Goal: Task Accomplishment & Management: Manage account settings

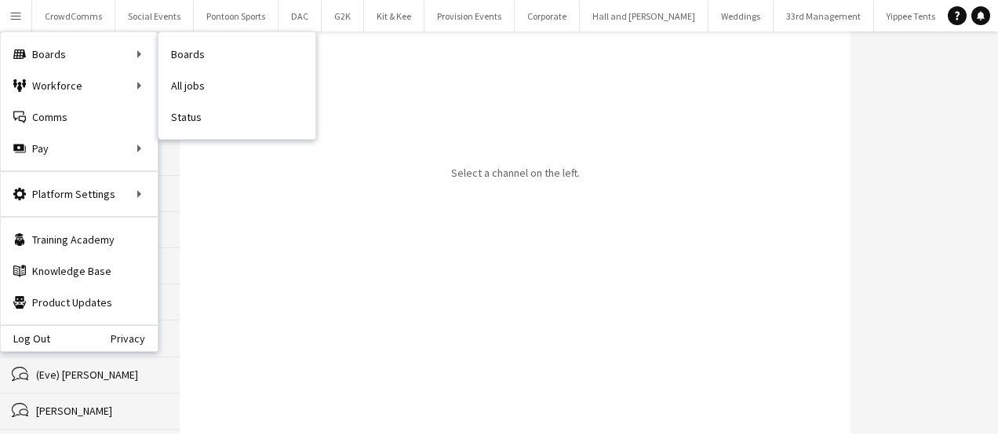
click at [49, 55] on div "Boards Boards" at bounding box center [79, 53] width 157 height 31
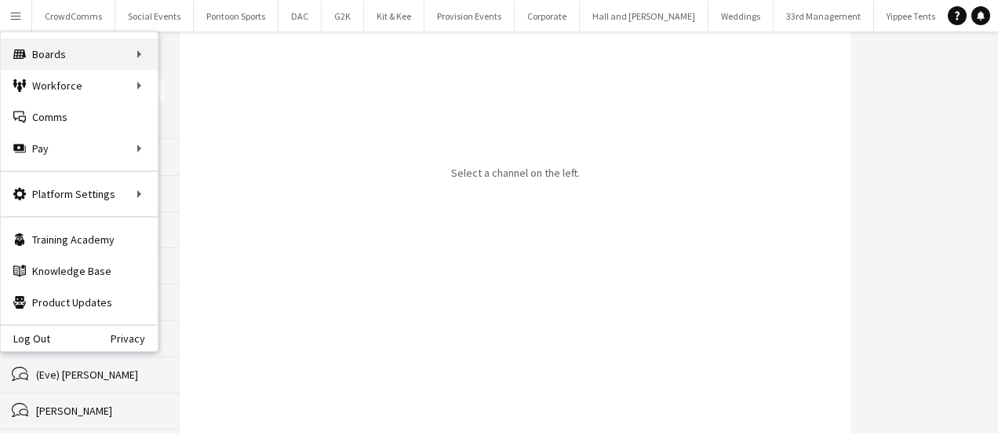
click at [138, 50] on div "Boards Boards" at bounding box center [79, 53] width 157 height 31
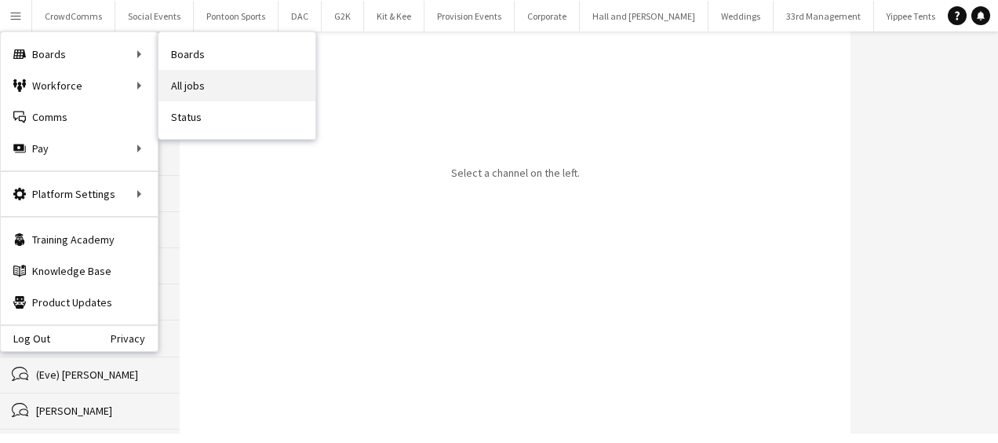
click at [186, 91] on link "All jobs" at bounding box center [237, 85] width 157 height 31
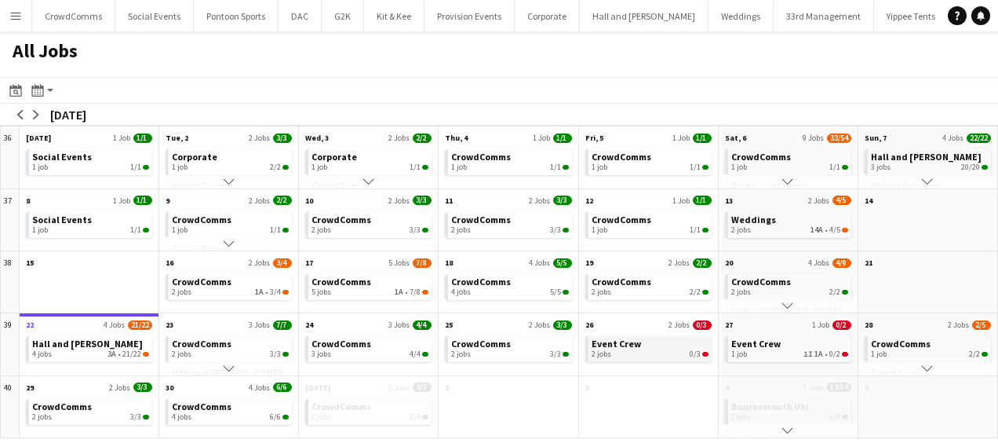
click at [648, 351] on div "2 jobs 0/3" at bounding box center [650, 353] width 117 height 9
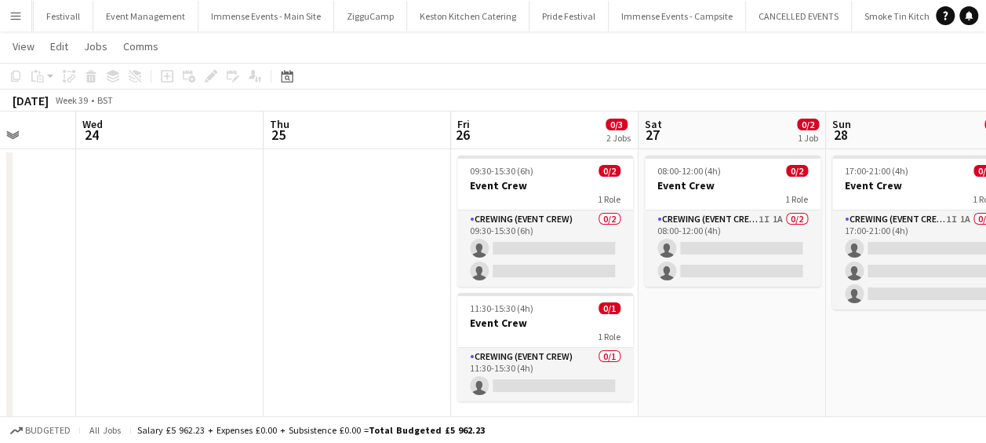
scroll to position [0, 492]
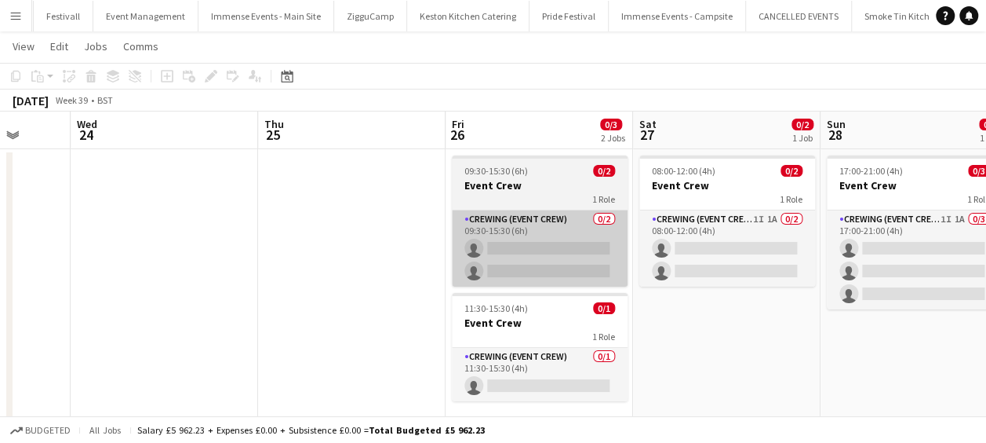
click at [545, 212] on app-card-role "Crewing (Event Crew) 0/2 09:30-15:30 (6h) single-neutral-actions single-neutral…" at bounding box center [540, 248] width 176 height 76
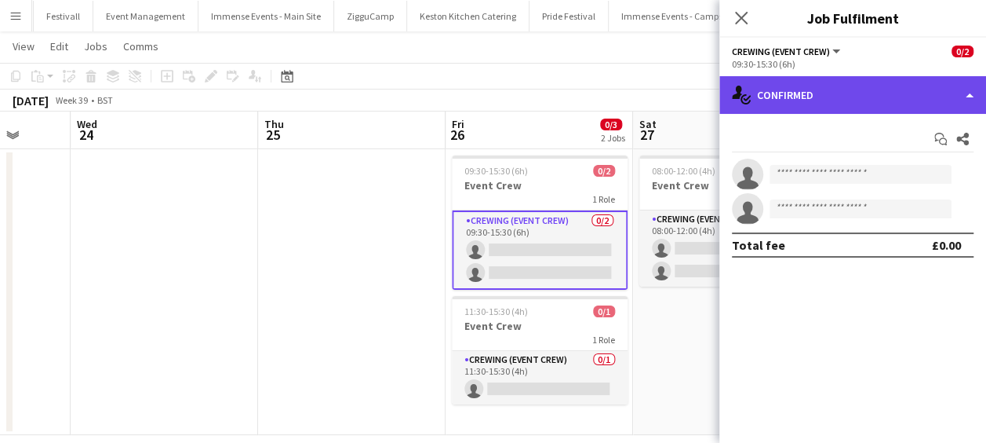
click at [869, 97] on div "single-neutral-actions-check-2 Confirmed" at bounding box center [853, 95] width 267 height 38
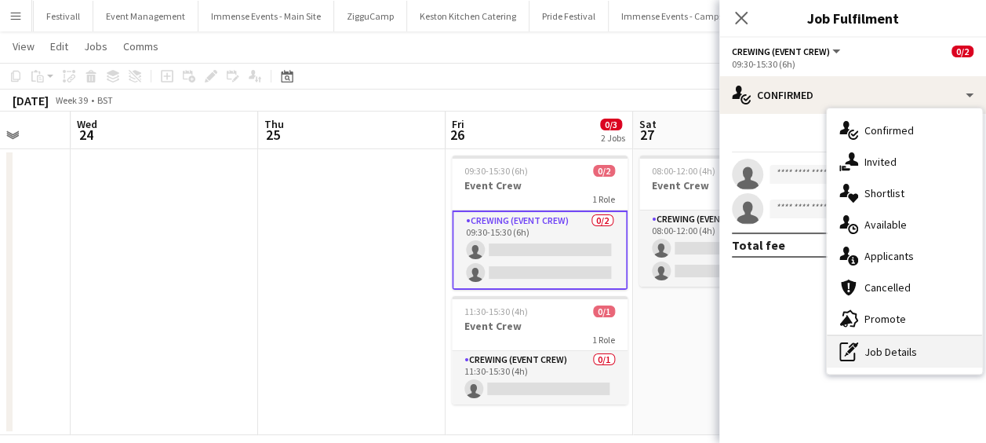
click at [923, 355] on div "pen-write Job Details" at bounding box center [904, 351] width 155 height 31
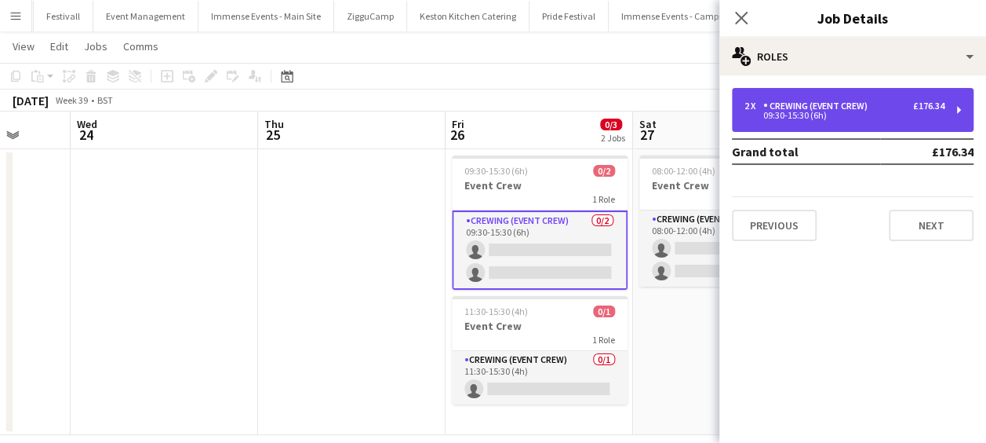
click at [883, 101] on div "2 x Crewing (Event Crew) £176.34" at bounding box center [845, 105] width 200 height 11
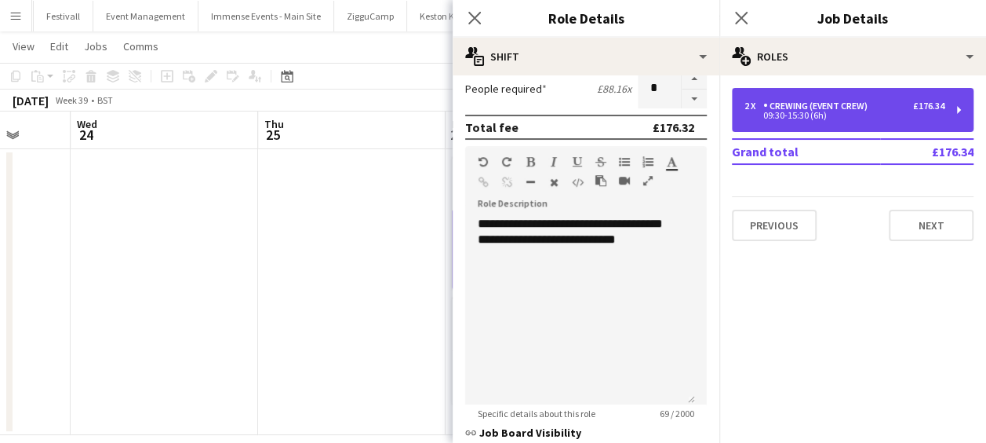
scroll to position [400, 0]
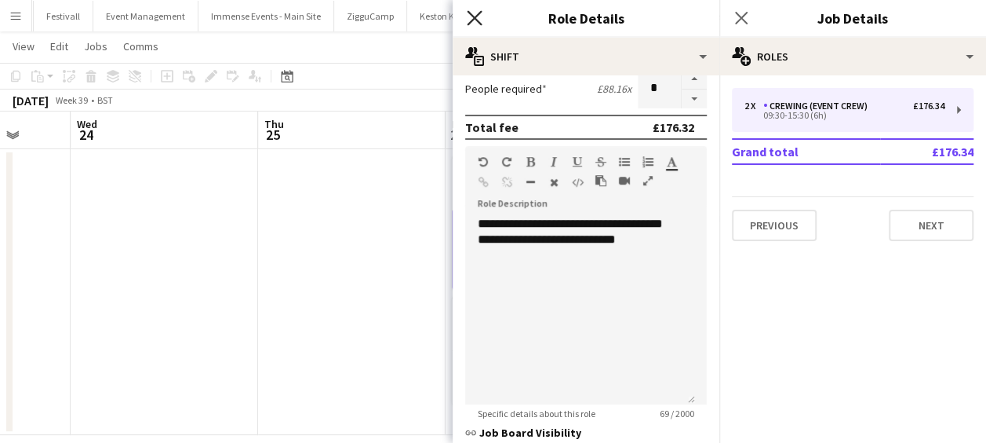
click at [477, 15] on icon at bounding box center [474, 17] width 15 height 15
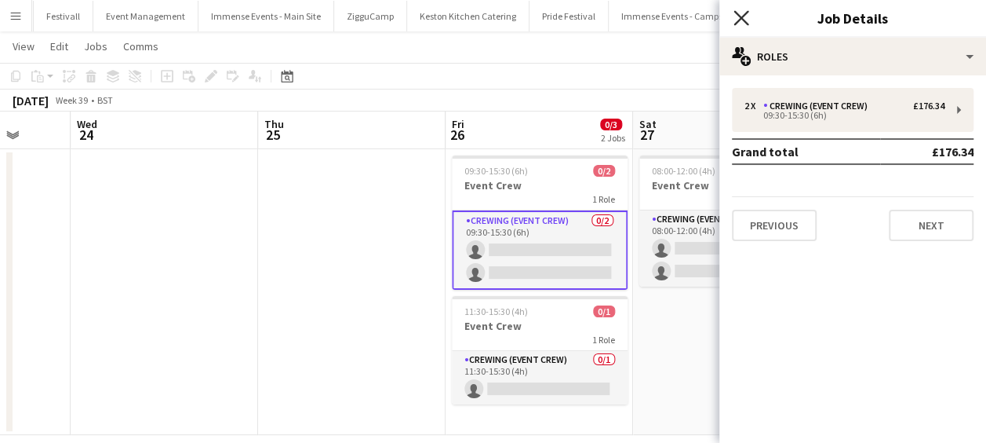
click at [746, 14] on icon at bounding box center [741, 17] width 15 height 15
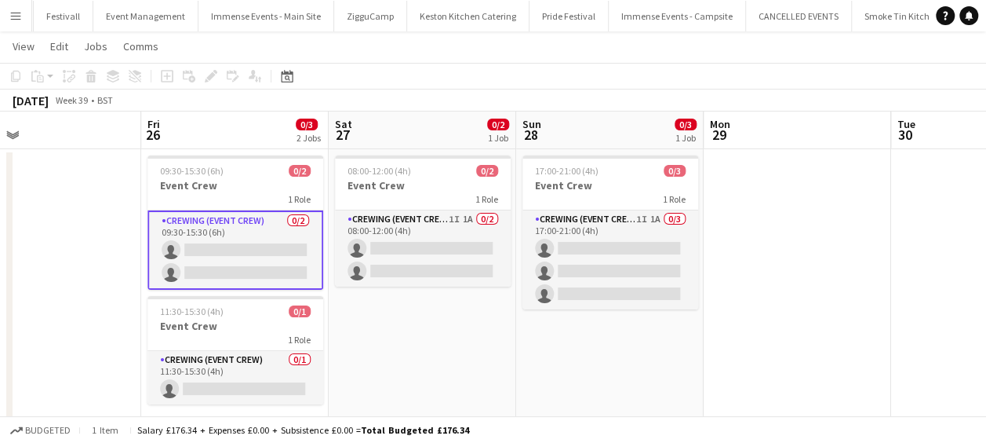
scroll to position [46, 0]
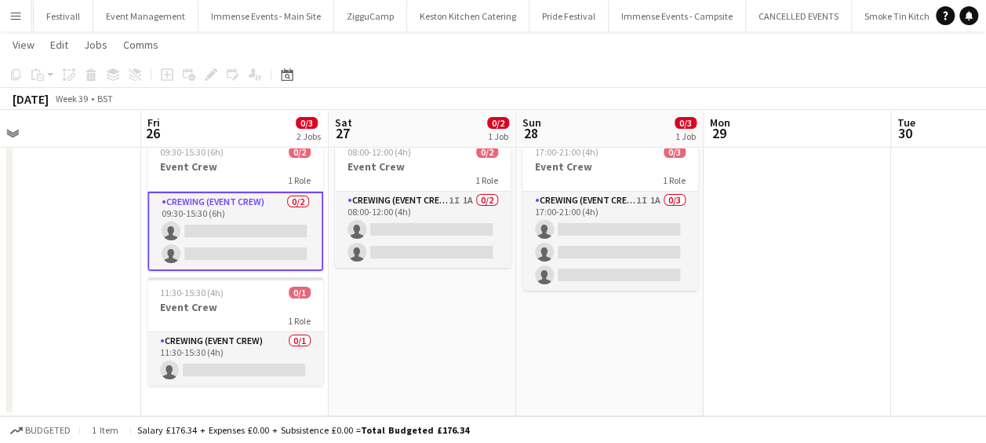
click at [11, 14] on app-icon "Menu" at bounding box center [15, 15] width 13 height 13
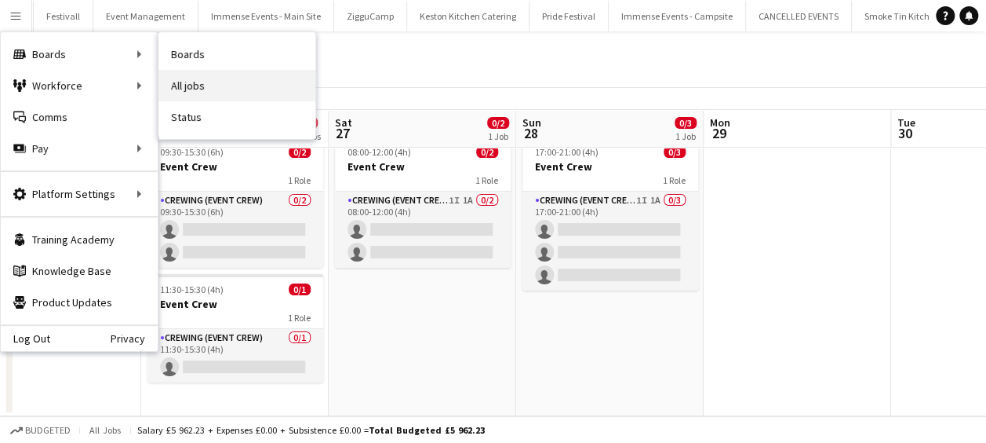
click at [204, 87] on link "All jobs" at bounding box center [237, 85] width 157 height 31
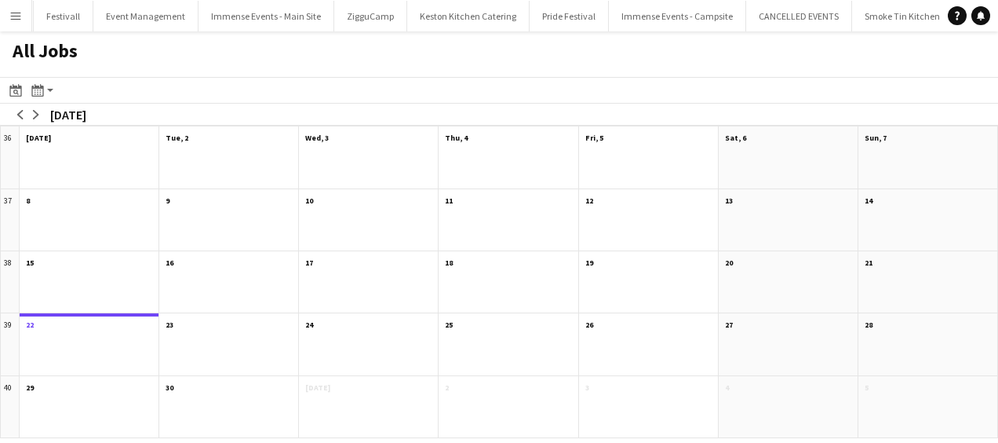
scroll to position [0, 1904]
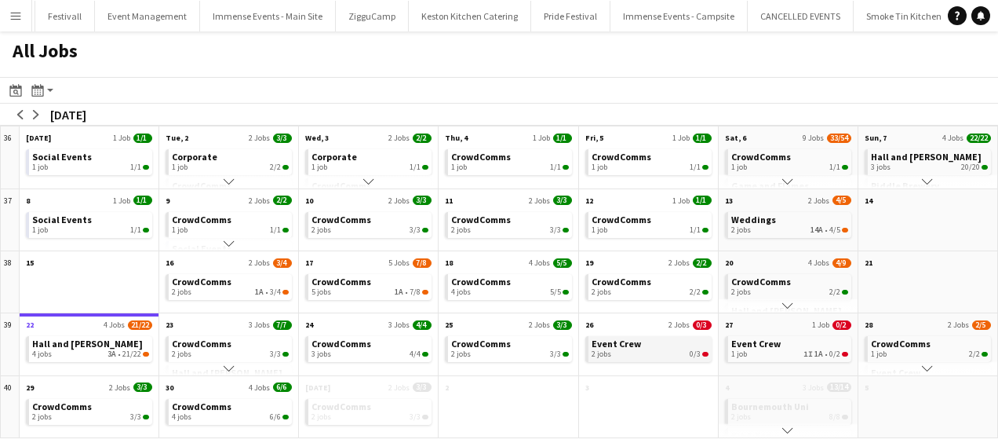
click at [667, 349] on div "2 jobs 0/3" at bounding box center [650, 353] width 117 height 9
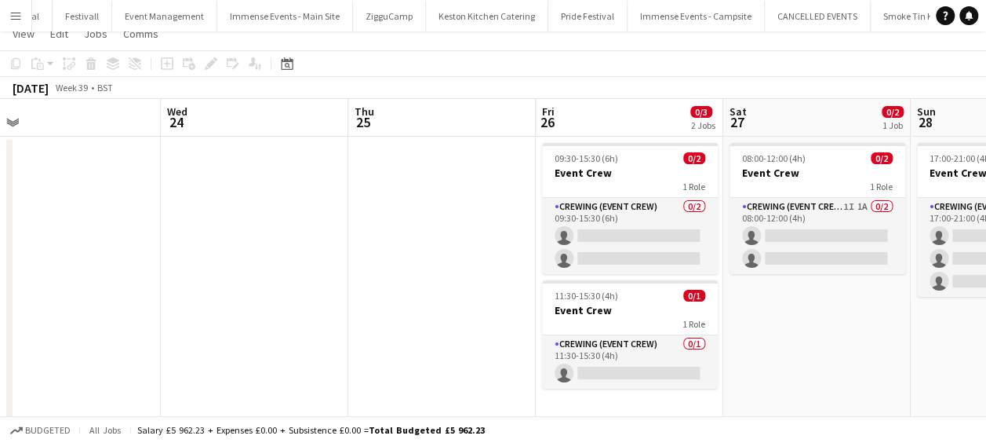
scroll to position [46, 0]
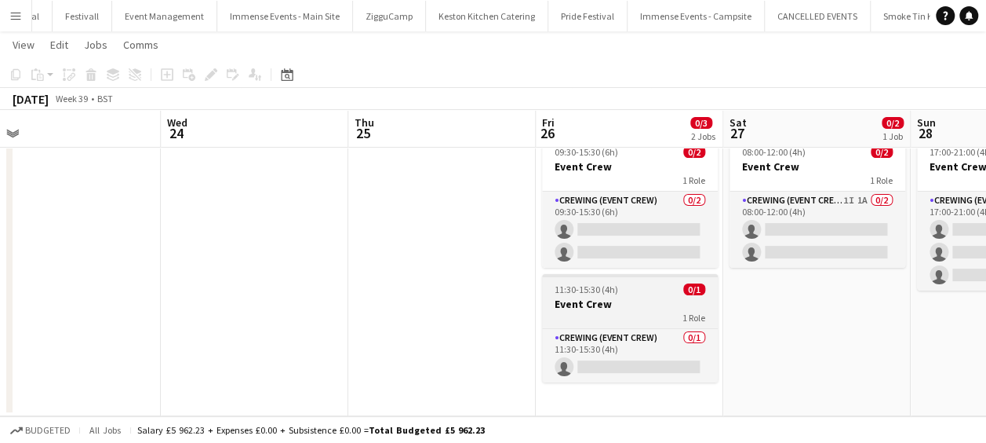
click at [645, 307] on h3 "Event Crew" at bounding box center [630, 304] width 176 height 14
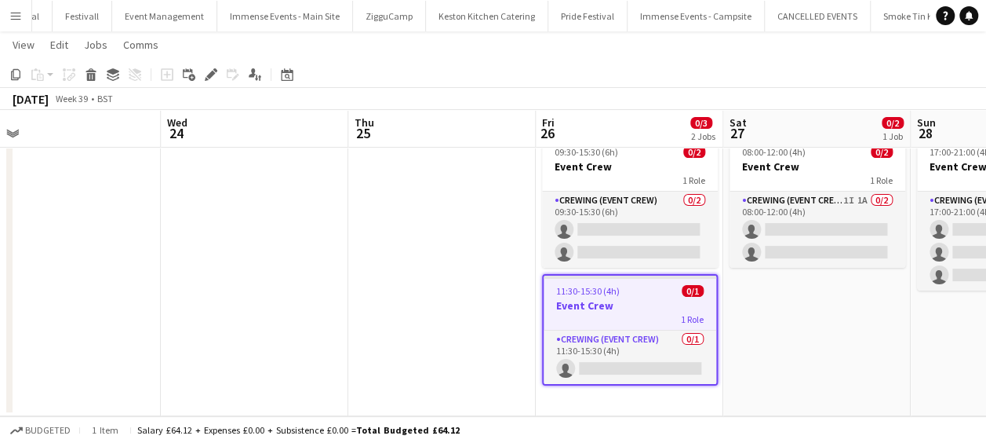
click at [650, 305] on h3 "Event Crew" at bounding box center [630, 305] width 173 height 14
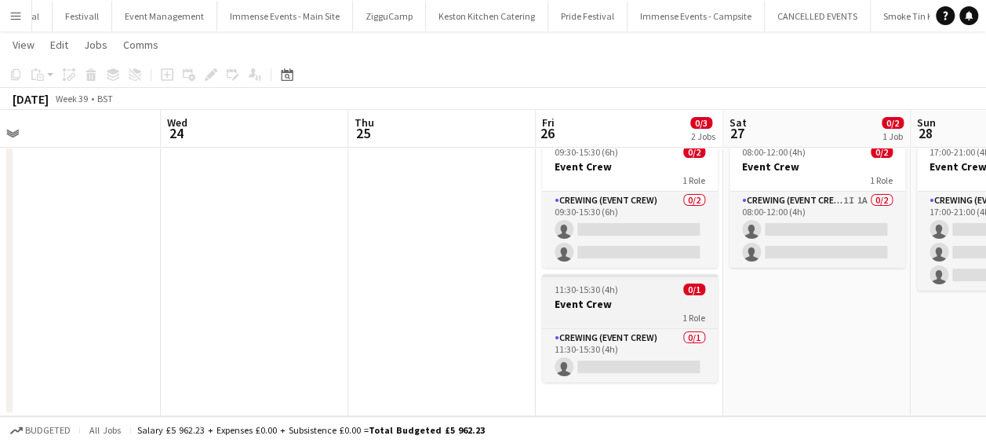
click at [647, 319] on div "1 Role" at bounding box center [630, 317] width 176 height 13
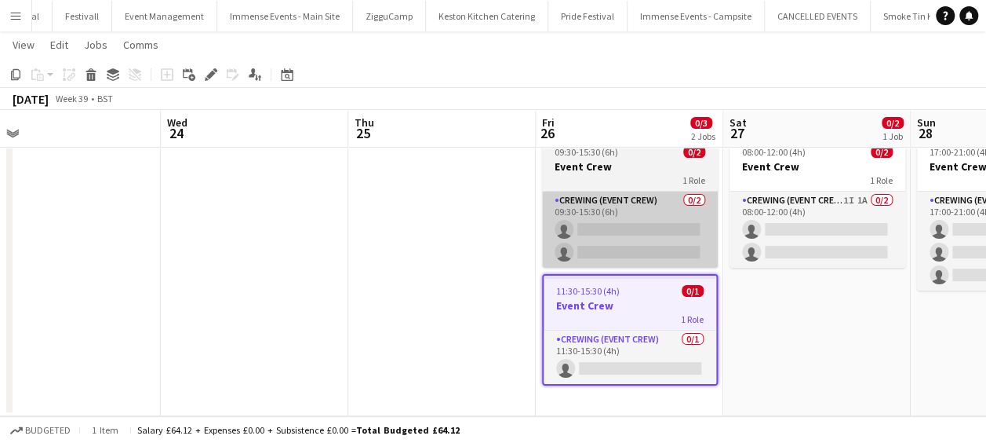
click at [607, 193] on app-card-role "Crewing (Event Crew) 0/2 09:30-15:30 (6h) single-neutral-actions single-neutral…" at bounding box center [630, 229] width 176 height 76
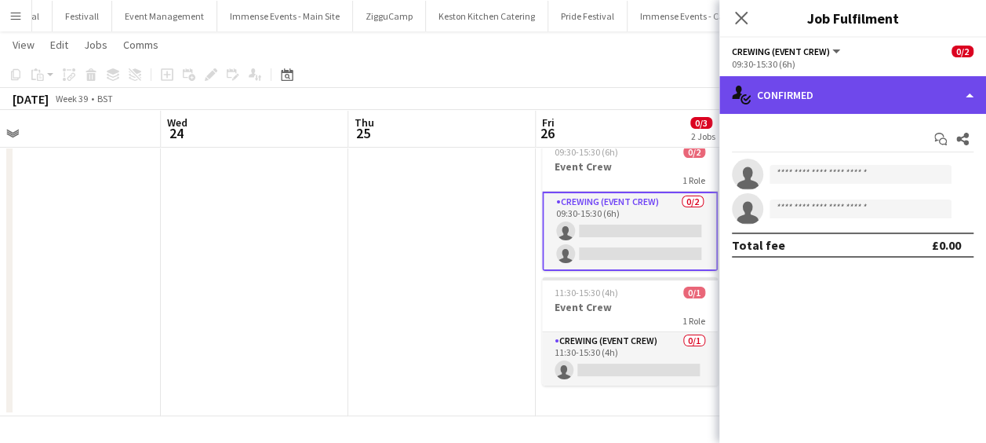
click at [858, 104] on div "single-neutral-actions-check-2 Confirmed" at bounding box center [853, 95] width 267 height 38
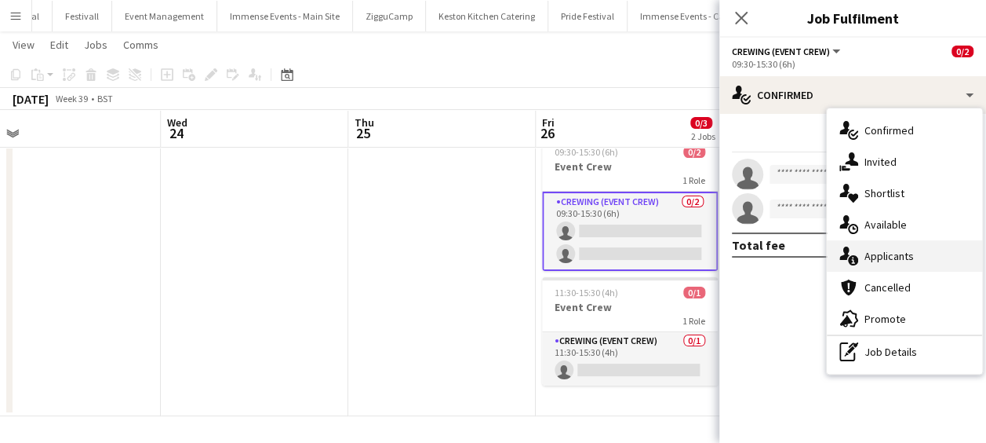
click at [898, 249] on span "Applicants" at bounding box center [889, 256] width 49 height 14
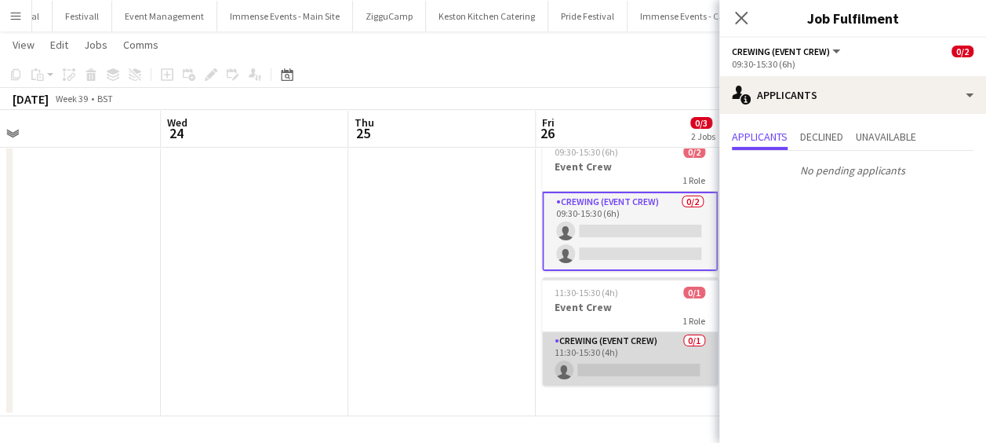
click at [651, 344] on app-card-role "Crewing (Event Crew) 0/1 11:30-15:30 (4h) single-neutral-actions" at bounding box center [630, 358] width 176 height 53
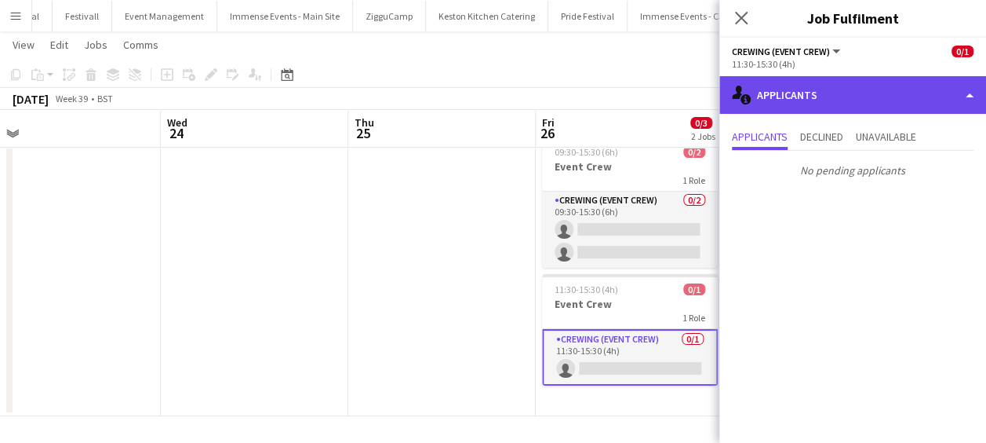
click at [868, 89] on div "single-neutral-actions-information Applicants" at bounding box center [853, 95] width 267 height 38
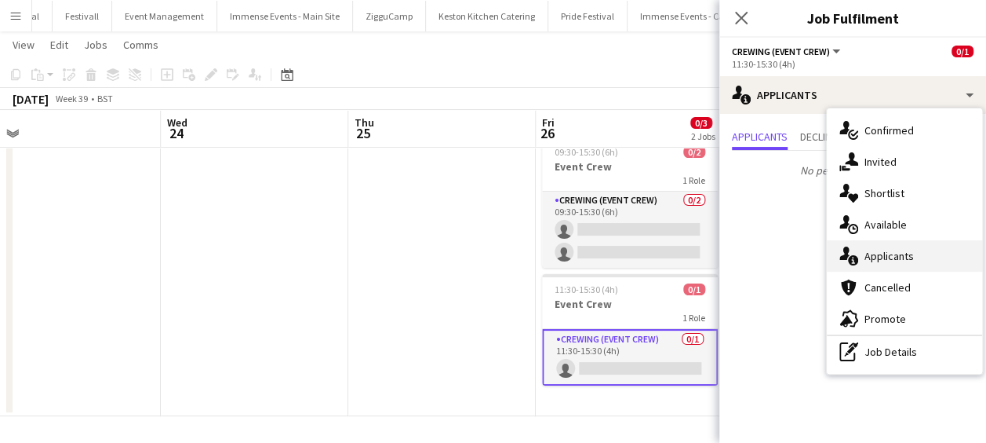
click at [901, 249] on span "Applicants" at bounding box center [889, 256] width 49 height 14
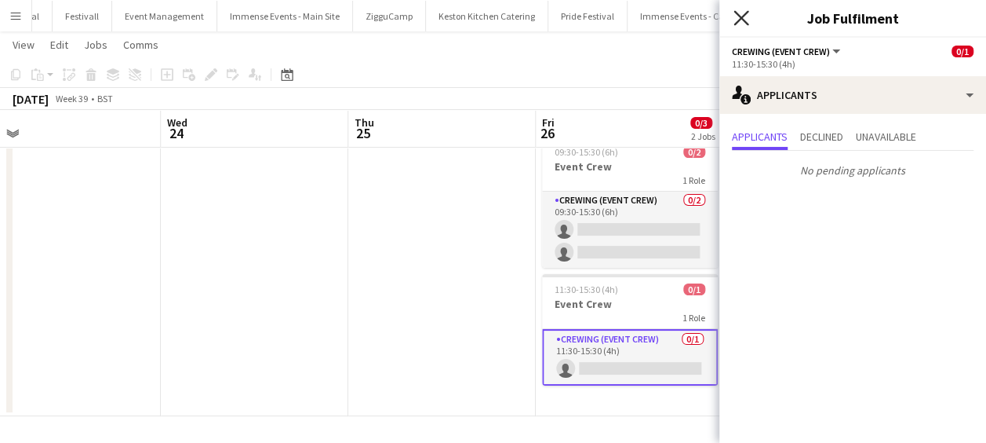
click at [741, 13] on icon "Close pop-in" at bounding box center [741, 17] width 15 height 15
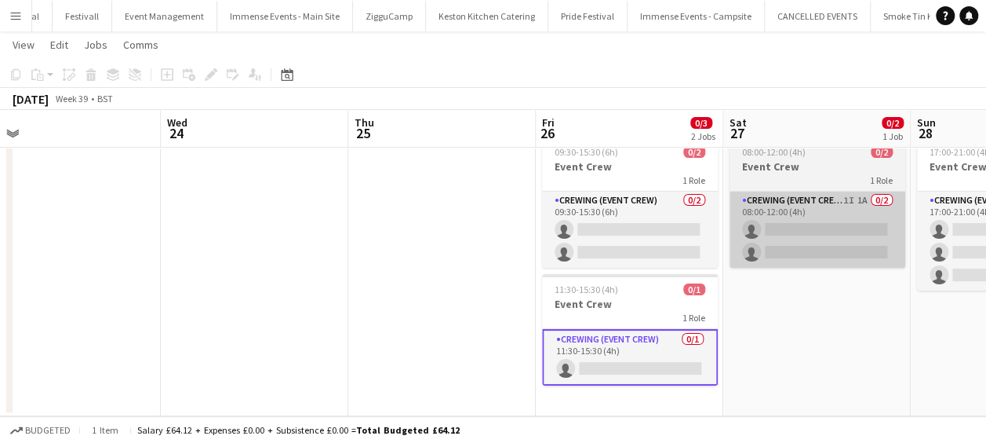
click at [798, 221] on app-card-role "Crewing (Event Crew) 1I 1A 0/2 08:00-12:00 (4h) single-neutral-actions single-n…" at bounding box center [818, 229] width 176 height 76
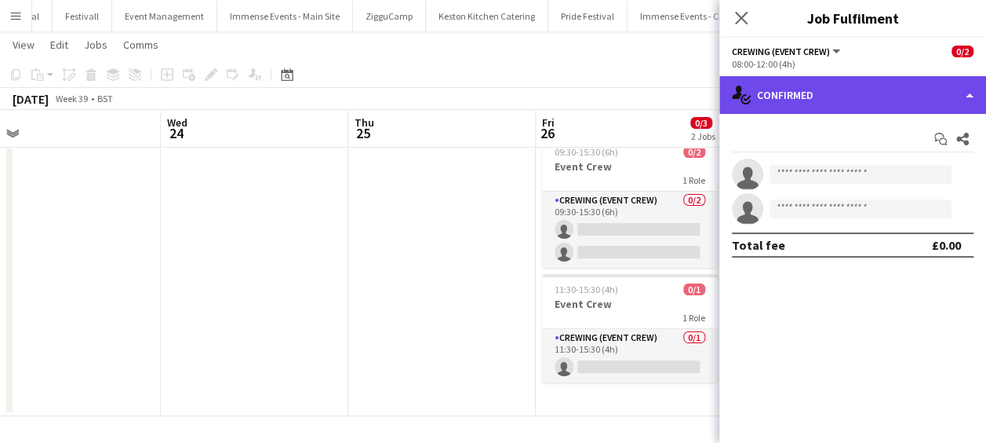
click at [923, 98] on div "single-neutral-actions-check-2 Confirmed" at bounding box center [853, 95] width 267 height 38
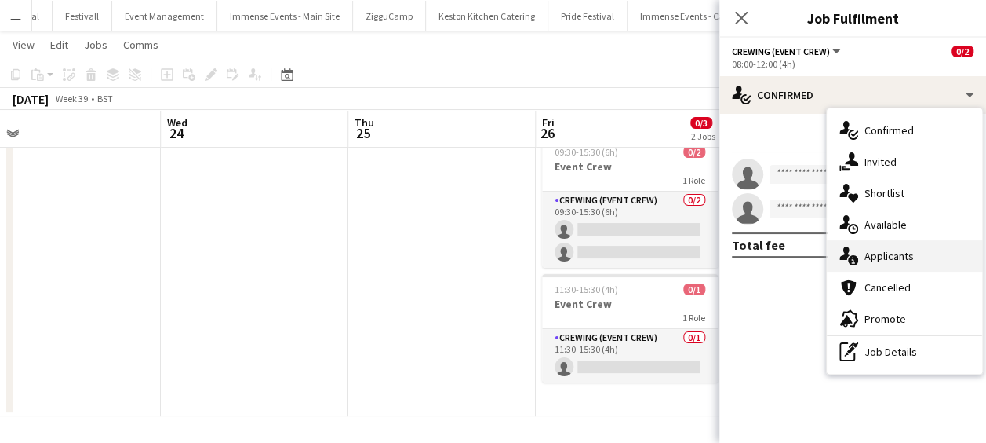
click at [926, 259] on div "single-neutral-actions-information Applicants" at bounding box center [904, 255] width 155 height 31
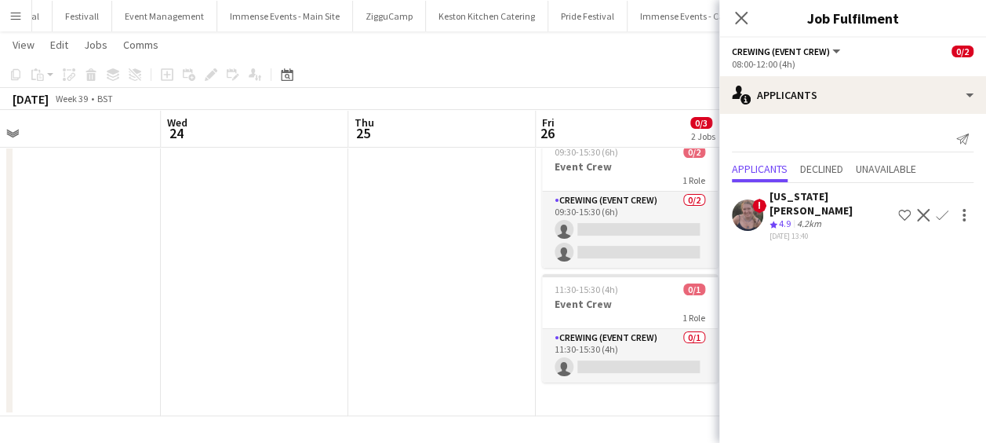
click at [862, 217] on div "Crew rating 4.9 4.2km" at bounding box center [831, 223] width 122 height 13
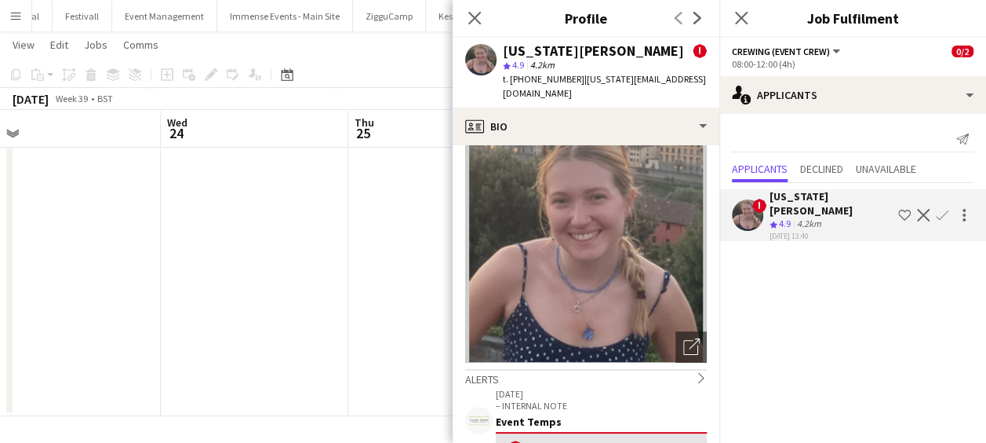
scroll to position [0, 0]
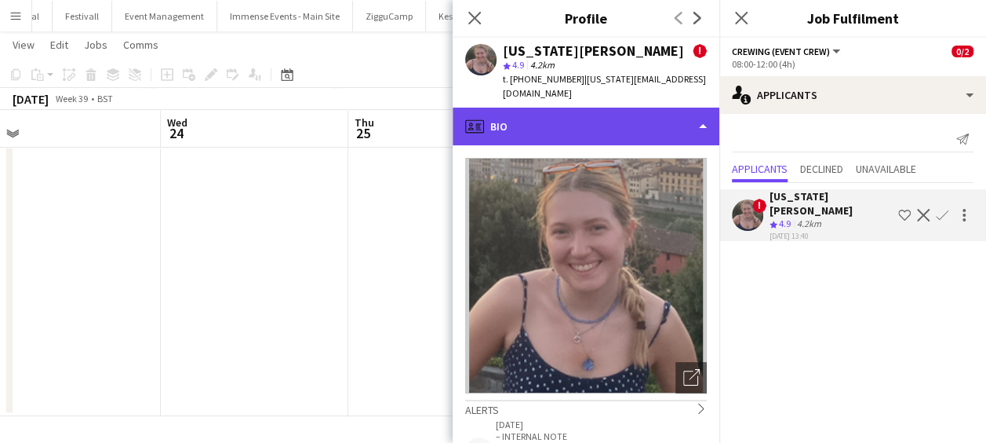
click at [658, 108] on div "profile Bio" at bounding box center [586, 127] width 267 height 38
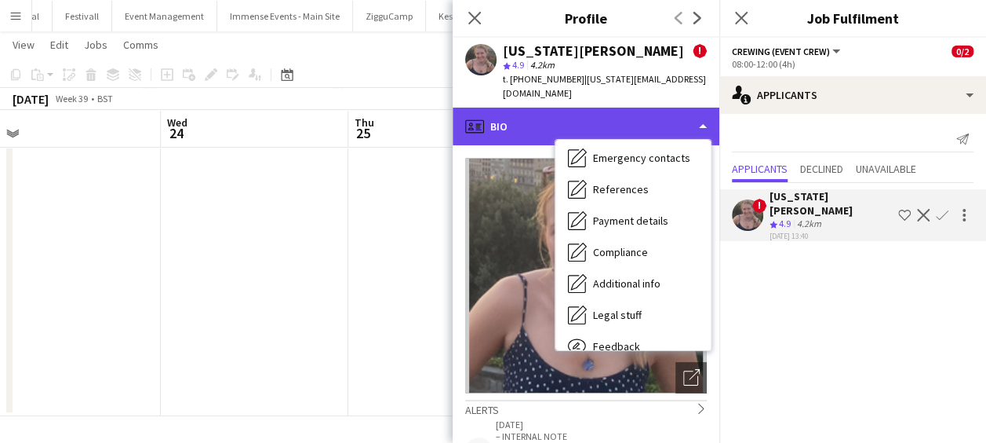
scroll to position [179, 0]
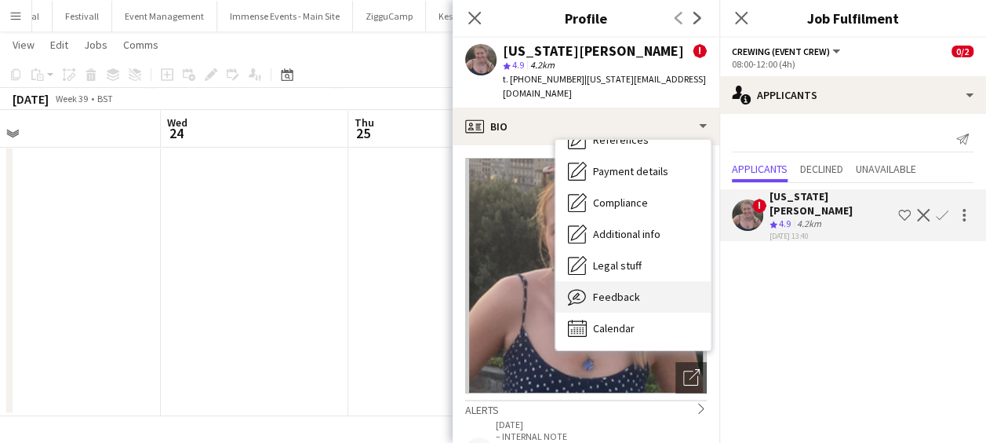
click at [671, 284] on div "Feedback Feedback" at bounding box center [633, 296] width 155 height 31
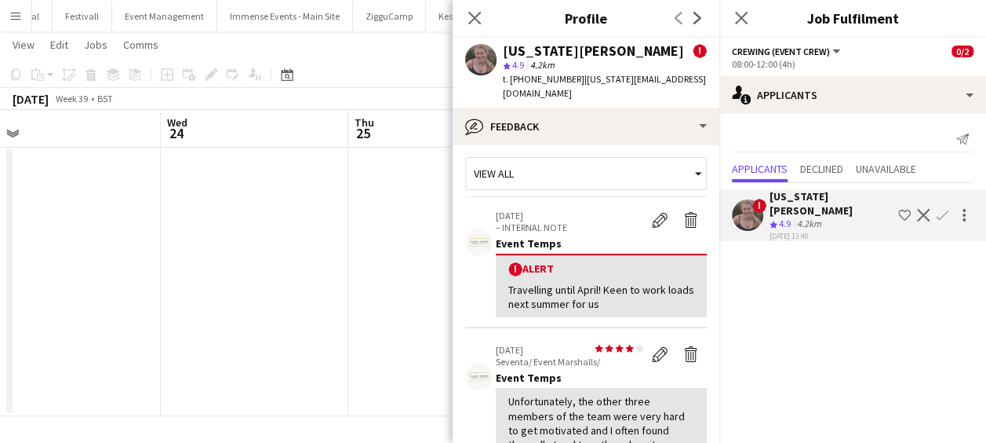
scroll to position [0, 0]
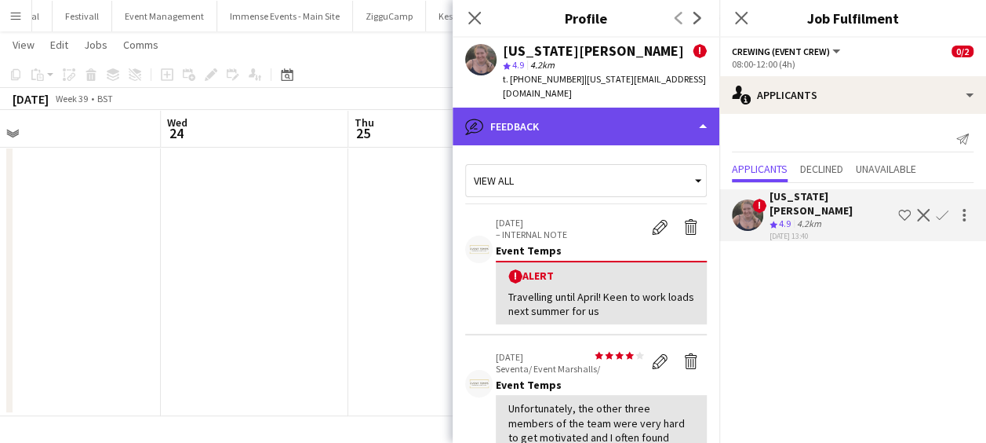
click at [668, 108] on div "bubble-pencil Feedback" at bounding box center [586, 127] width 267 height 38
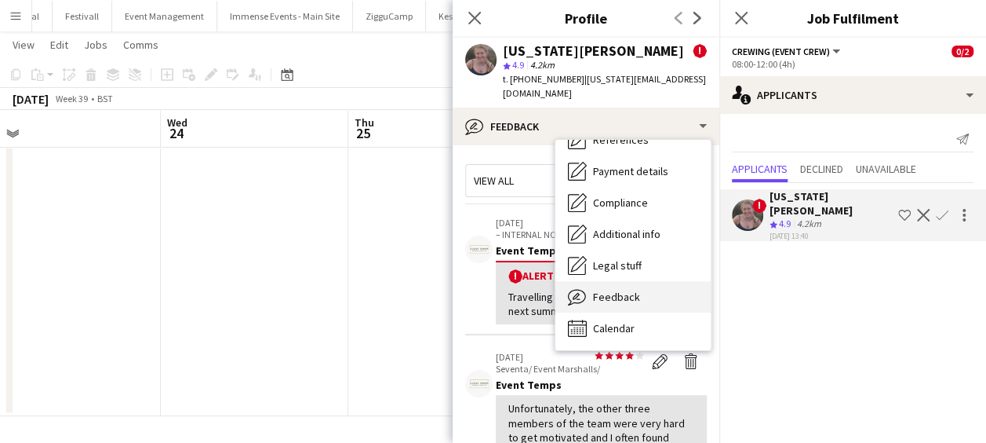
click at [663, 281] on div "Feedback Feedback" at bounding box center [633, 296] width 155 height 31
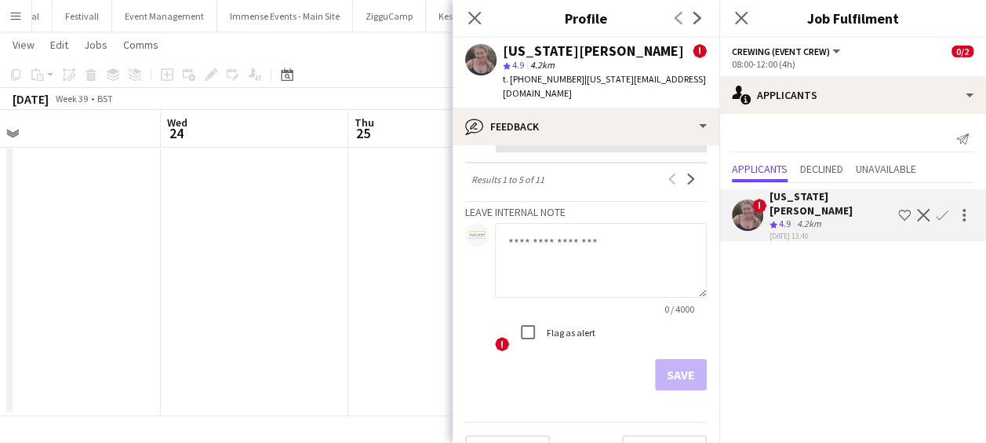
scroll to position [779, 0]
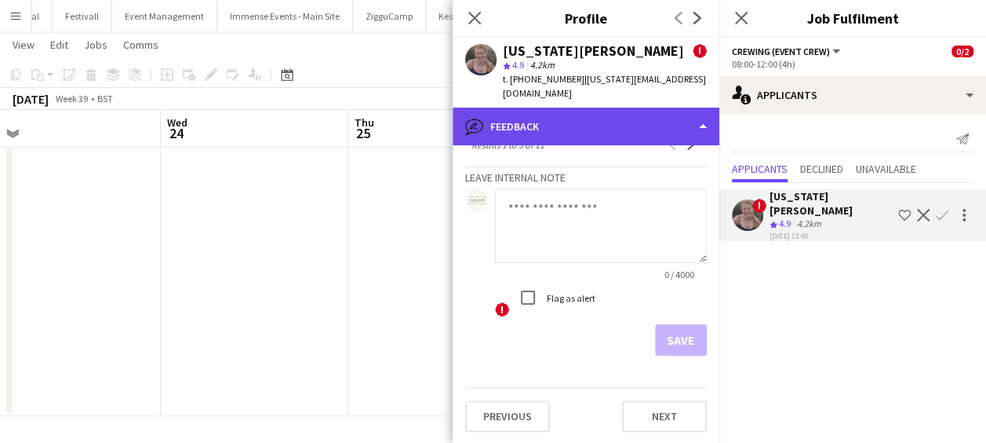
click at [653, 108] on div "bubble-pencil Feedback" at bounding box center [586, 127] width 267 height 38
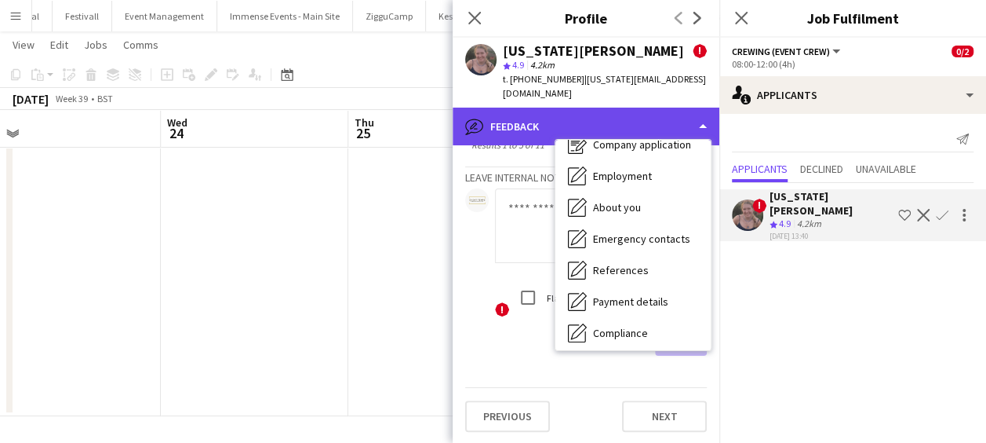
scroll to position [0, 0]
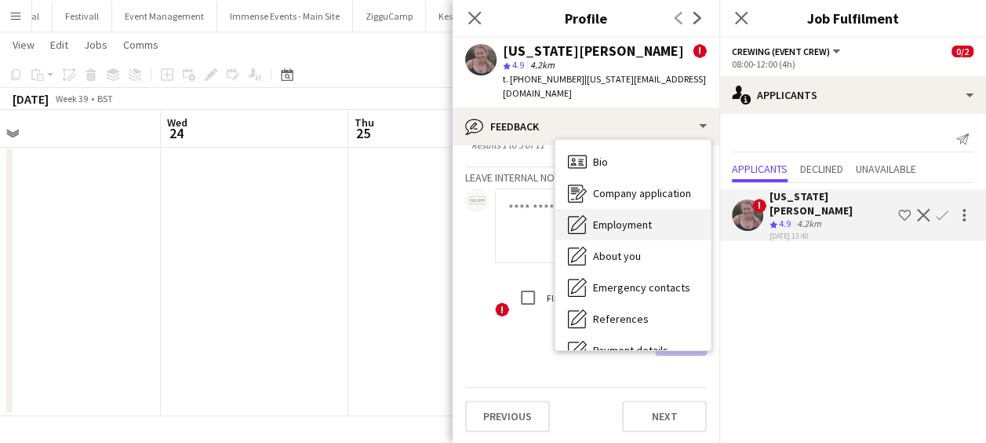
click at [672, 213] on div "Employment Employment" at bounding box center [633, 224] width 155 height 31
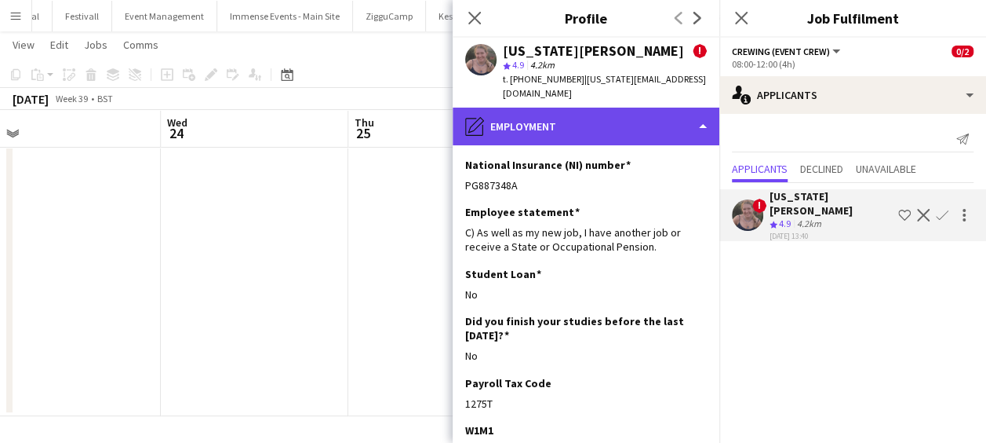
click at [692, 108] on div "pencil4 Employment" at bounding box center [586, 127] width 267 height 38
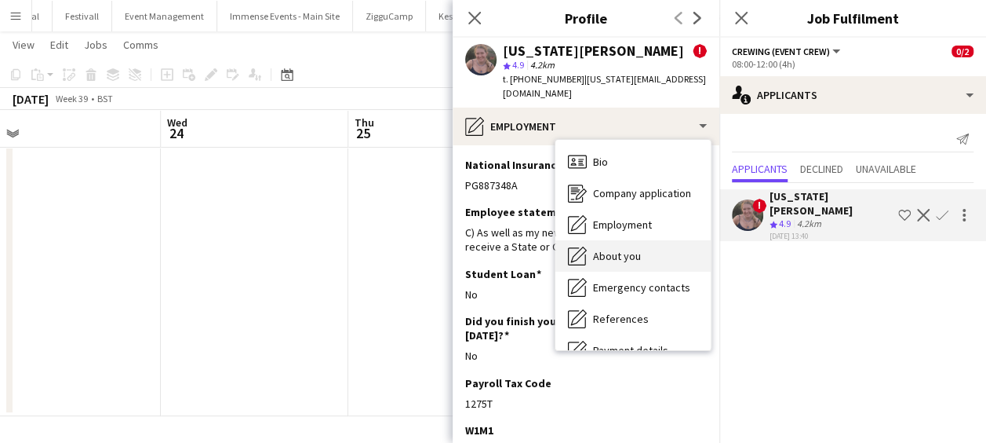
click at [669, 246] on div "About you About you" at bounding box center [633, 255] width 155 height 31
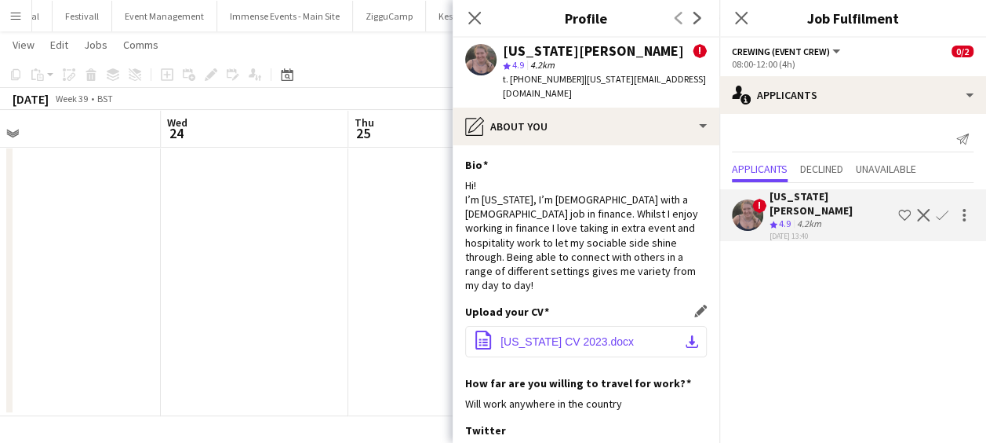
click at [629, 326] on button "office-file-sheet Georgia CV 2023.docx download-bottom" at bounding box center [586, 341] width 242 height 31
click at [567, 335] on span "Georgia CV 2023.docx" at bounding box center [567, 341] width 133 height 13
click at [478, 20] on icon at bounding box center [474, 17] width 15 height 15
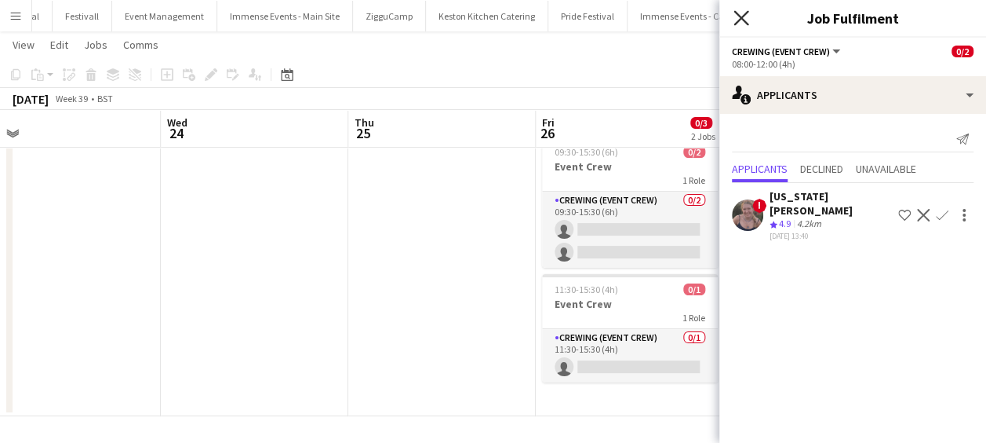
click at [742, 21] on icon "Close pop-in" at bounding box center [741, 17] width 15 height 15
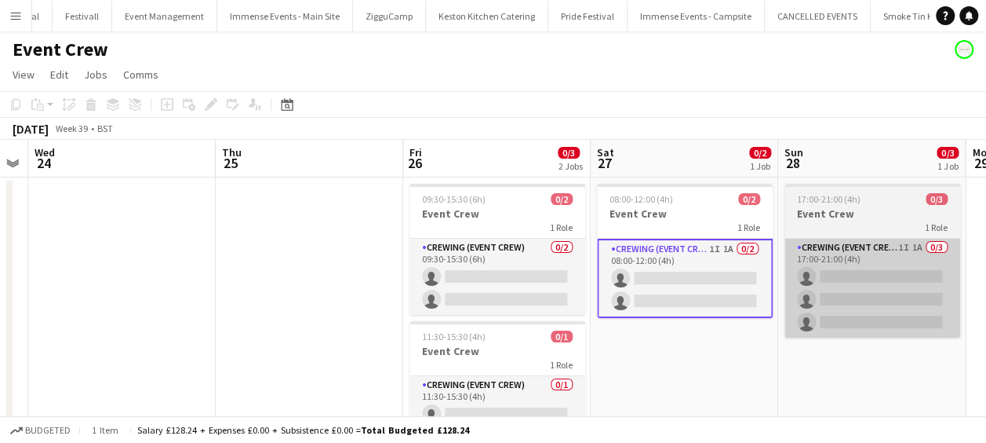
click at [882, 250] on app-card-role "Crewing (Event Crew) 1I 1A 0/3 17:00-21:00 (4h) single-neutral-actions single-n…" at bounding box center [873, 288] width 176 height 99
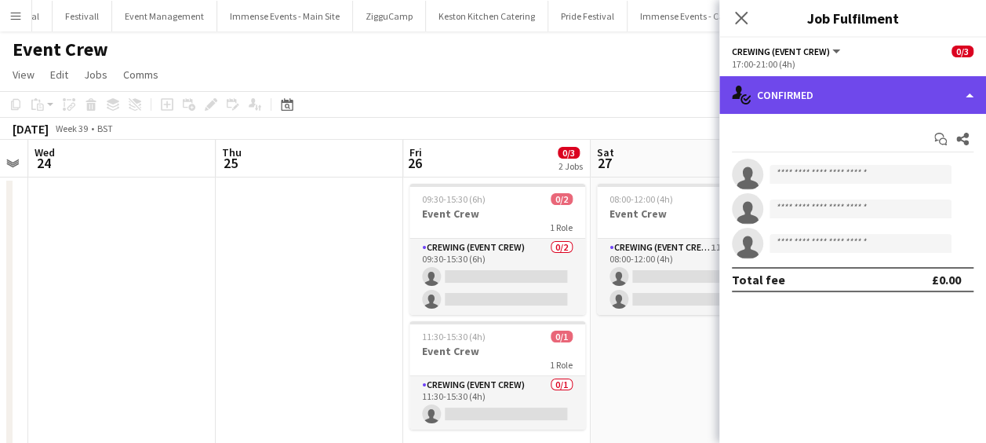
click at [917, 86] on div "single-neutral-actions-check-2 Confirmed" at bounding box center [853, 95] width 267 height 38
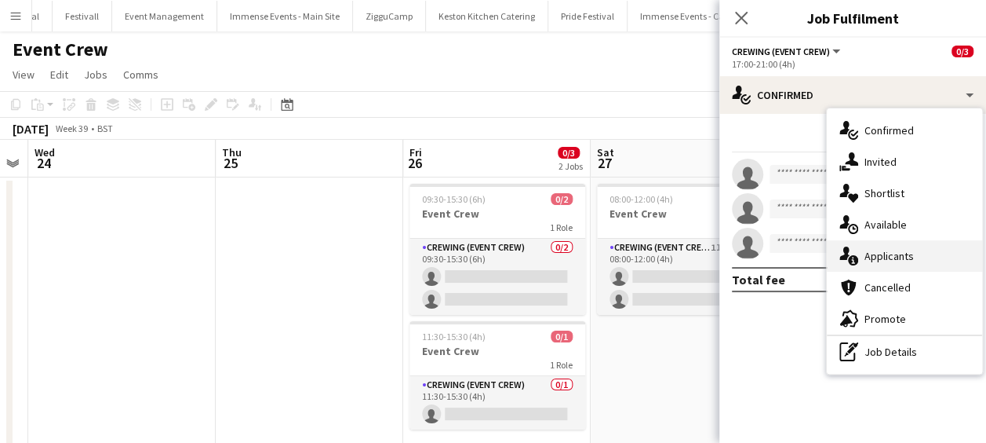
click at [935, 261] on div "single-neutral-actions-information Applicants" at bounding box center [904, 255] width 155 height 31
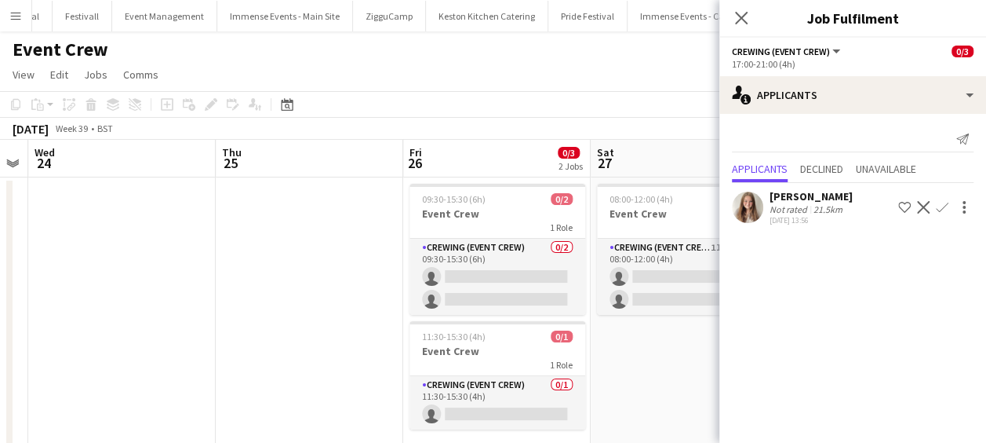
click at [841, 195] on div "[PERSON_NAME]" at bounding box center [811, 196] width 83 height 14
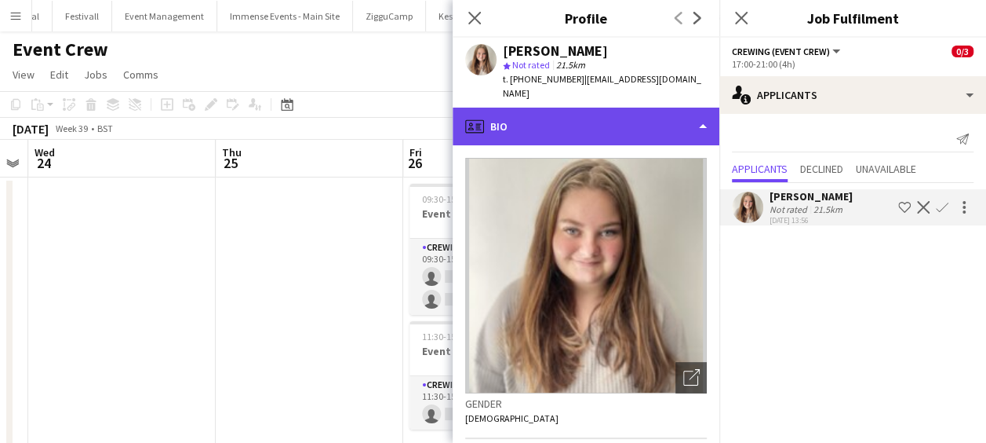
click at [515, 108] on div "profile Bio" at bounding box center [586, 127] width 267 height 38
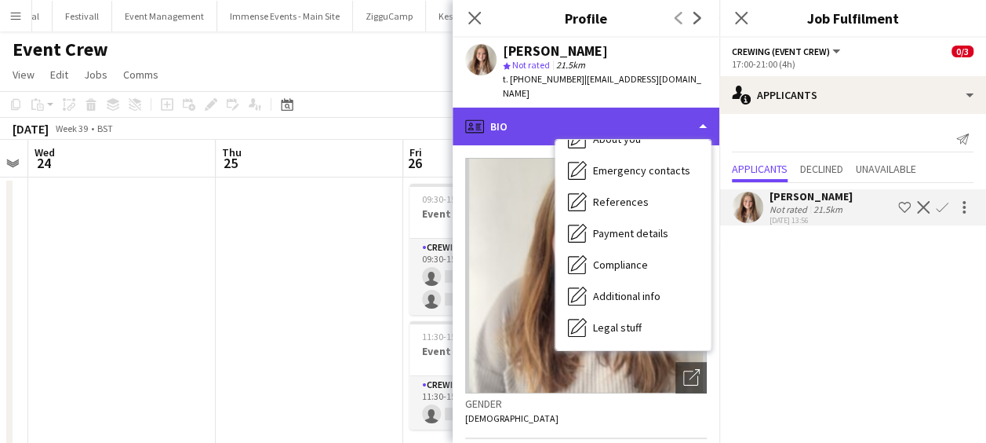
scroll to position [179, 0]
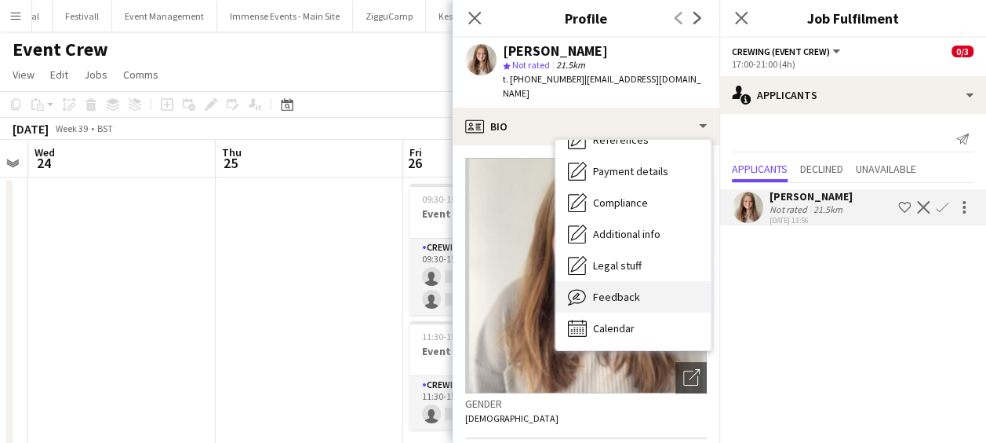
click at [595, 290] on span "Feedback" at bounding box center [616, 297] width 47 height 14
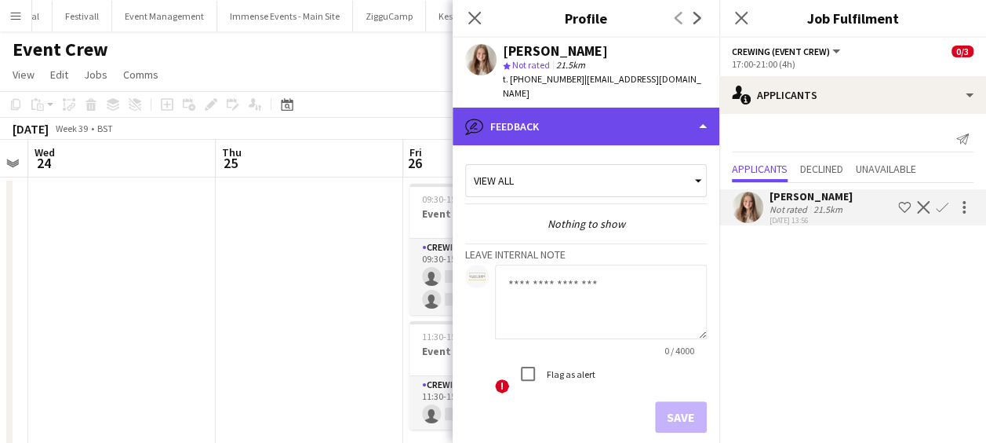
click at [516, 108] on div "bubble-pencil Feedback" at bounding box center [586, 127] width 267 height 38
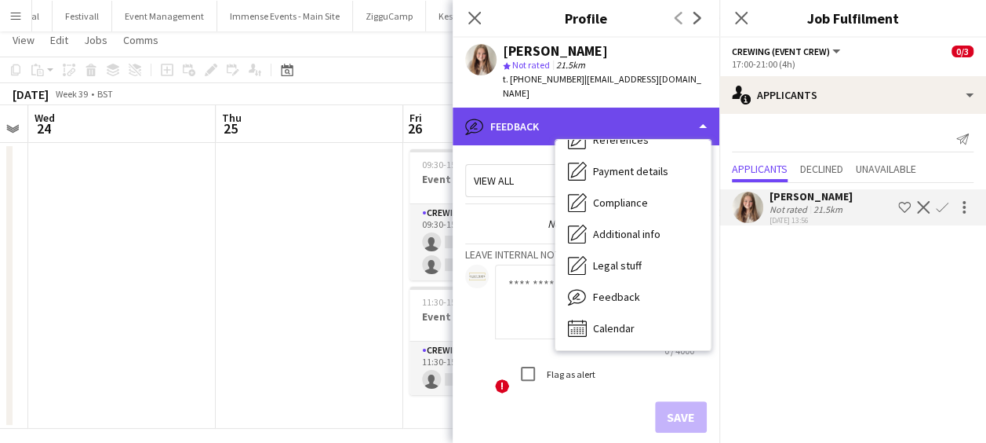
scroll to position [46, 0]
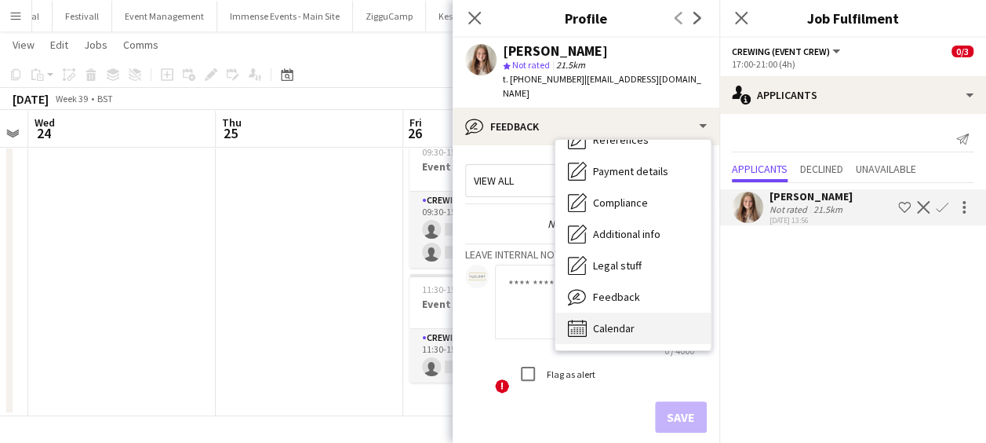
click at [597, 312] on div "Calendar Calendar" at bounding box center [633, 327] width 155 height 31
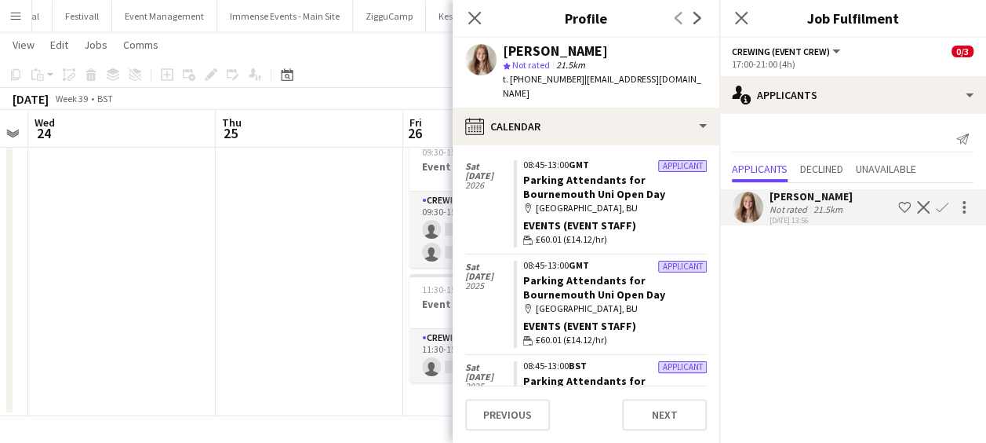
scroll to position [169, 0]
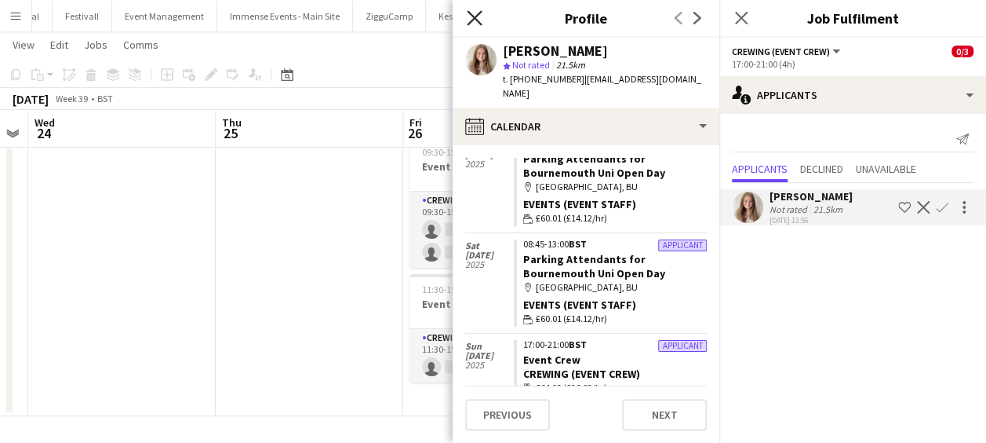
click at [476, 13] on icon "Close pop-in" at bounding box center [474, 17] width 15 height 15
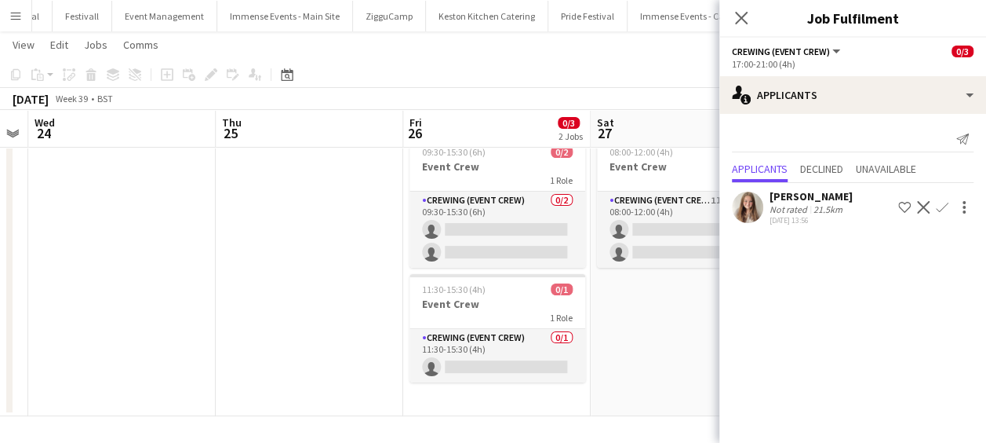
click at [739, 6] on div "Close pop-in" at bounding box center [742, 18] width 44 height 36
click at [746, 20] on icon "Close pop-in" at bounding box center [741, 17] width 15 height 15
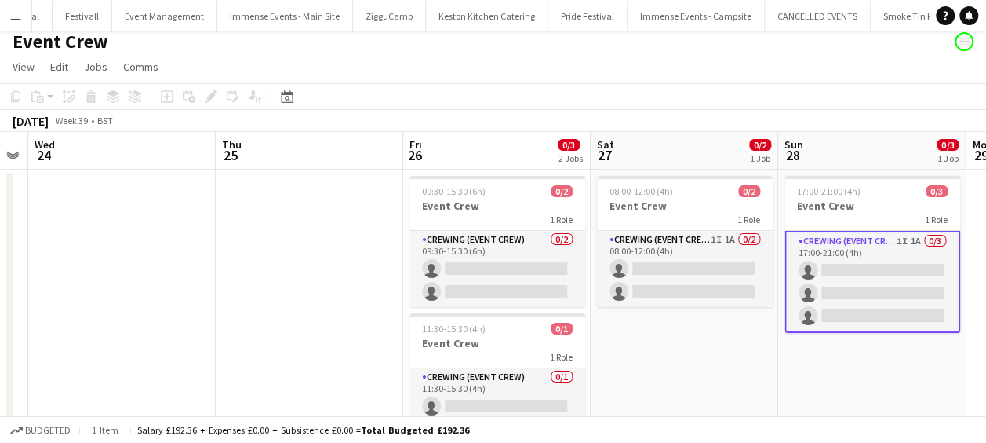
scroll to position [2, 0]
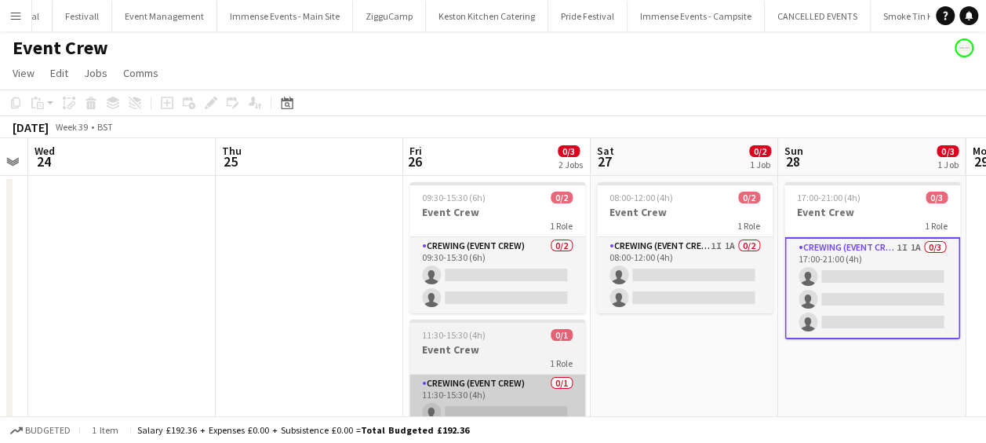
click at [512, 386] on app-card-role "Crewing (Event Crew) 0/1 11:30-15:30 (4h) single-neutral-actions" at bounding box center [498, 400] width 176 height 53
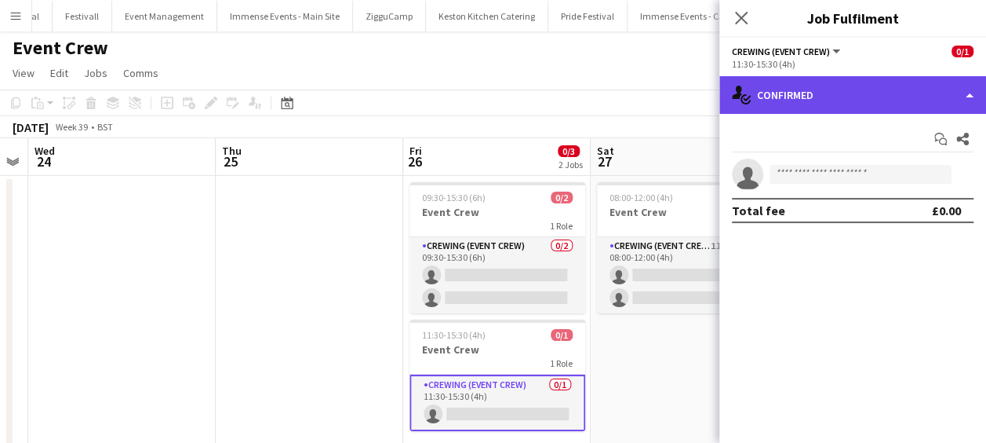
click at [910, 100] on div "single-neutral-actions-check-2 Confirmed" at bounding box center [853, 95] width 267 height 38
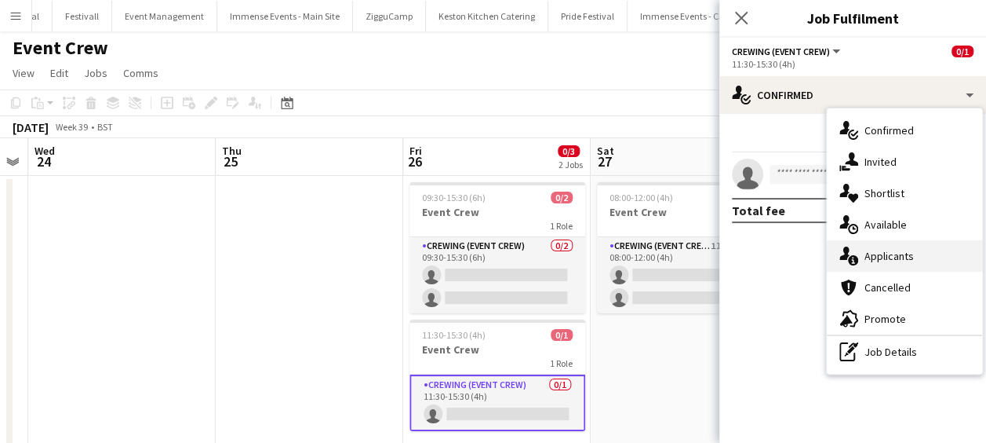
click at [914, 256] on div "single-neutral-actions-information Applicants" at bounding box center [904, 255] width 155 height 31
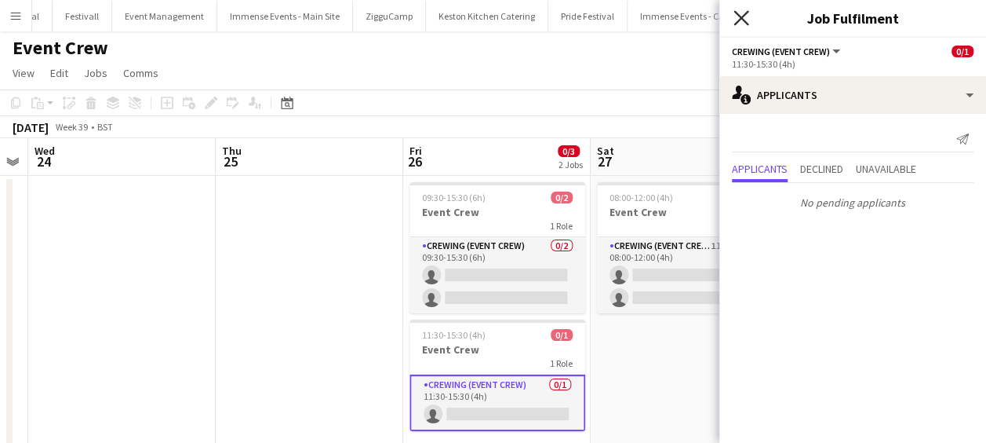
click at [744, 20] on icon at bounding box center [741, 17] width 15 height 15
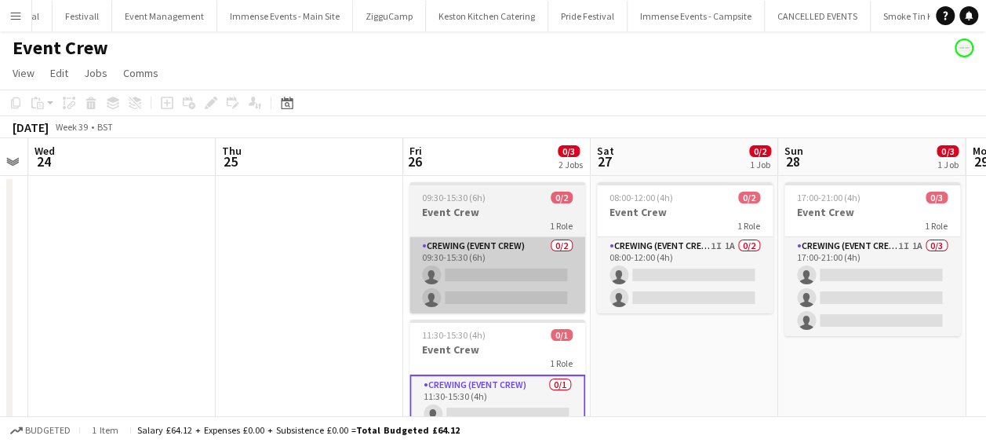
click at [521, 253] on app-card-role "Crewing (Event Crew) 0/2 09:30-15:30 (6h) single-neutral-actions single-neutral…" at bounding box center [498, 275] width 176 height 76
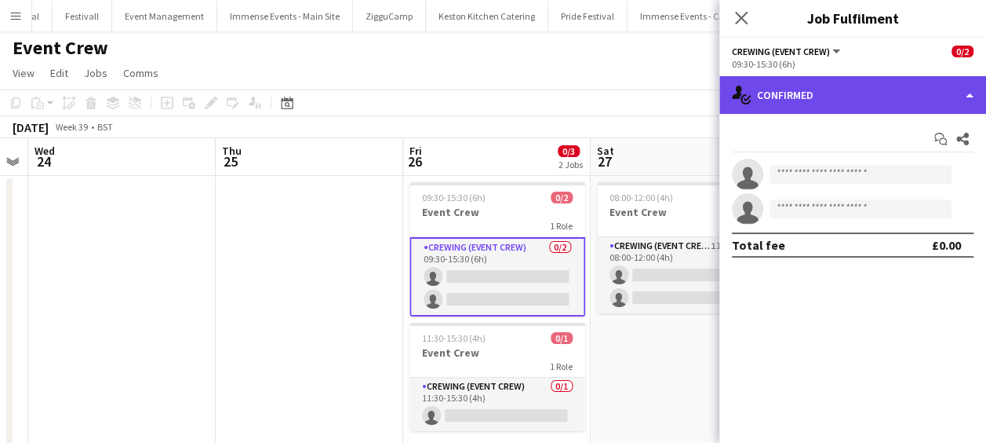
click at [882, 83] on div "single-neutral-actions-check-2 Confirmed" at bounding box center [853, 95] width 267 height 38
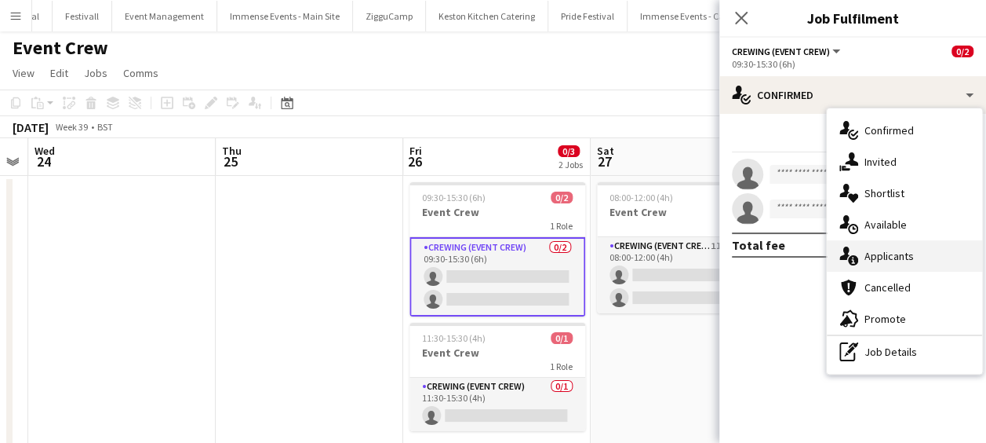
click at [920, 259] on div "single-neutral-actions-information Applicants" at bounding box center [904, 255] width 155 height 31
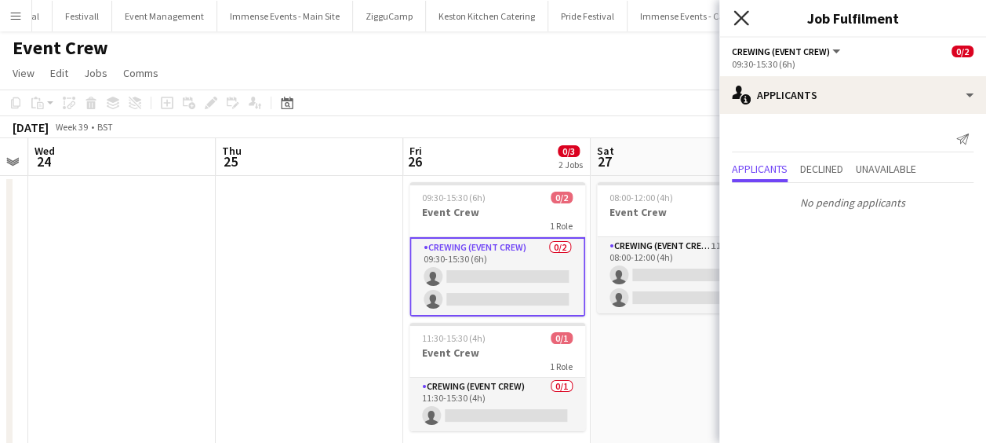
click at [746, 17] on icon "Close pop-in" at bounding box center [741, 17] width 15 height 15
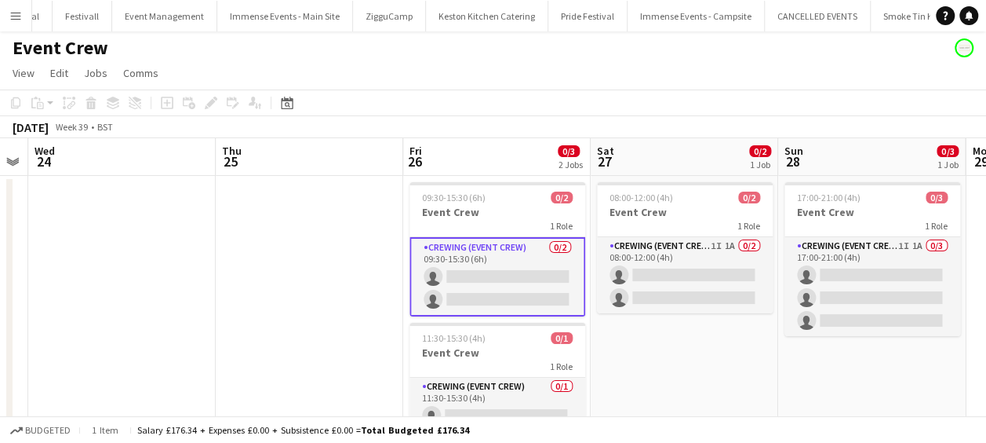
scroll to position [0, 0]
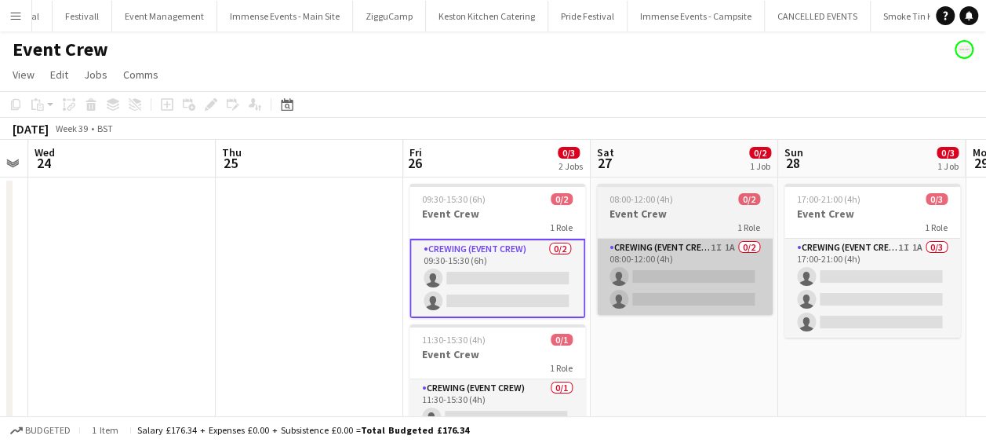
click at [721, 297] on app-card-role "Crewing (Event Crew) 1I 1A 0/2 08:00-12:00 (4h) single-neutral-actions single-n…" at bounding box center [685, 277] width 176 height 76
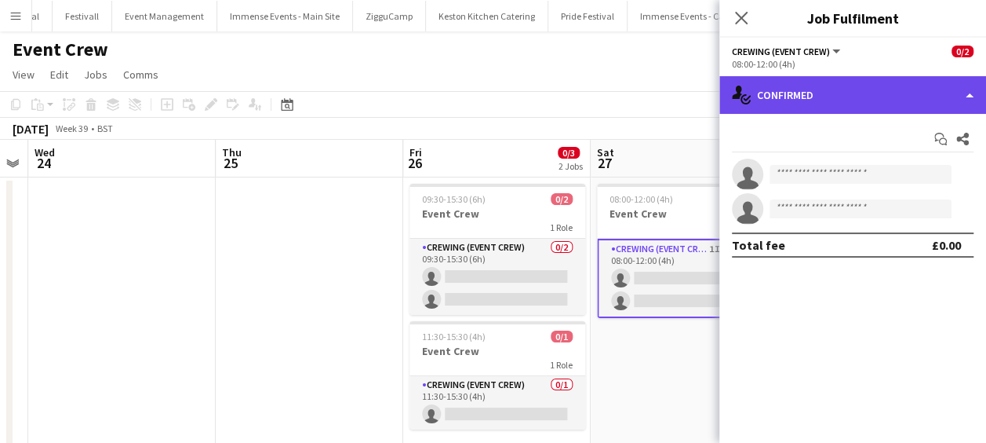
click at [920, 100] on div "single-neutral-actions-check-2 Confirmed" at bounding box center [853, 95] width 267 height 38
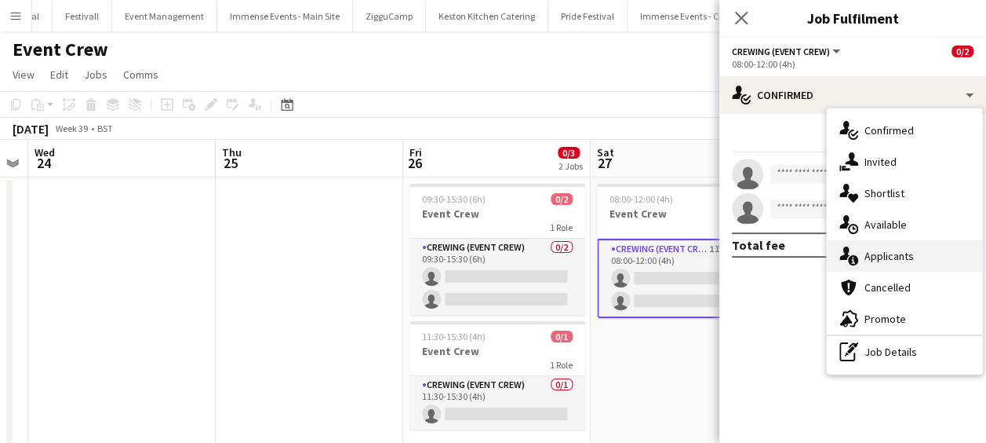
click at [924, 259] on div "single-neutral-actions-information Applicants" at bounding box center [904, 255] width 155 height 31
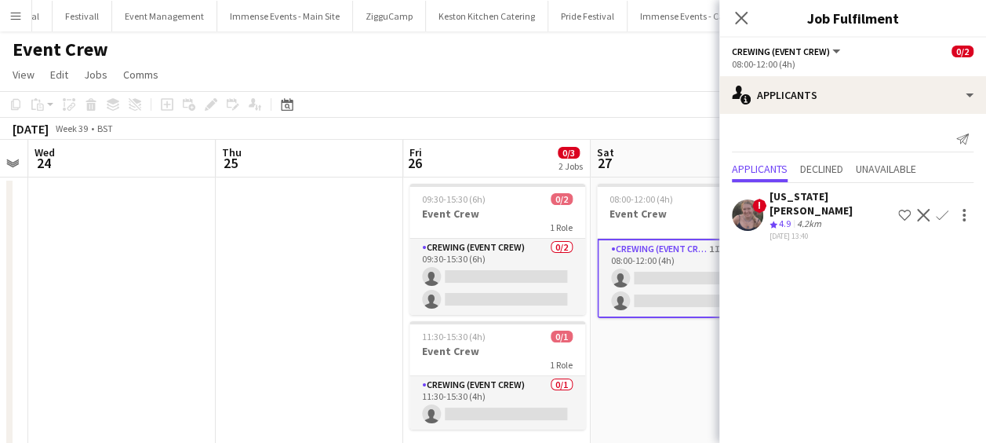
click at [841, 199] on div "[US_STATE][PERSON_NAME]" at bounding box center [831, 203] width 122 height 28
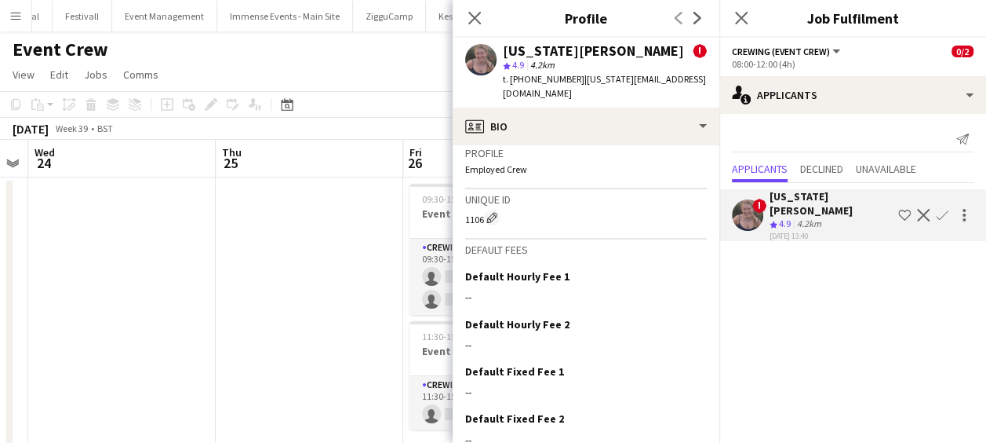
scroll to position [1038, 0]
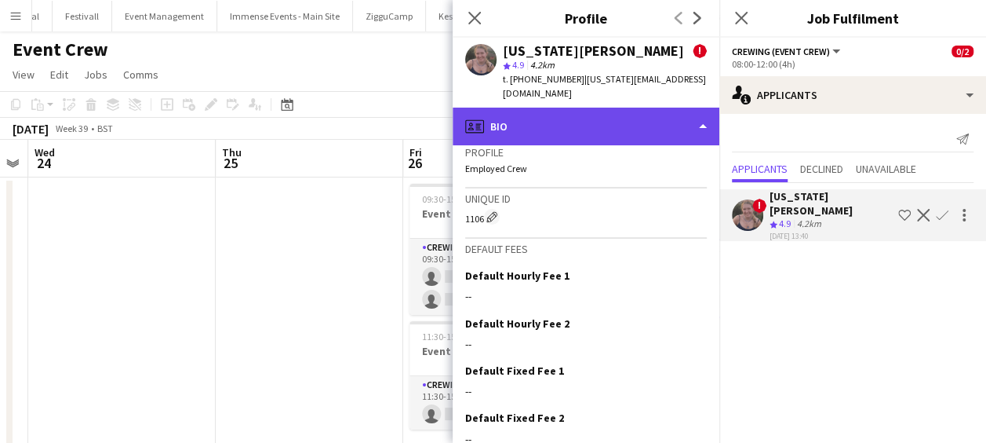
click at [651, 117] on div "profile Bio" at bounding box center [586, 127] width 267 height 38
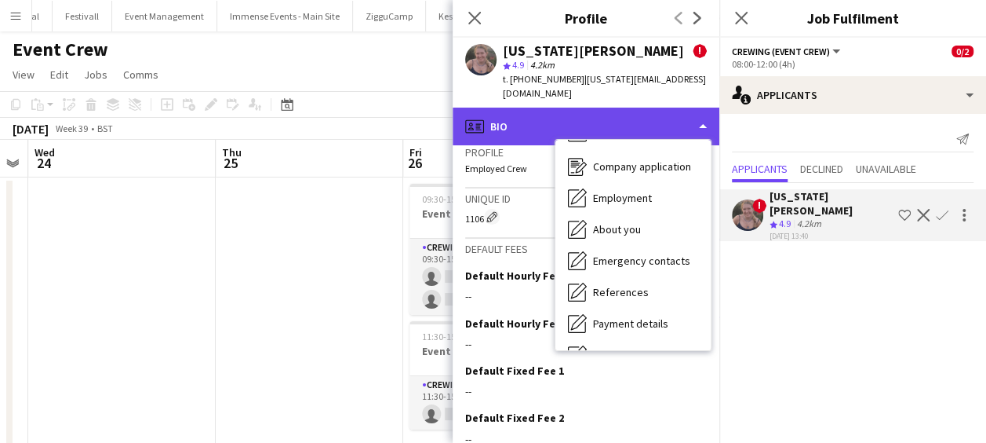
scroll to position [41, 0]
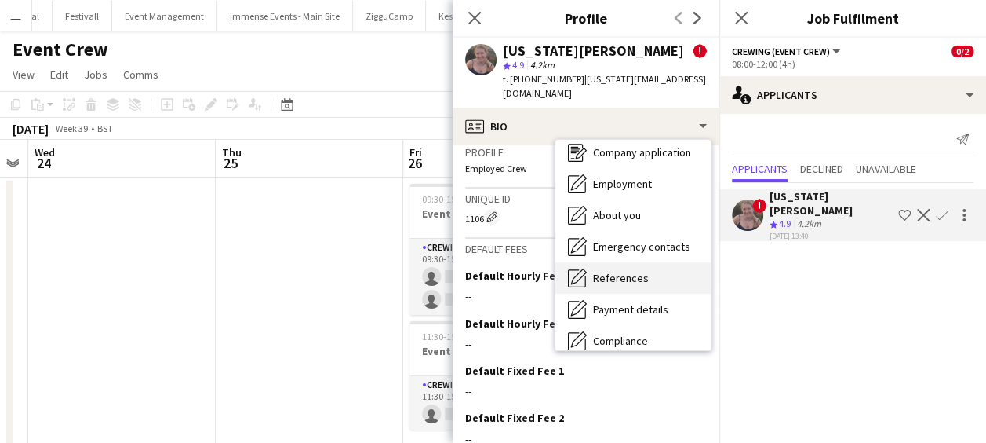
click at [671, 264] on div "References References" at bounding box center [633, 277] width 155 height 31
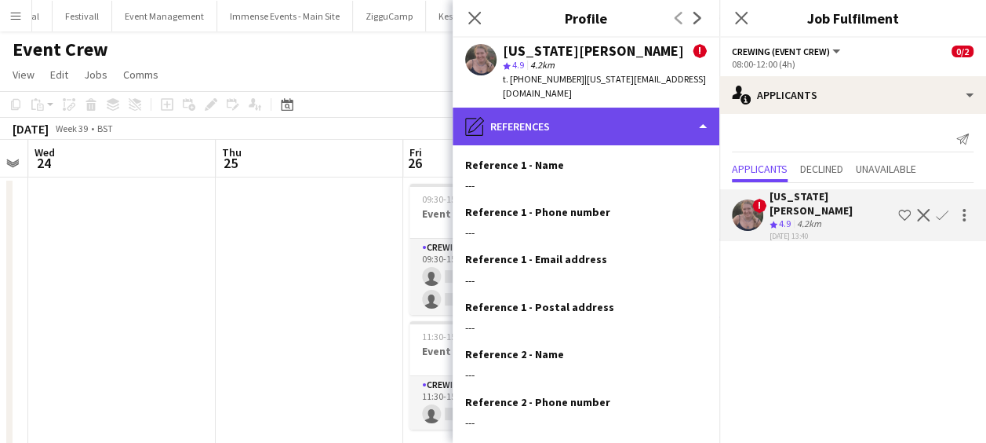
click at [677, 119] on div "pencil4 References" at bounding box center [586, 127] width 267 height 38
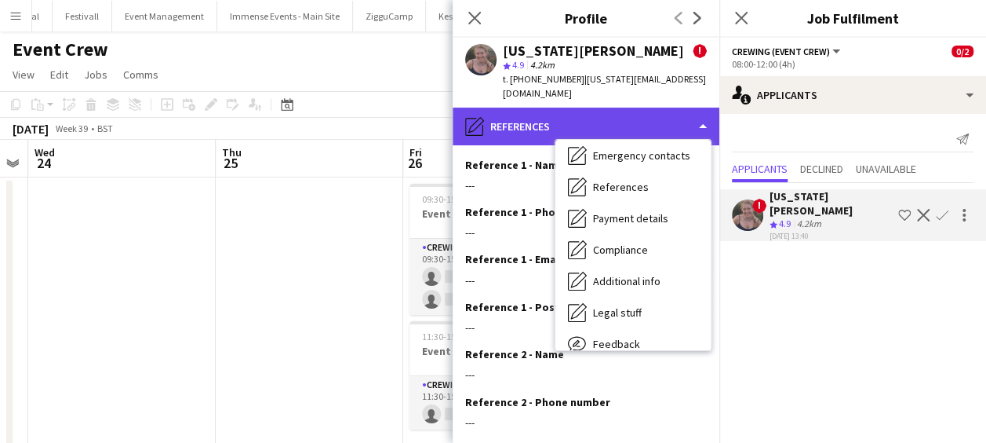
scroll to position [134, 0]
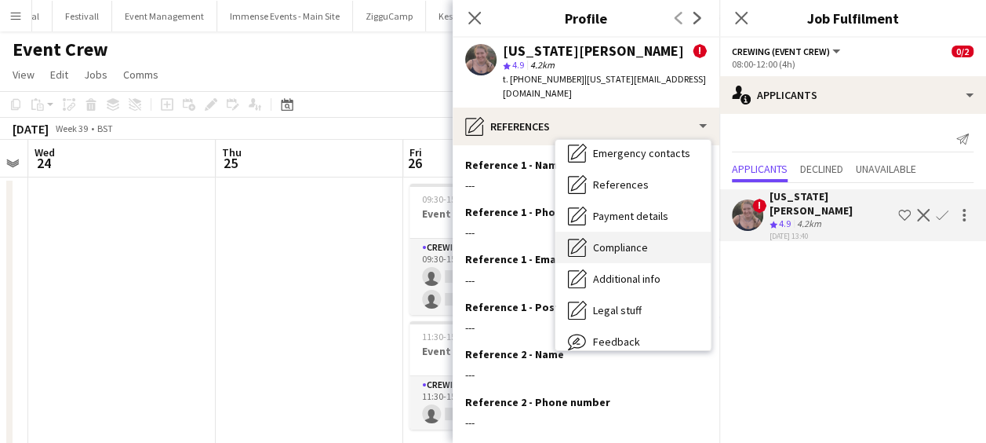
click at [684, 232] on div "Compliance Compliance" at bounding box center [633, 247] width 155 height 31
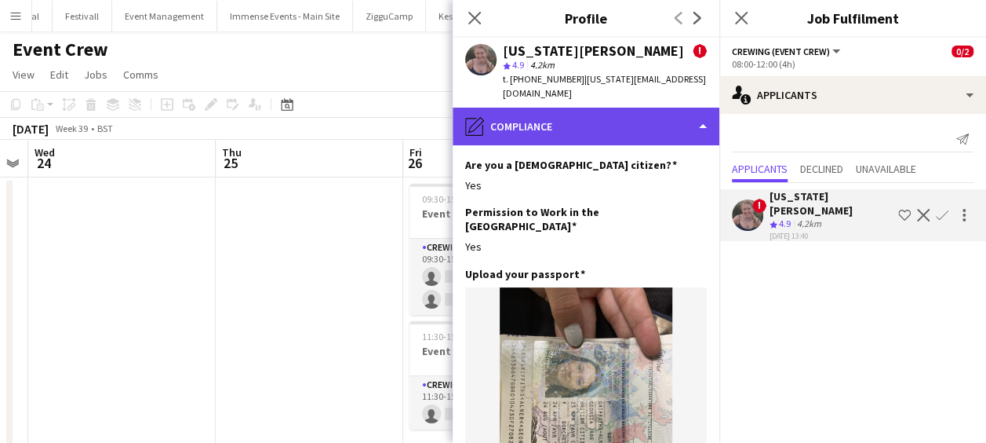
click at [670, 108] on div "pencil4 Compliance" at bounding box center [586, 127] width 267 height 38
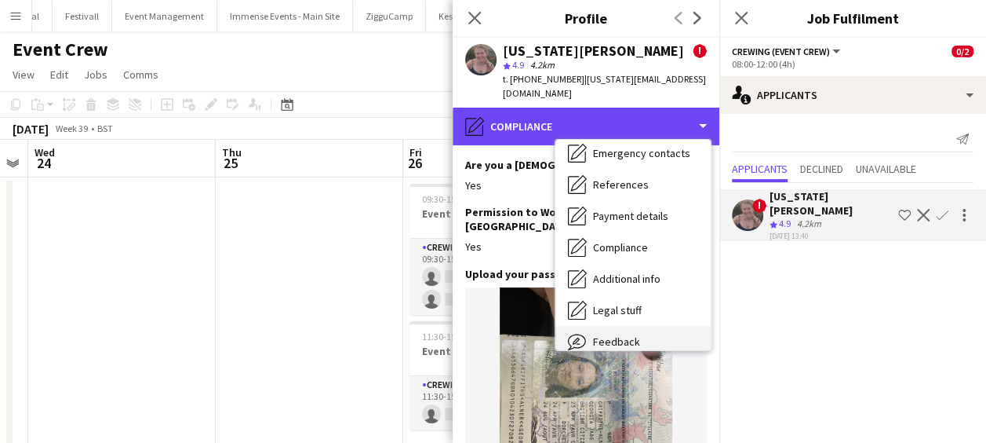
click at [667, 326] on div "Feedback Feedback" at bounding box center [633, 341] width 155 height 31
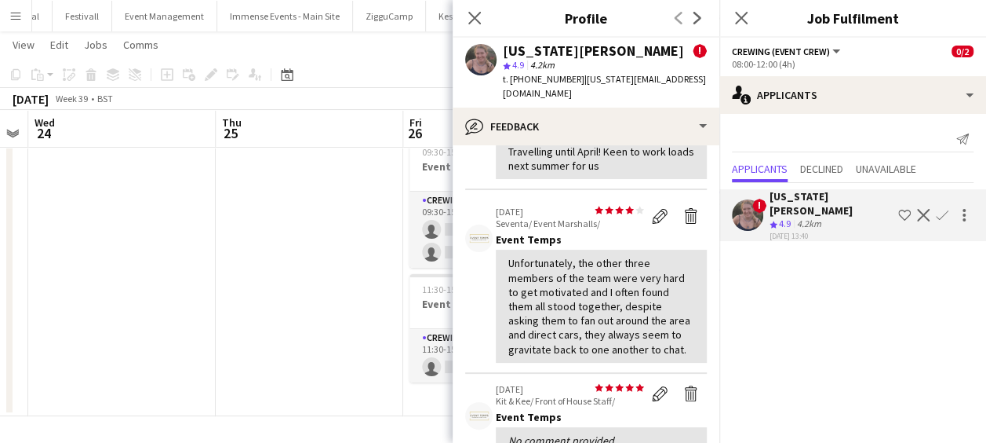
scroll to position [150, 0]
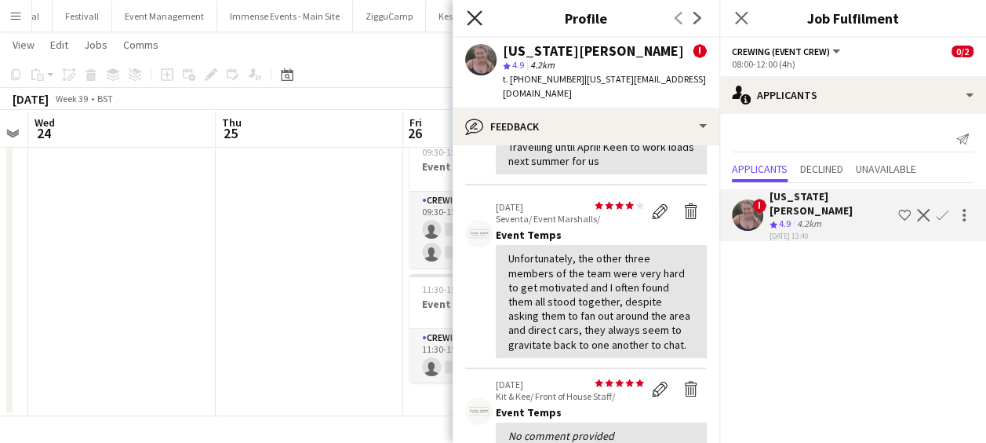
click at [474, 14] on icon "Close pop-in" at bounding box center [474, 17] width 15 height 15
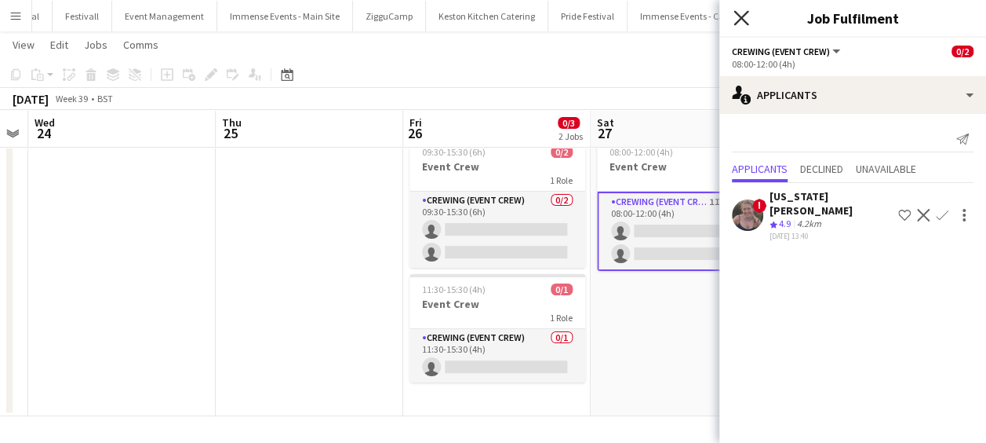
click at [742, 14] on icon "Close pop-in" at bounding box center [741, 17] width 15 height 15
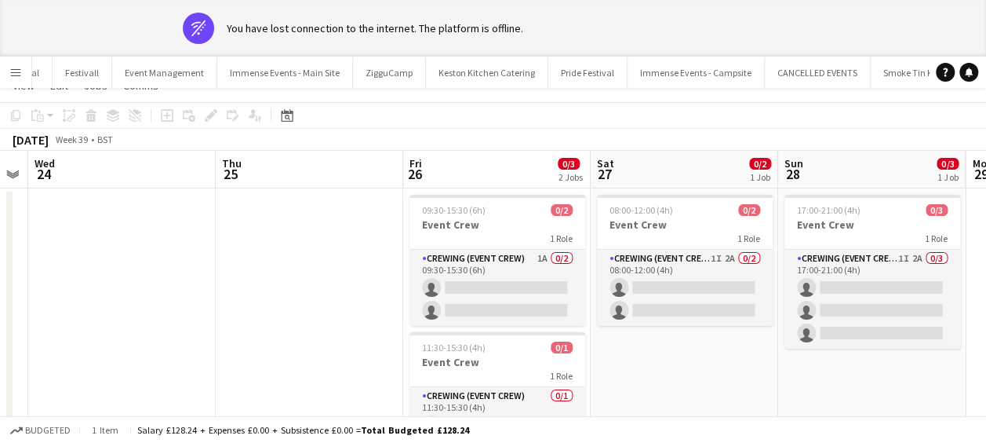
scroll to position [0, 0]
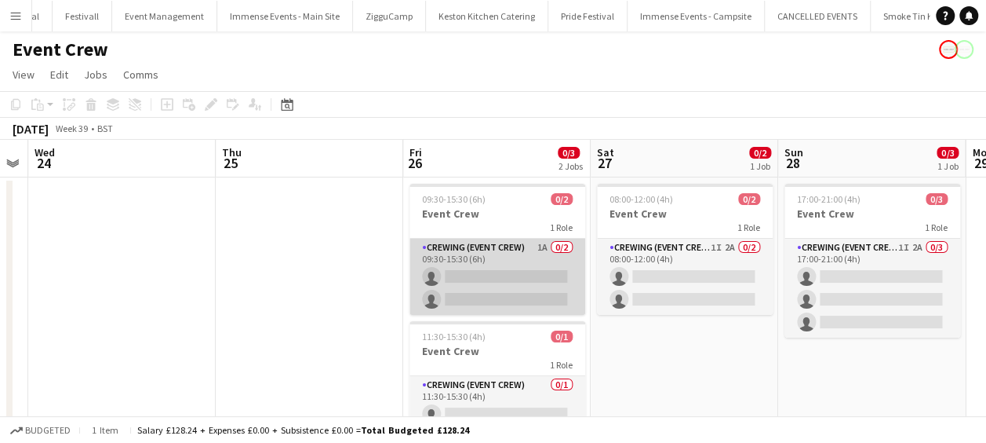
click at [472, 284] on app-card-role "Crewing (Event Crew) 1A 0/2 09:30-15:30 (6h) single-neutral-actions single-neut…" at bounding box center [498, 277] width 176 height 76
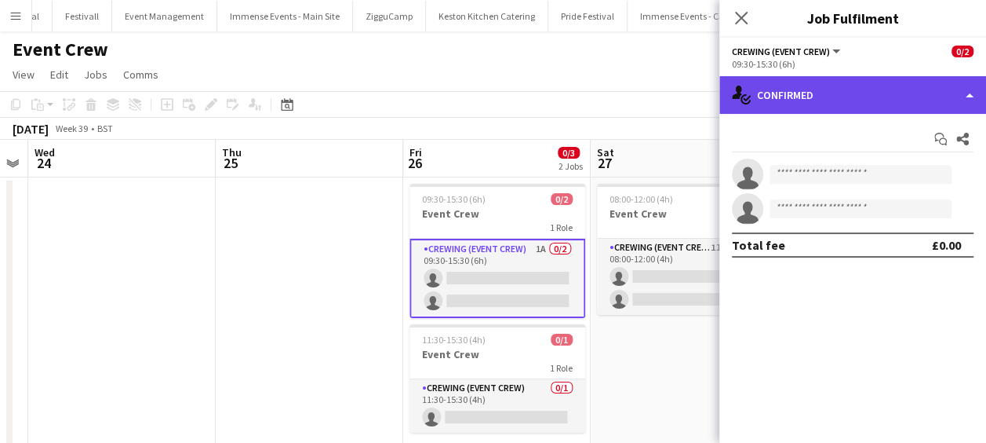
click at [902, 86] on div "single-neutral-actions-check-2 Confirmed" at bounding box center [853, 95] width 267 height 38
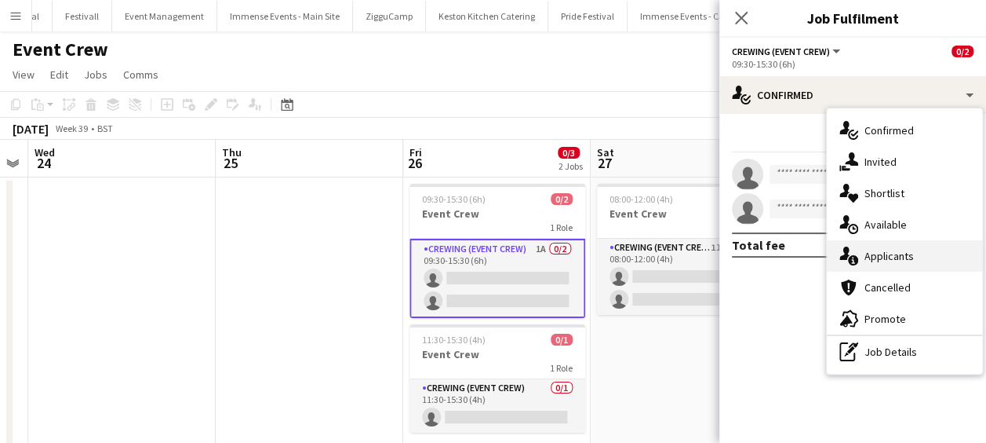
click at [928, 259] on div "single-neutral-actions-information Applicants" at bounding box center [904, 255] width 155 height 31
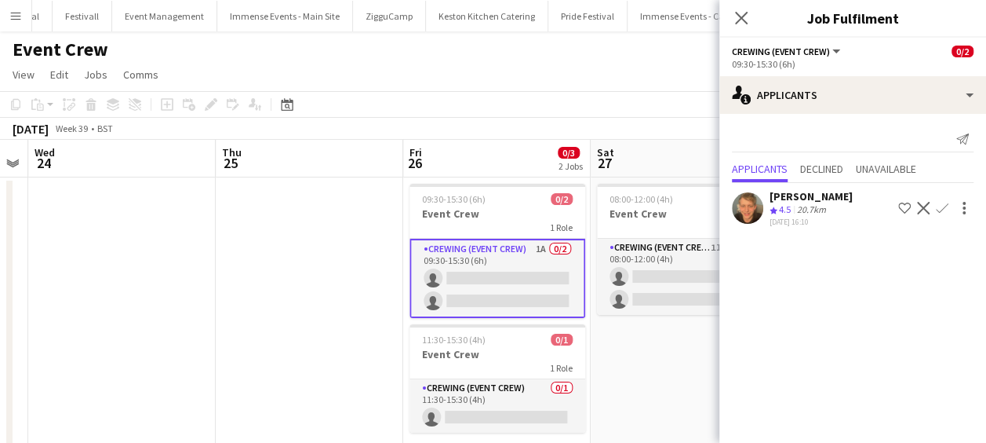
click at [829, 199] on div "[PERSON_NAME]" at bounding box center [811, 196] width 83 height 14
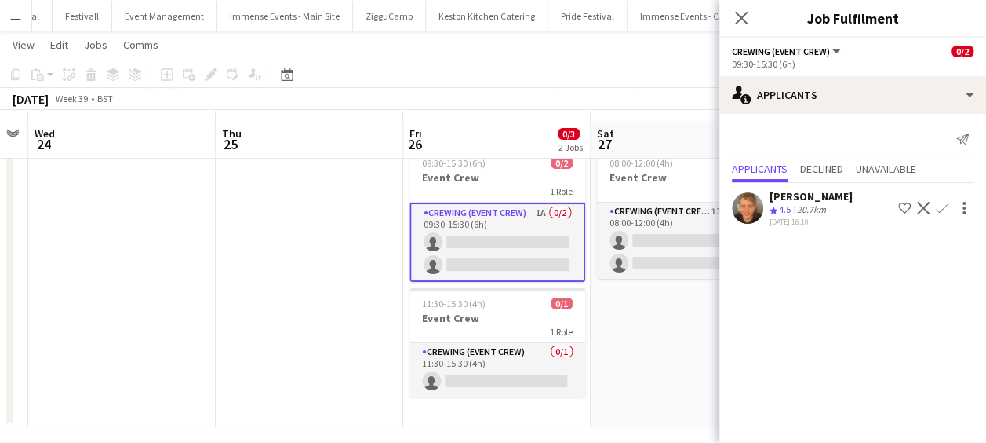
scroll to position [46, 0]
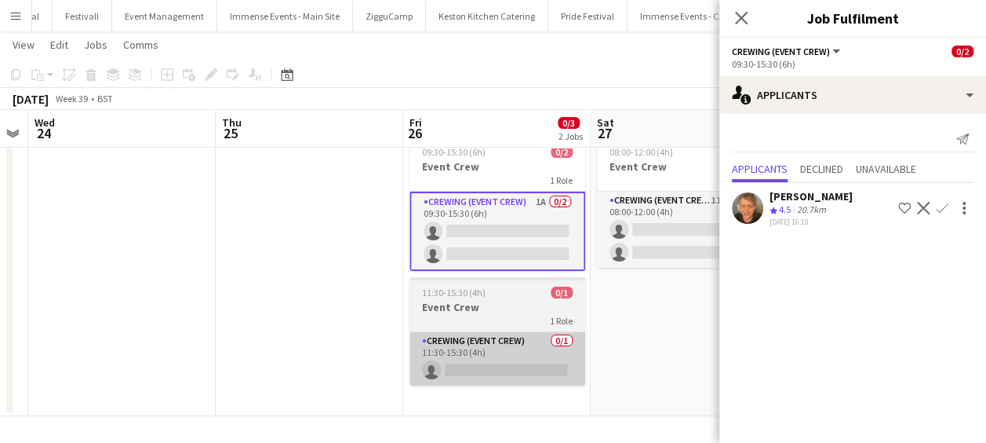
click at [466, 333] on app-card-role "Crewing (Event Crew) 0/1 11:30-15:30 (4h) single-neutral-actions" at bounding box center [498, 358] width 176 height 53
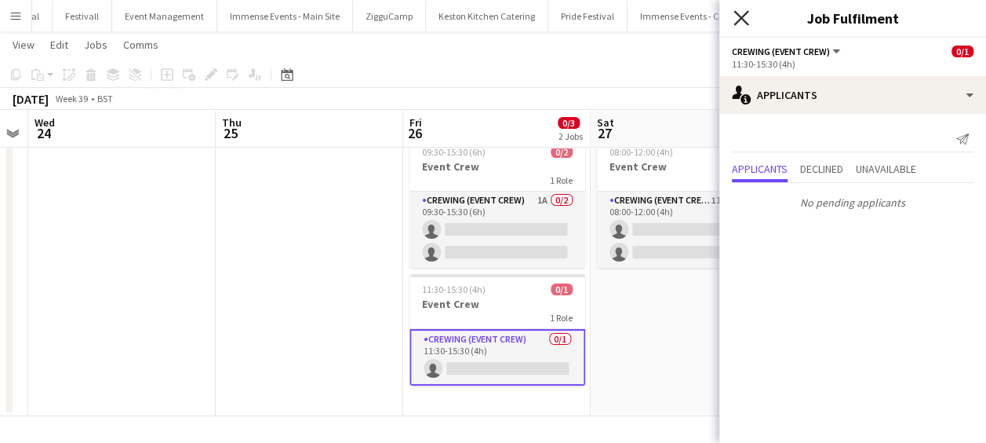
click at [746, 16] on icon "Close pop-in" at bounding box center [741, 17] width 15 height 15
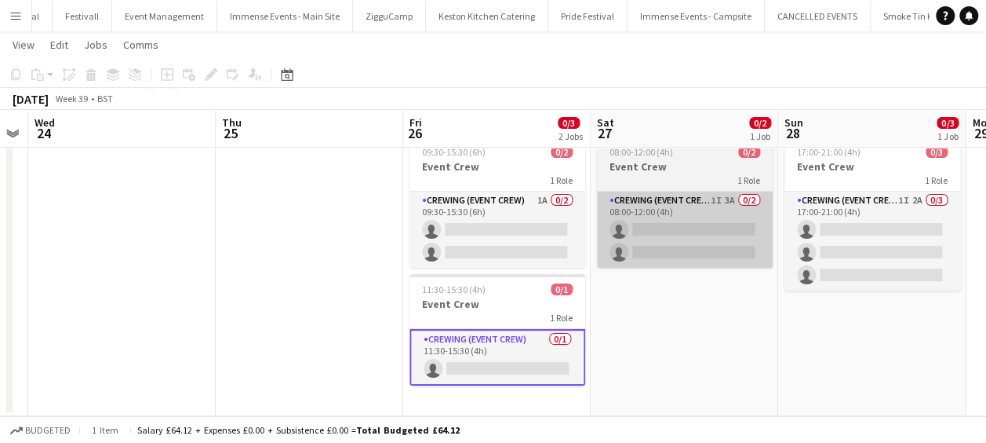
click at [714, 239] on app-card-role "Crewing (Event Crew) 1I 3A 0/2 08:00-12:00 (4h) single-neutral-actions single-n…" at bounding box center [685, 229] width 176 height 76
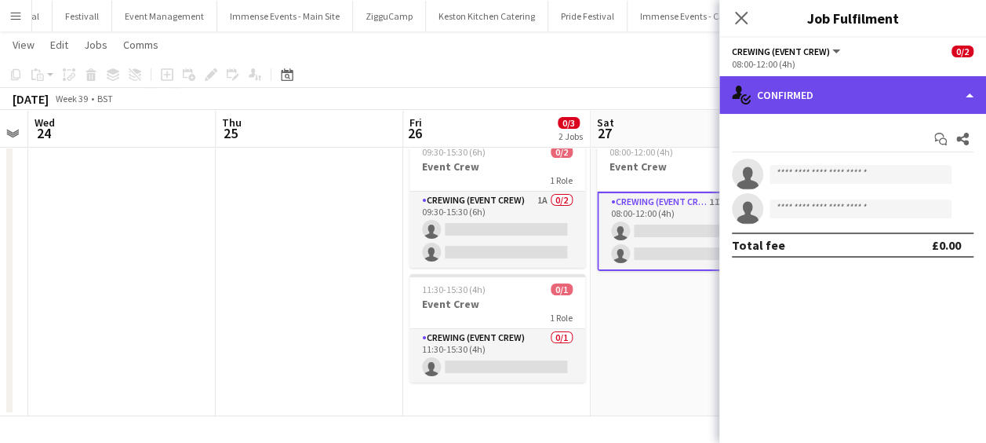
click at [888, 94] on div "single-neutral-actions-check-2 Confirmed" at bounding box center [853, 95] width 267 height 38
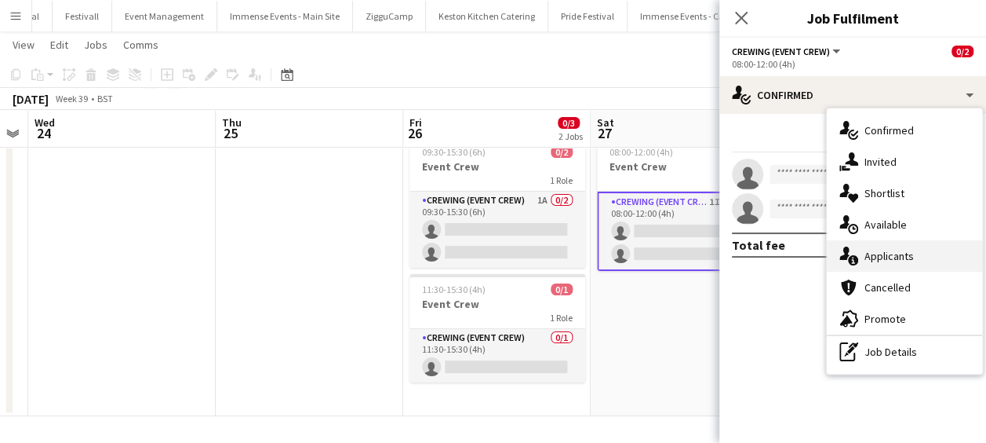
click at [910, 261] on span "Applicants" at bounding box center [889, 256] width 49 height 14
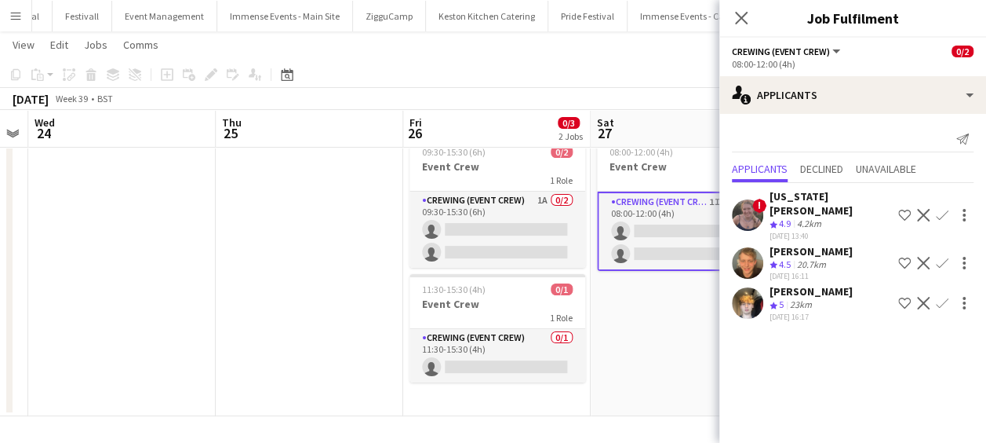
click at [815, 284] on div "[PERSON_NAME]" at bounding box center [811, 291] width 83 height 14
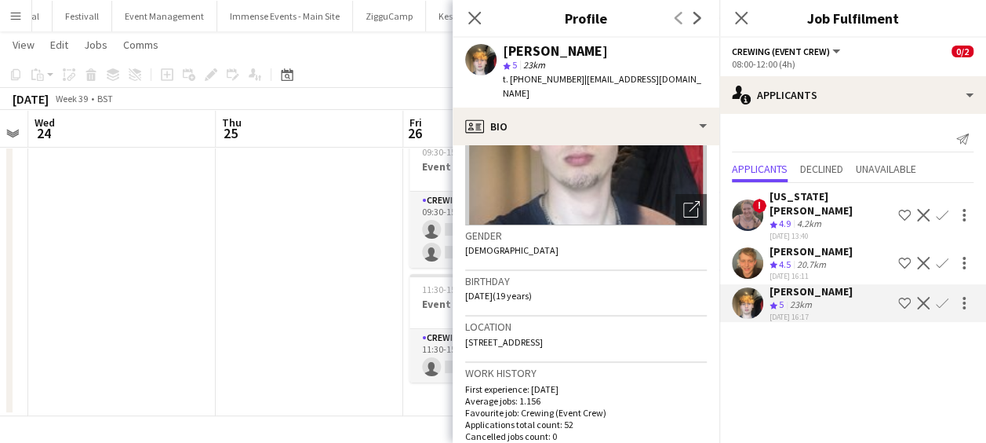
scroll to position [0, 0]
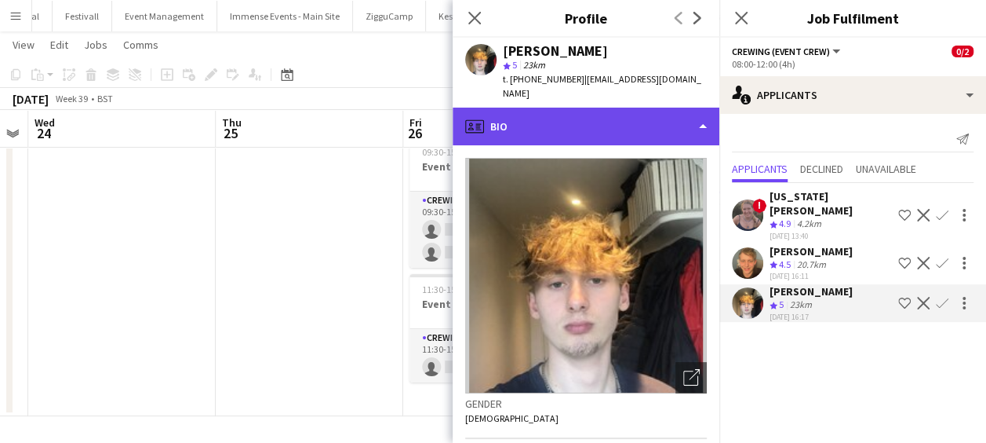
click at [510, 108] on div "profile Bio" at bounding box center [586, 127] width 267 height 38
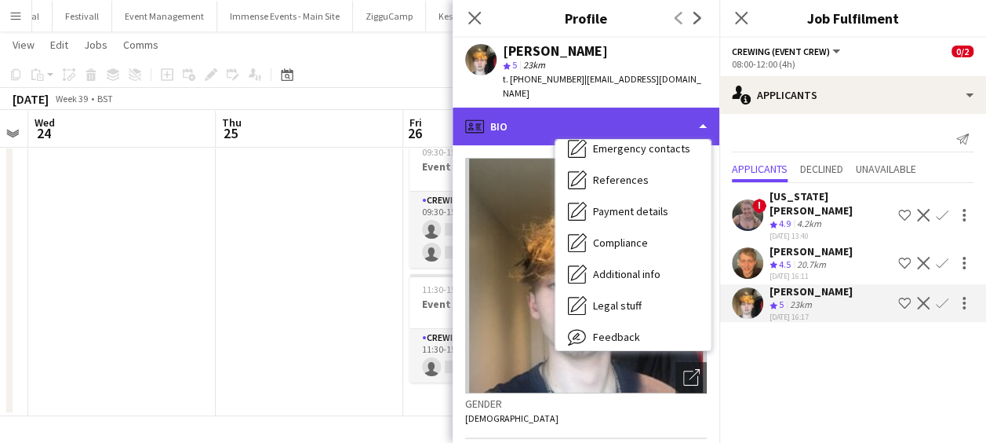
scroll to position [179, 0]
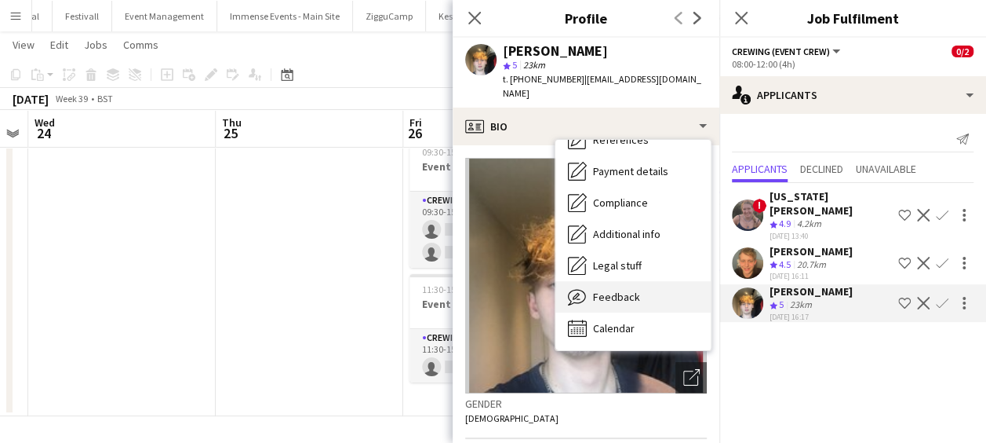
click at [588, 281] on div "Feedback Feedback" at bounding box center [633, 296] width 155 height 31
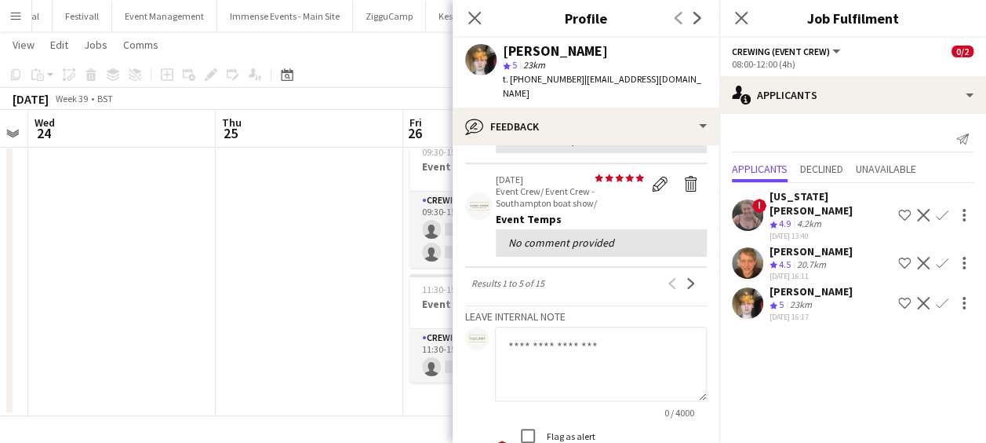
scroll to position [435, 0]
click at [682, 290] on button "Next" at bounding box center [691, 280] width 19 height 19
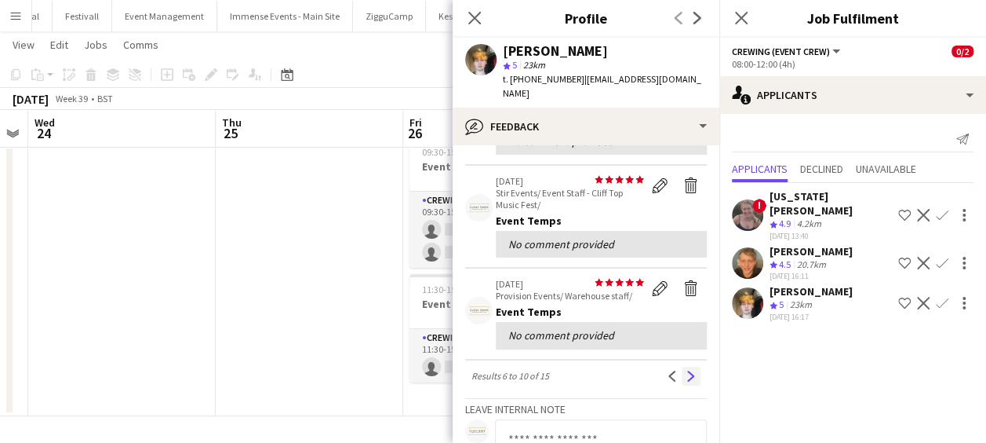
scroll to position [319, 0]
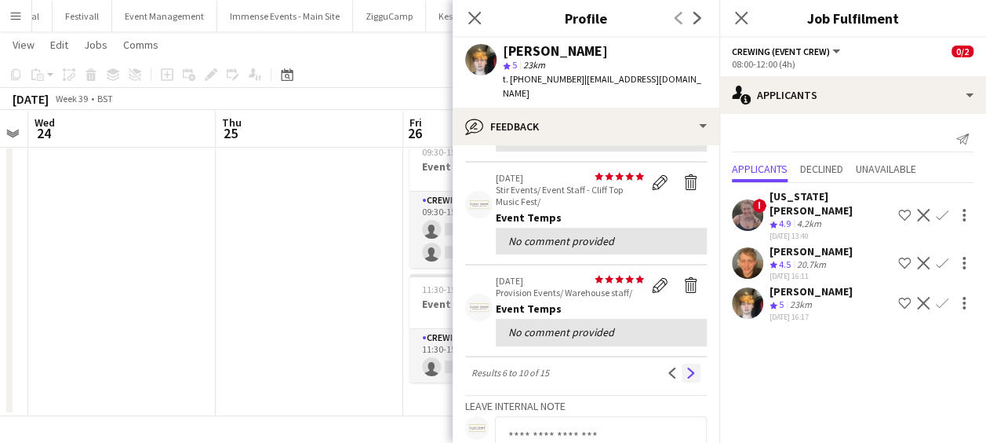
click at [686, 367] on app-icon "Next" at bounding box center [691, 372] width 11 height 11
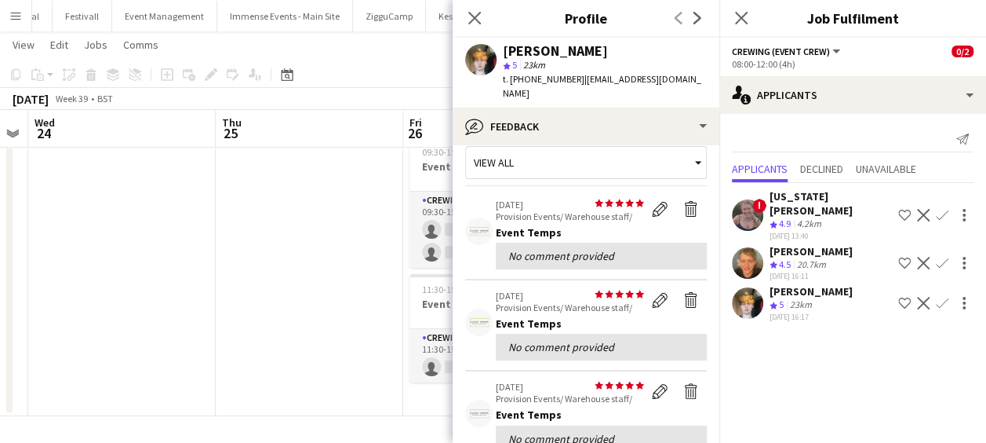
scroll to position [0, 0]
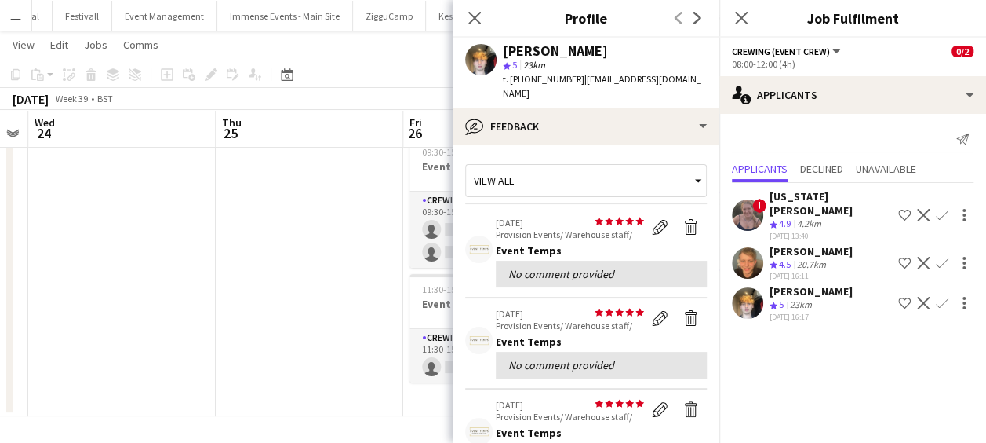
click at [813, 199] on div "[US_STATE][PERSON_NAME]" at bounding box center [831, 203] width 122 height 28
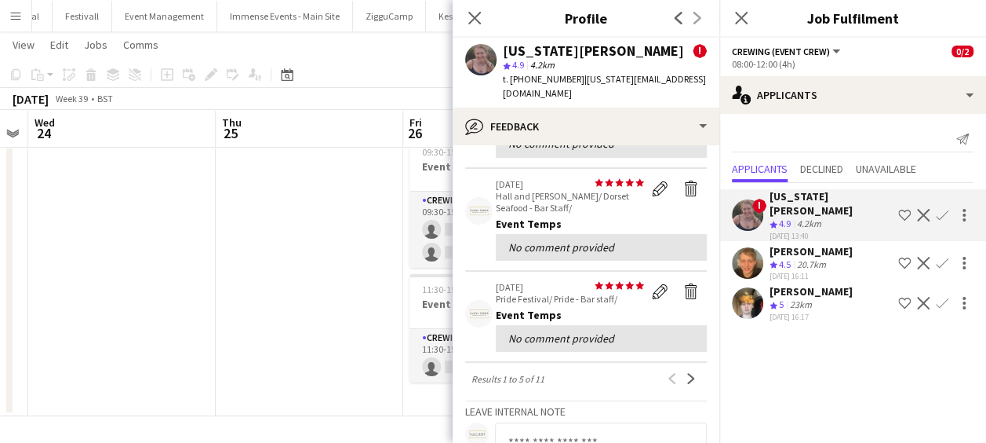
scroll to position [555, 0]
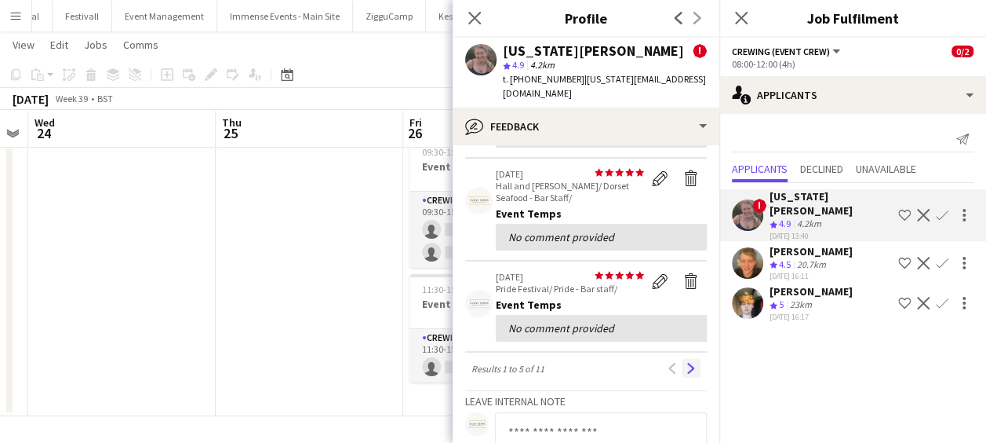
click at [686, 367] on app-icon "Next" at bounding box center [691, 368] width 11 height 11
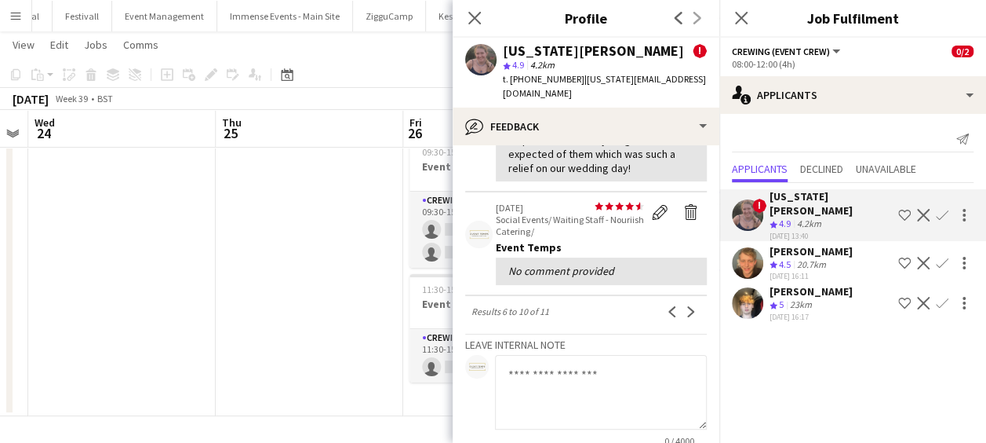
scroll to position [491, 0]
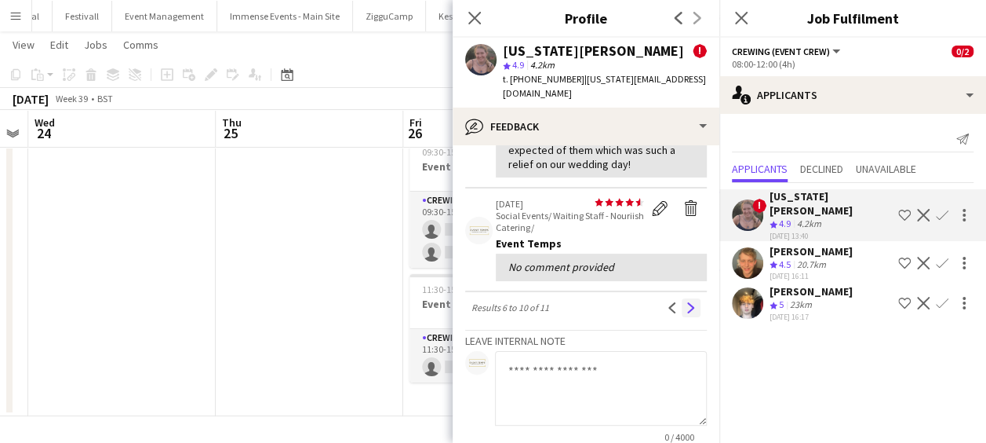
click at [682, 312] on button "Next" at bounding box center [691, 307] width 19 height 19
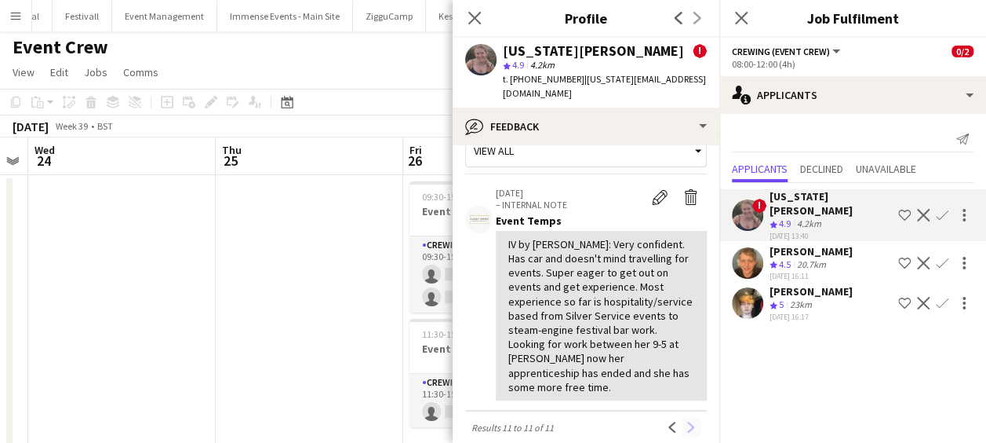
scroll to position [29, 0]
click at [474, 14] on icon "Close pop-in" at bounding box center [474, 17] width 15 height 15
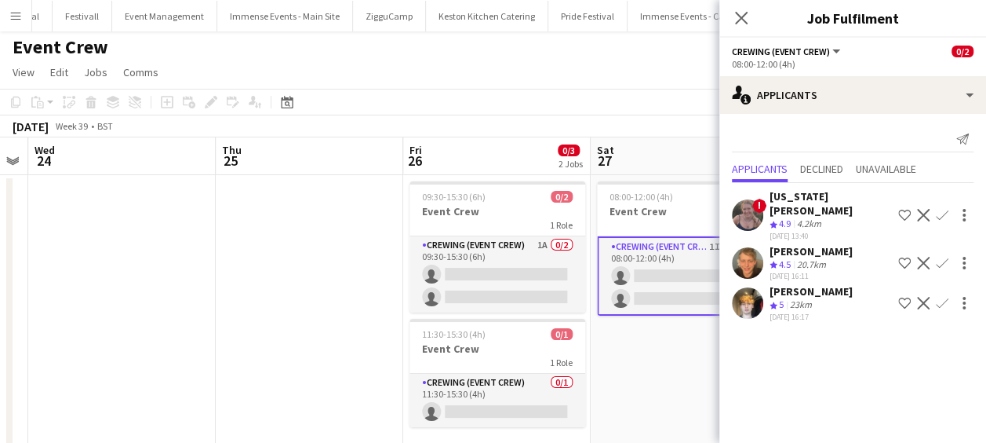
click at [827, 244] on div "[PERSON_NAME]" at bounding box center [811, 251] width 83 height 14
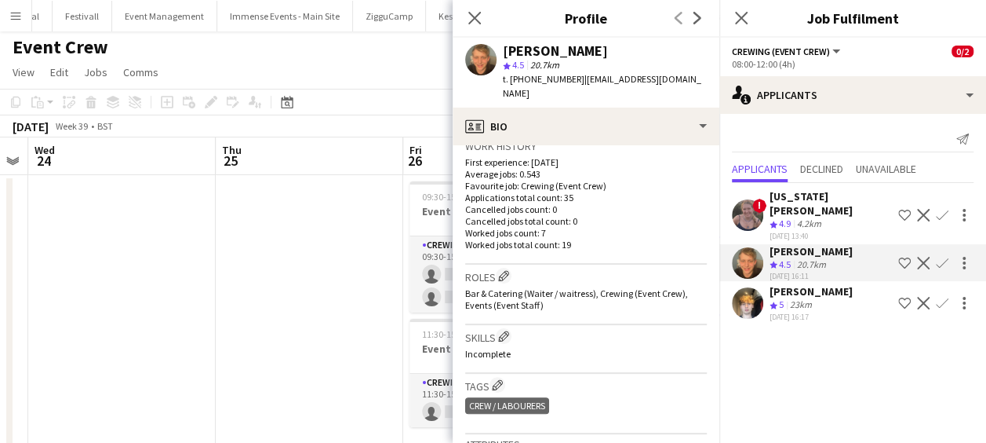
scroll to position [415, 0]
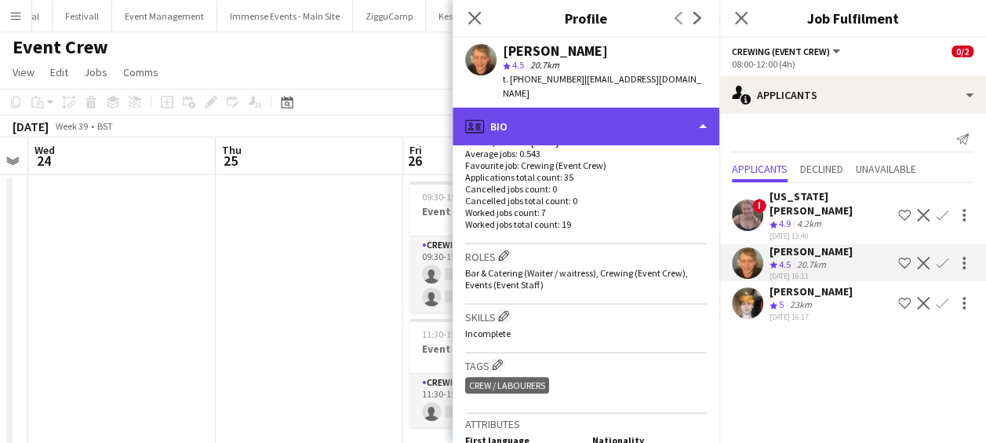
click at [666, 116] on div "profile Bio" at bounding box center [586, 127] width 267 height 38
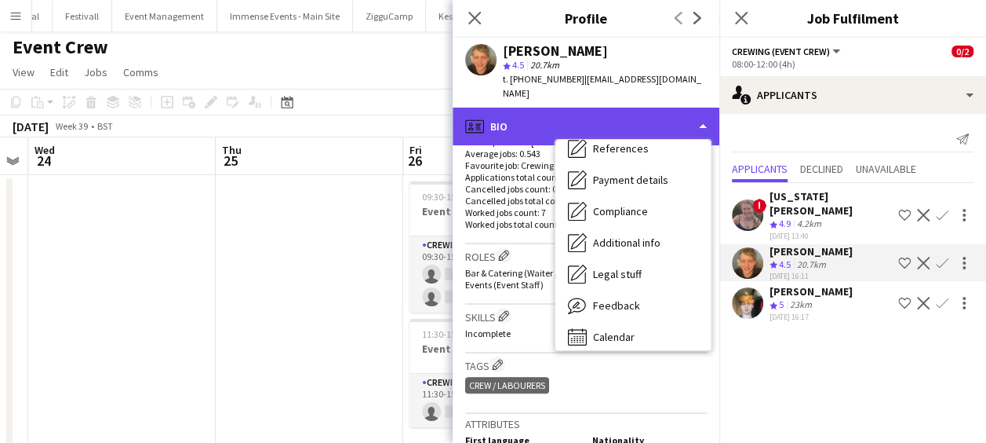
scroll to position [179, 0]
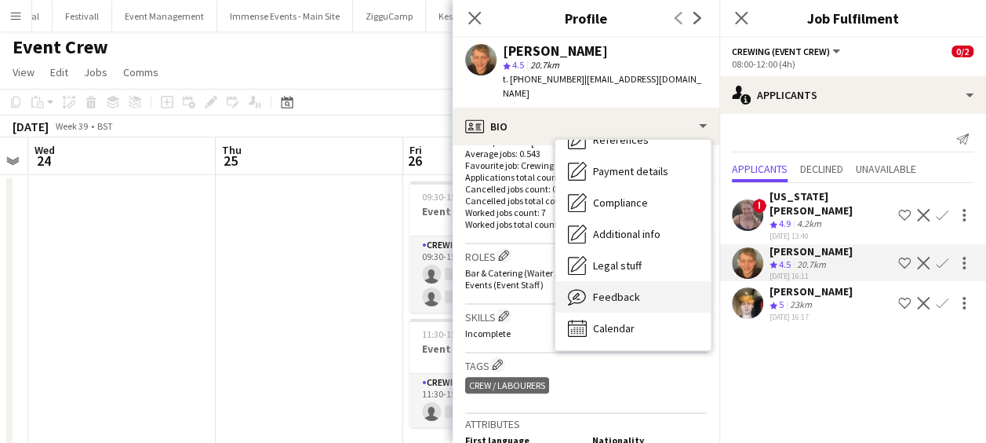
click at [659, 281] on div "Feedback Feedback" at bounding box center [633, 296] width 155 height 31
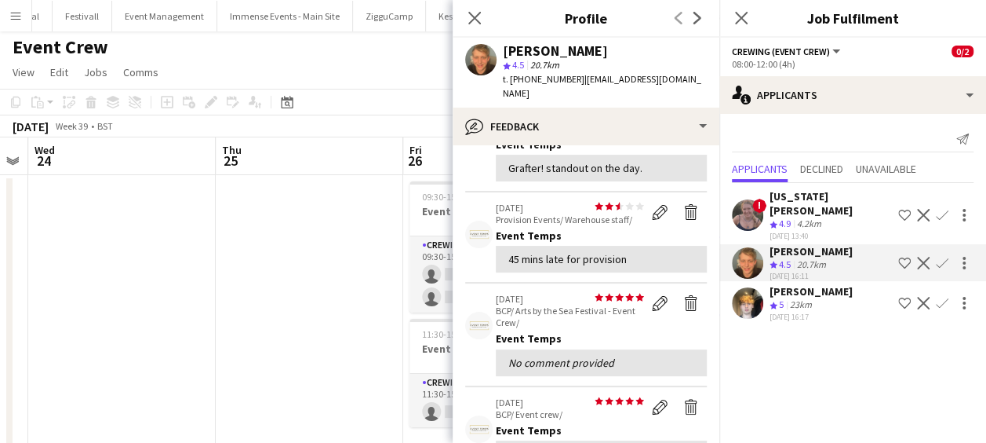
scroll to position [0, 0]
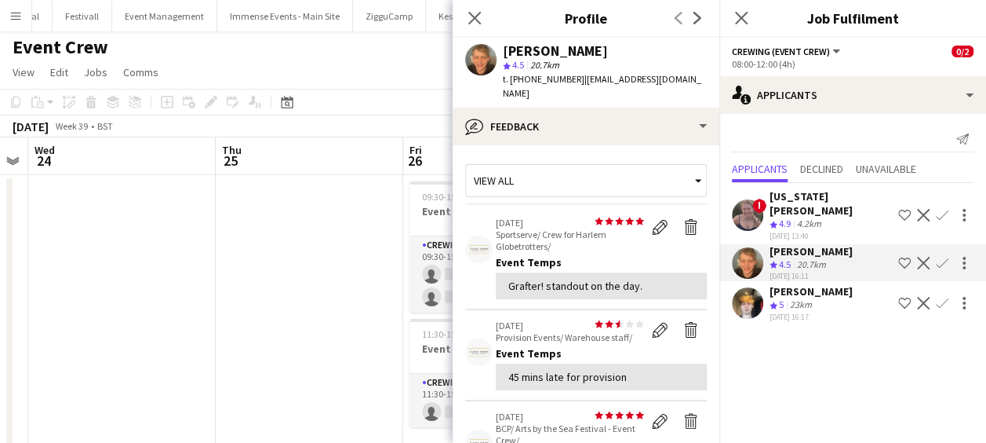
click at [471, 14] on icon at bounding box center [475, 18] width 13 height 13
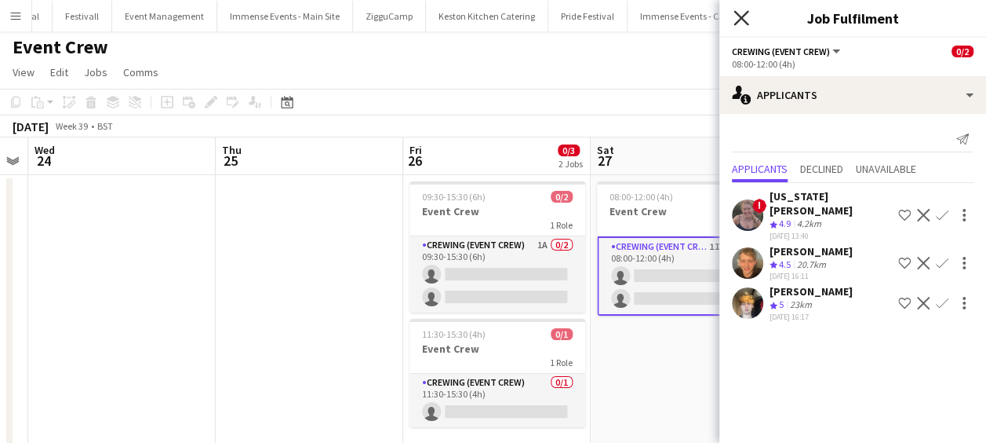
click at [747, 17] on icon "Close pop-in" at bounding box center [741, 17] width 15 height 15
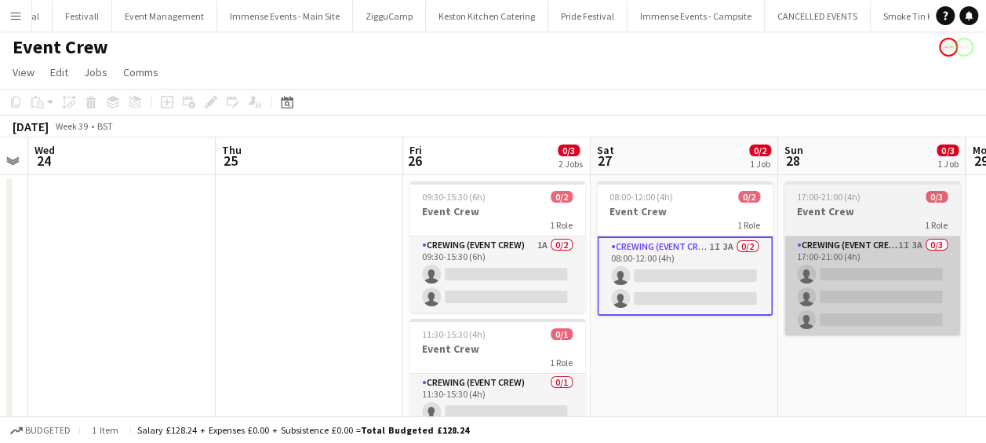
click at [876, 261] on app-card-role "Crewing (Event Crew) 1I 3A 0/3 17:00-21:00 (4h) single-neutral-actions single-n…" at bounding box center [873, 285] width 176 height 99
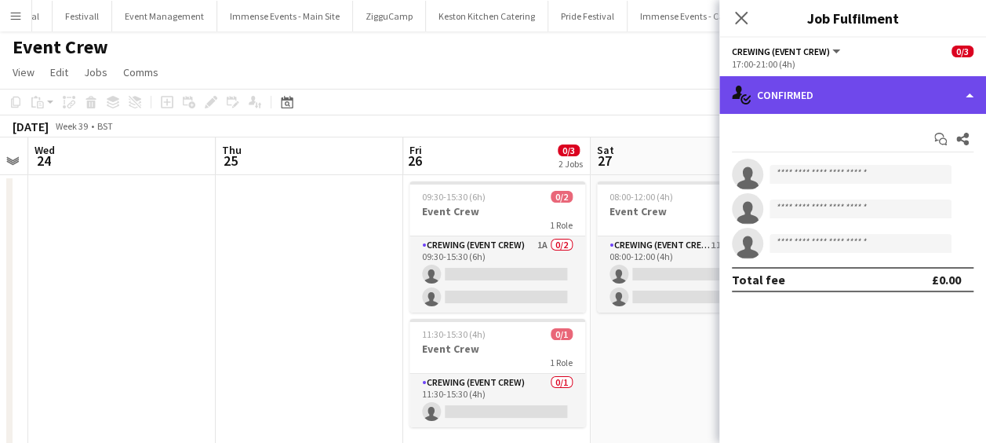
click at [905, 91] on div "single-neutral-actions-check-2 Confirmed" at bounding box center [853, 95] width 267 height 38
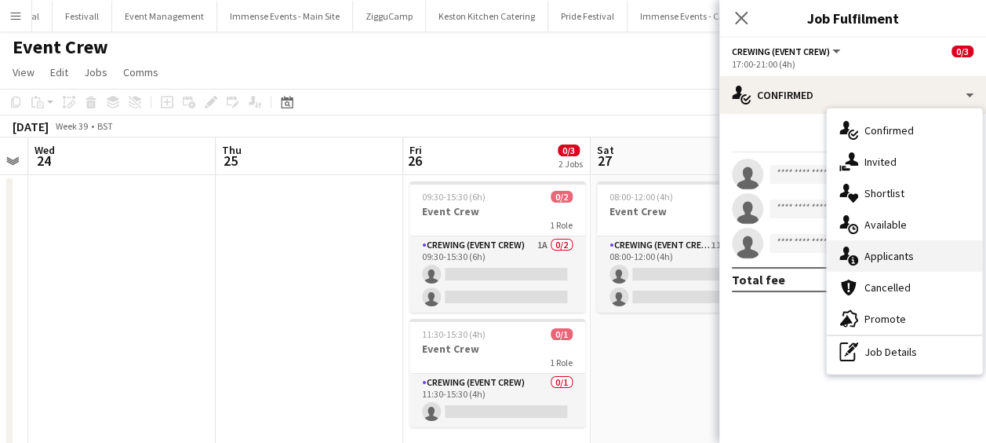
click at [924, 254] on div "single-neutral-actions-information Applicants" at bounding box center [904, 255] width 155 height 31
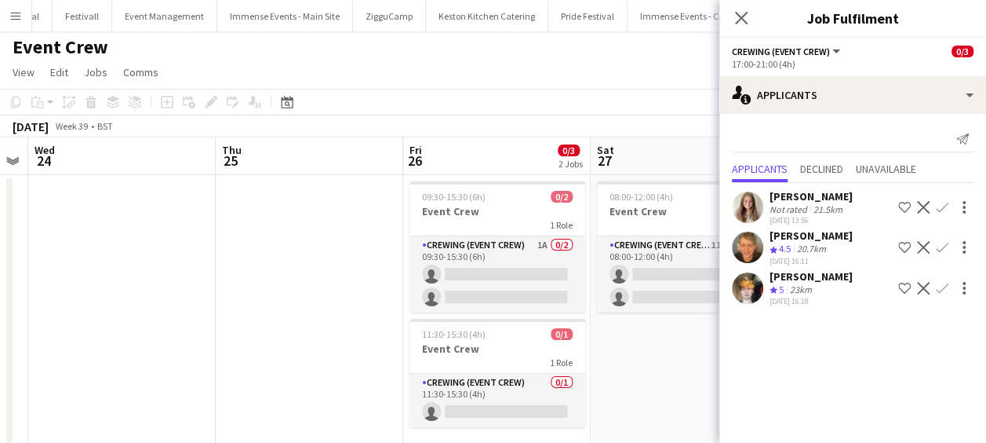
click at [744, 22] on icon at bounding box center [741, 18] width 13 height 13
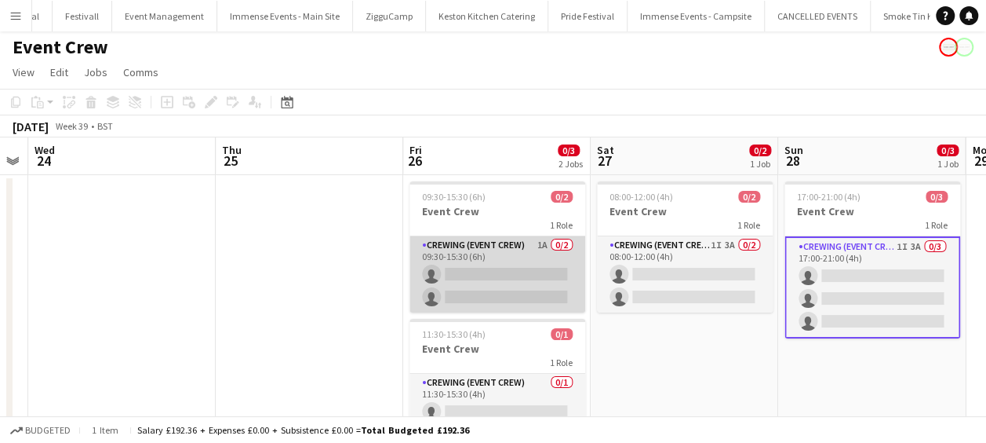
click at [516, 262] on app-card-role "Crewing (Event Crew) 1A 0/2 09:30-15:30 (6h) single-neutral-actions single-neut…" at bounding box center [498, 274] width 176 height 76
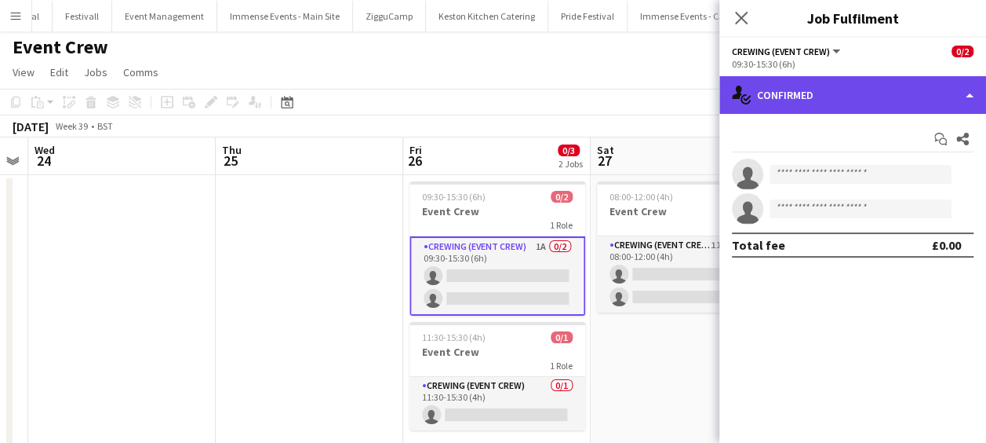
click at [845, 91] on div "single-neutral-actions-check-2 Confirmed" at bounding box center [853, 95] width 267 height 38
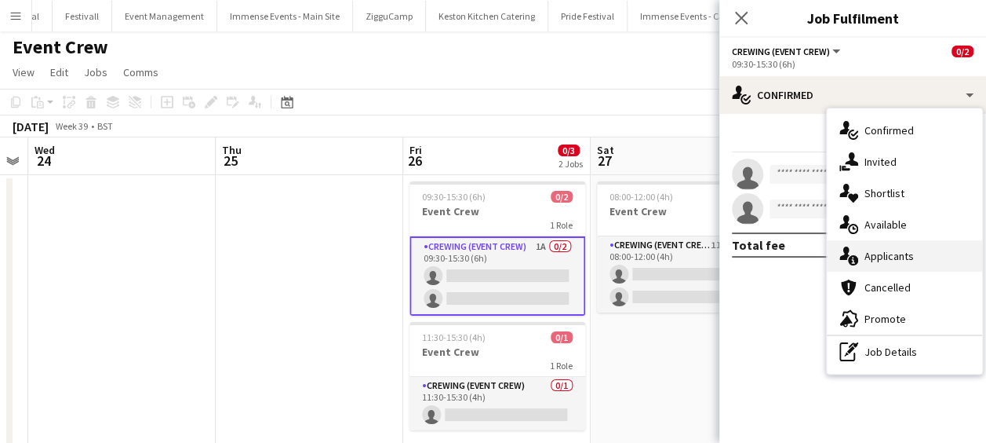
click at [895, 254] on span "Applicants" at bounding box center [889, 256] width 49 height 14
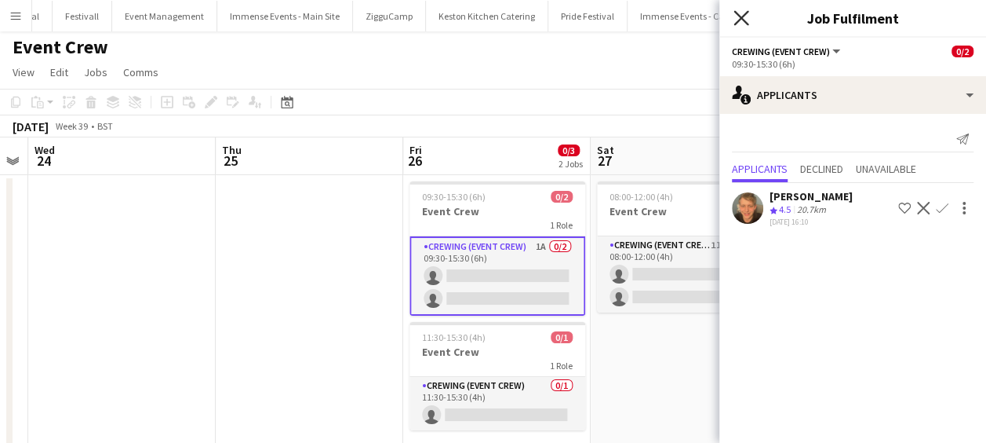
click at [735, 16] on icon "Close pop-in" at bounding box center [741, 17] width 15 height 15
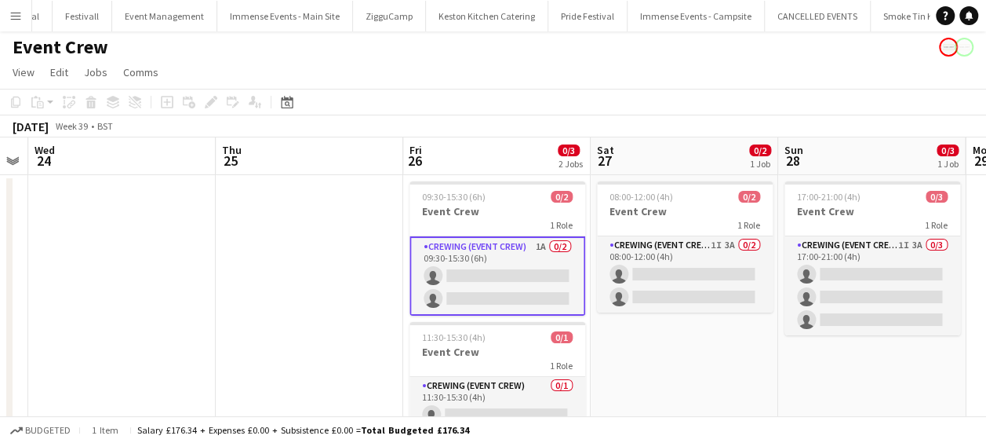
scroll to position [46, 0]
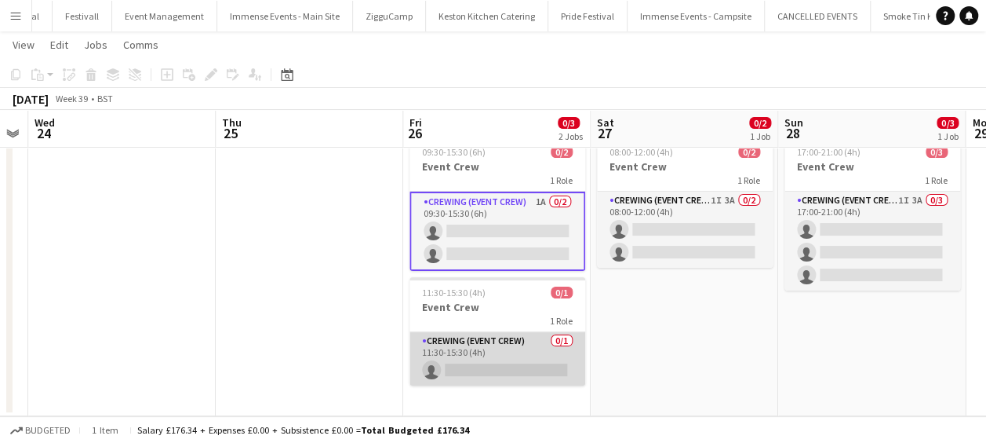
click at [525, 356] on app-card-role "Crewing (Event Crew) 0/1 11:30-15:30 (4h) single-neutral-actions" at bounding box center [498, 358] width 176 height 53
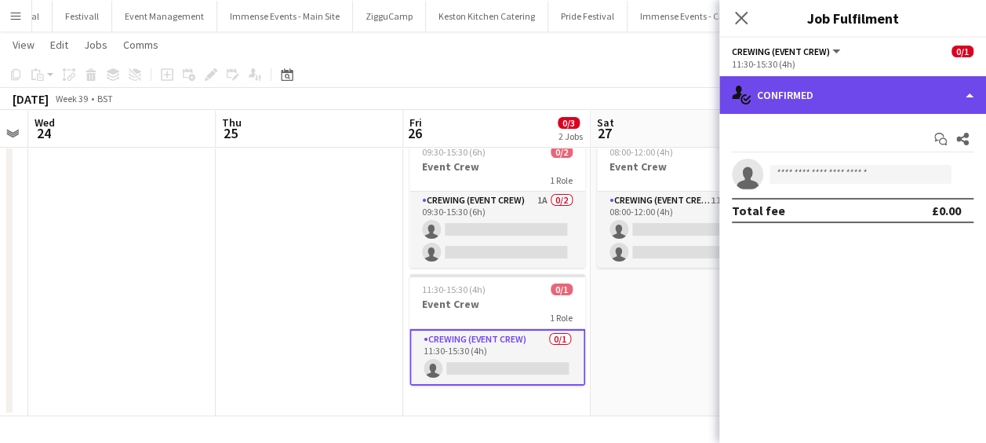
click at [837, 89] on div "single-neutral-actions-check-2 Confirmed" at bounding box center [853, 95] width 267 height 38
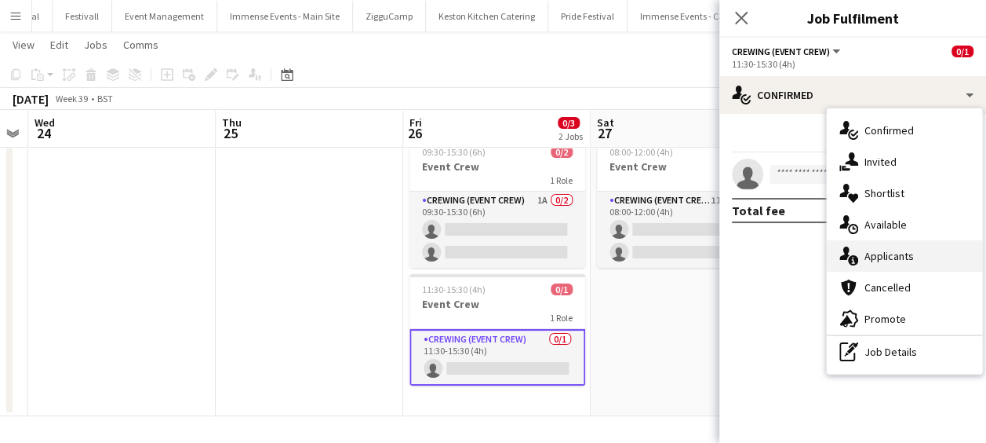
click at [889, 251] on span "Applicants" at bounding box center [889, 256] width 49 height 14
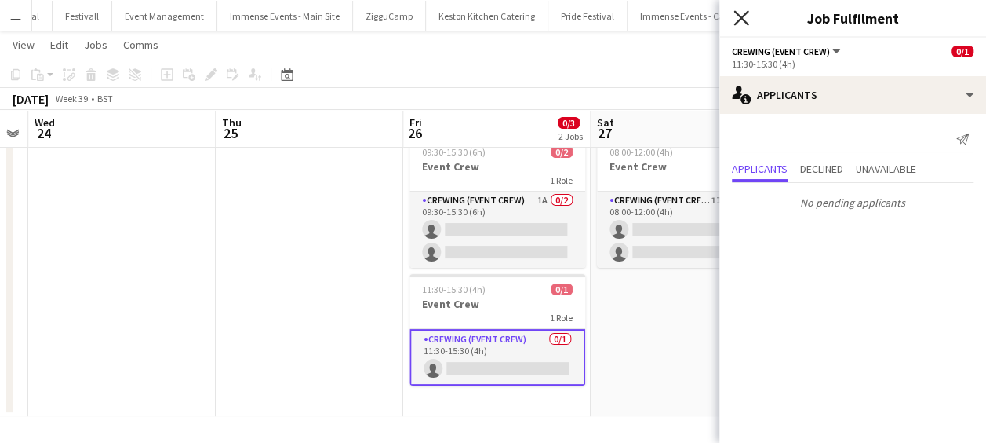
click at [736, 21] on icon "Close pop-in" at bounding box center [741, 17] width 15 height 15
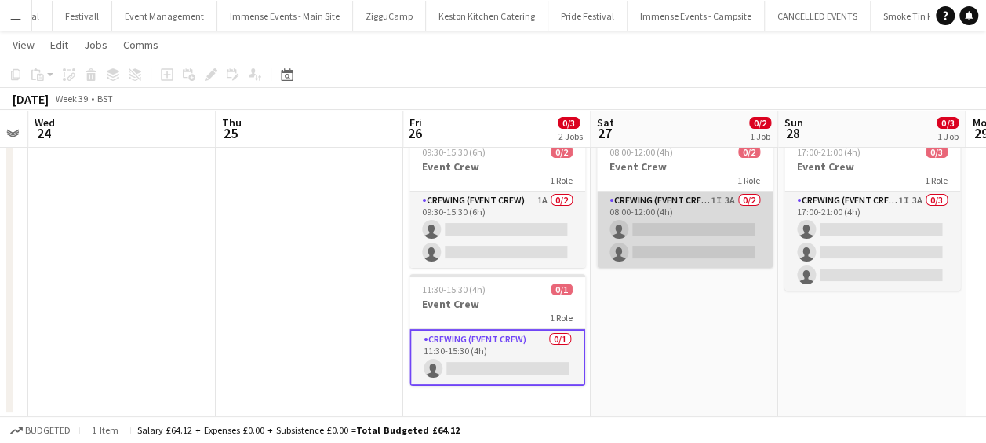
click at [708, 191] on app-card-role "Crewing (Event Crew) 1I 3A 0/2 08:00-12:00 (4h) single-neutral-actions single-n…" at bounding box center [685, 229] width 176 height 76
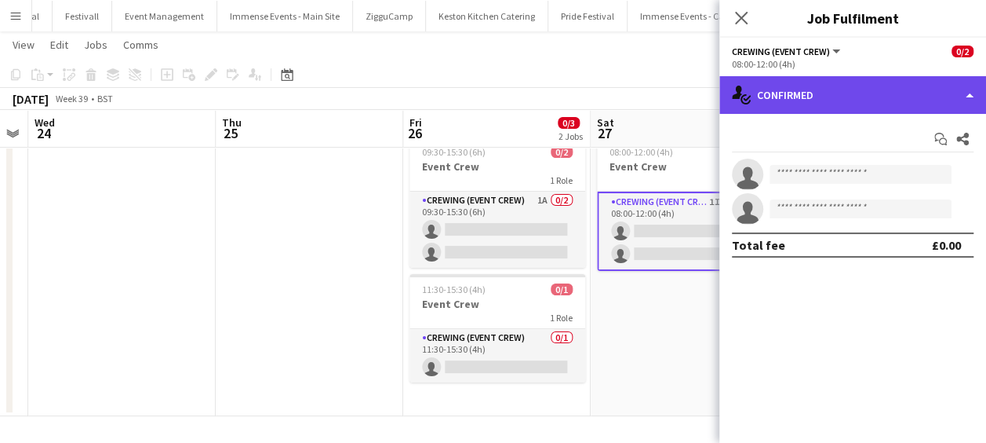
click at [826, 93] on div "single-neutral-actions-check-2 Confirmed" at bounding box center [853, 95] width 267 height 38
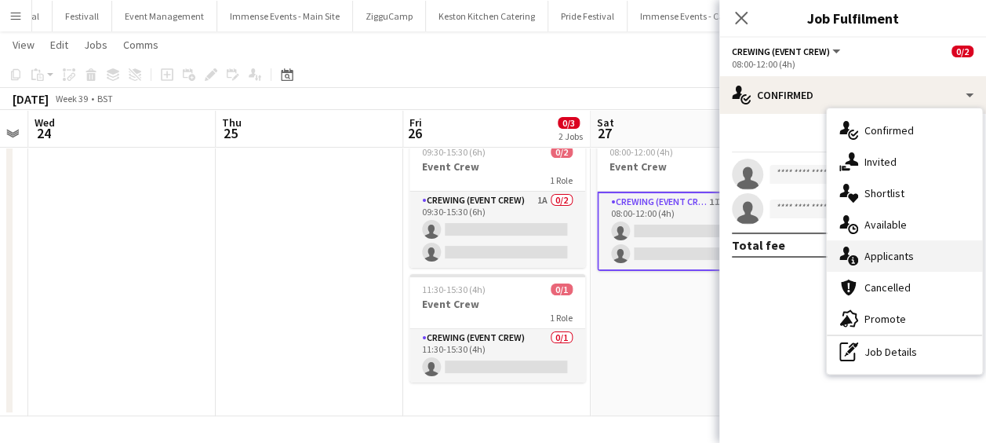
click at [871, 264] on div "single-neutral-actions-information Applicants" at bounding box center [904, 255] width 155 height 31
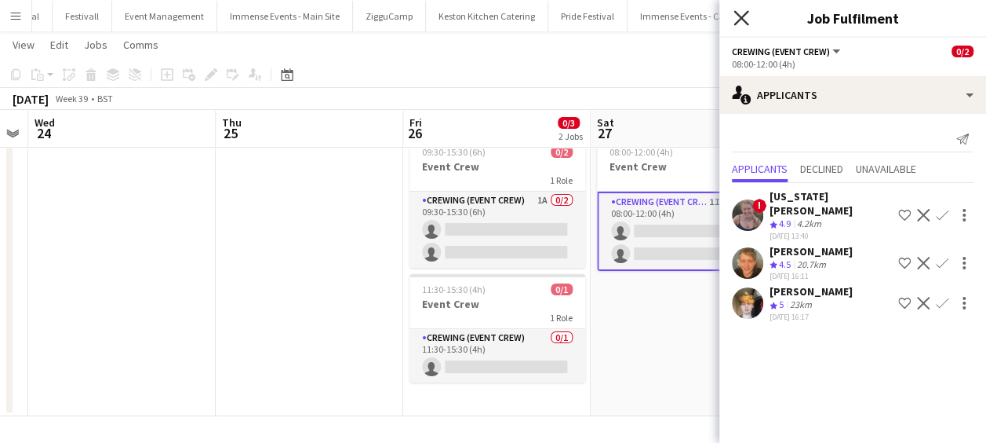
click at [742, 17] on icon at bounding box center [741, 17] width 15 height 15
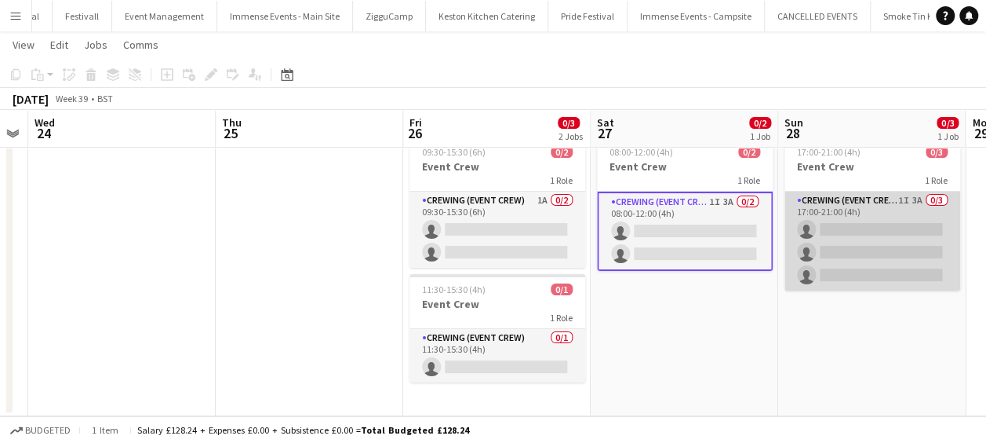
click at [873, 232] on app-card-role "Crewing (Event Crew) 1I 3A 0/3 17:00-21:00 (4h) single-neutral-actions single-n…" at bounding box center [873, 240] width 176 height 99
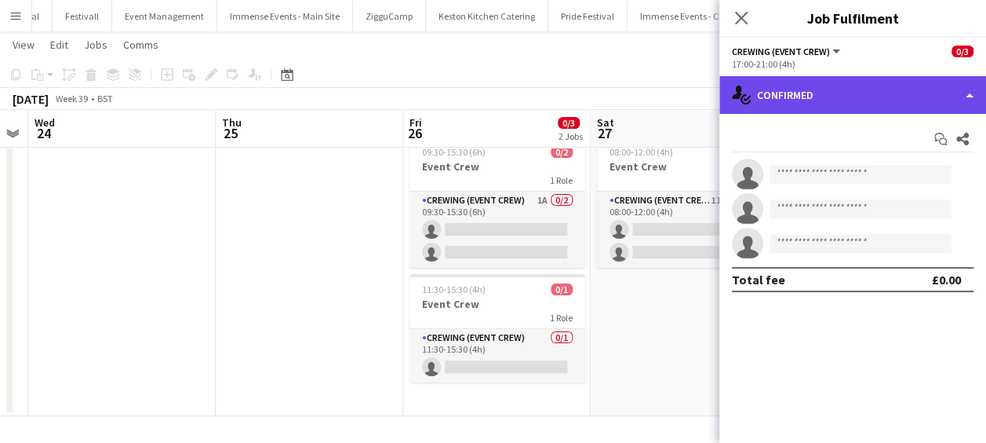
click at [862, 97] on div "single-neutral-actions-check-2 Confirmed" at bounding box center [853, 95] width 267 height 38
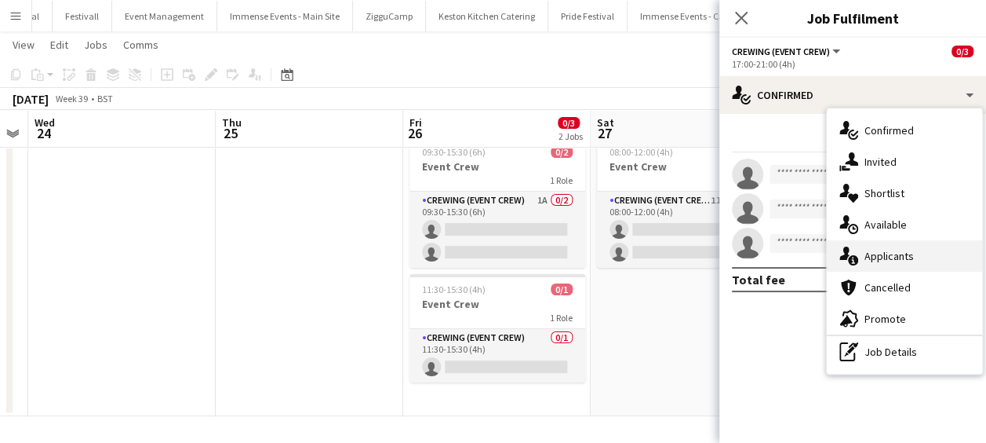
click at [892, 249] on span "Applicants" at bounding box center [889, 256] width 49 height 14
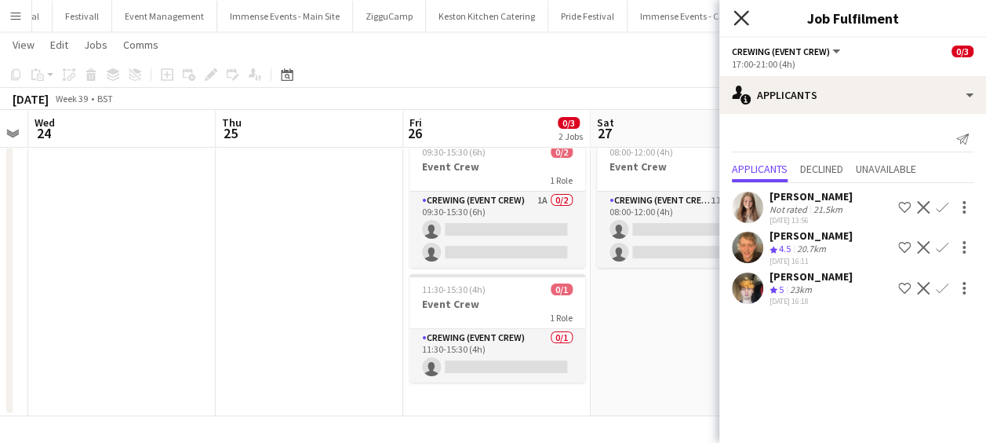
click at [744, 16] on icon at bounding box center [741, 17] width 15 height 15
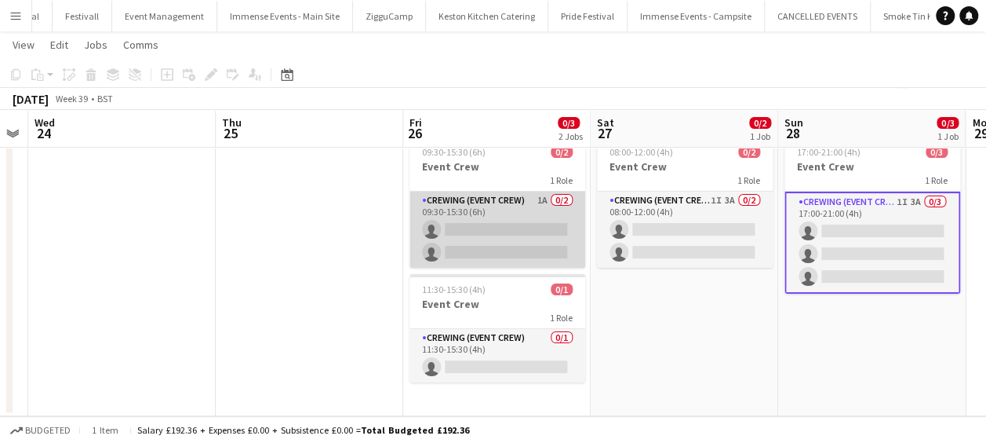
click at [480, 229] on app-card-role "Crewing (Event Crew) 1A 0/2 09:30-15:30 (6h) single-neutral-actions single-neut…" at bounding box center [498, 229] width 176 height 76
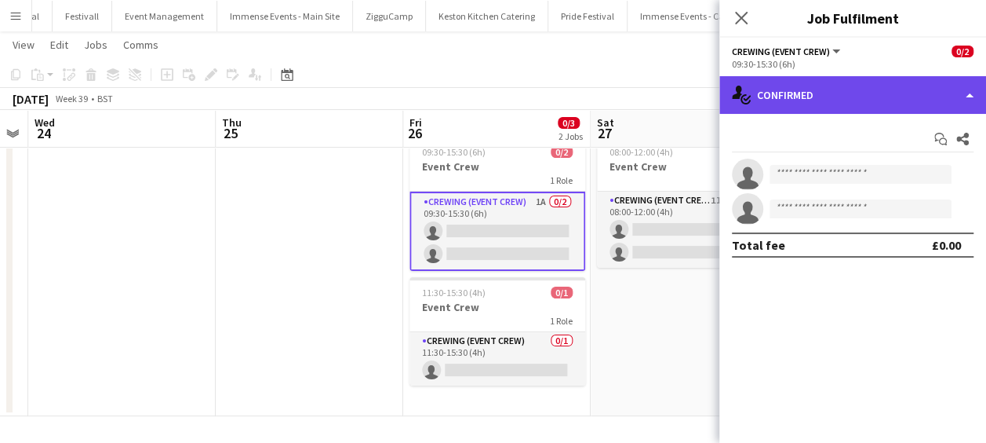
click at [824, 93] on div "single-neutral-actions-check-2 Confirmed" at bounding box center [853, 95] width 267 height 38
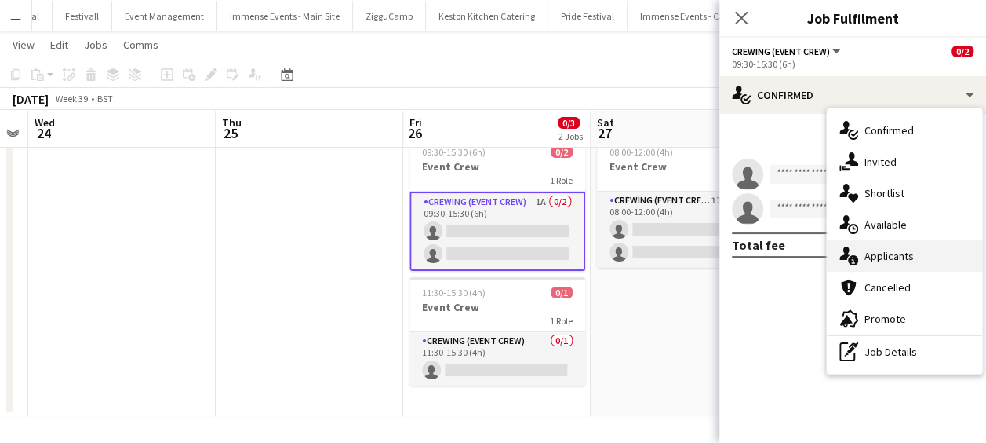
click at [877, 251] on span "Applicants" at bounding box center [889, 256] width 49 height 14
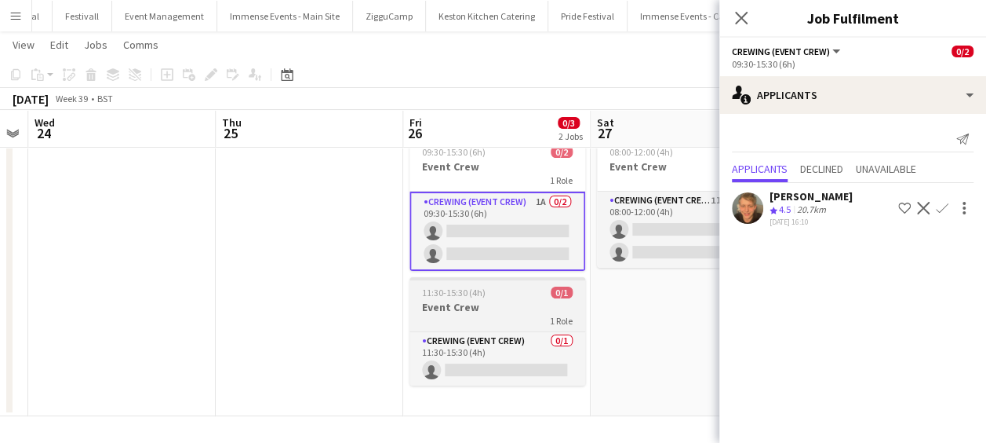
click at [534, 301] on h3 "Event Crew" at bounding box center [498, 307] width 176 height 14
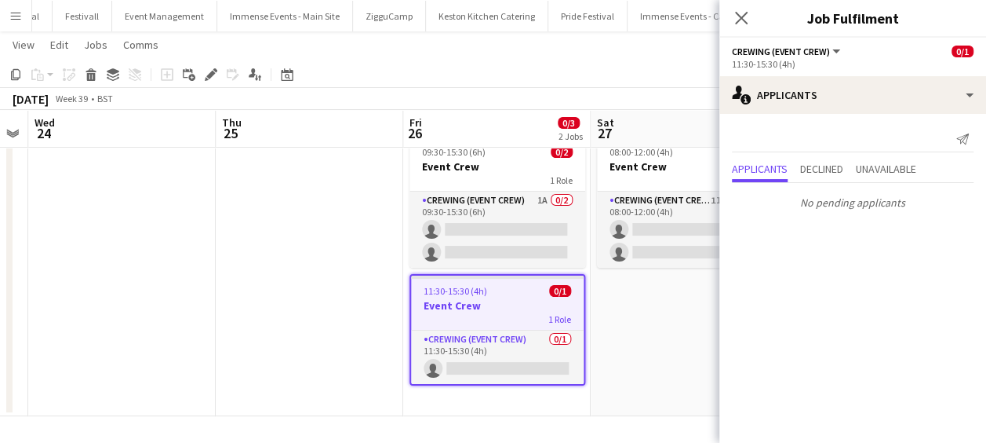
scroll to position [0, 356]
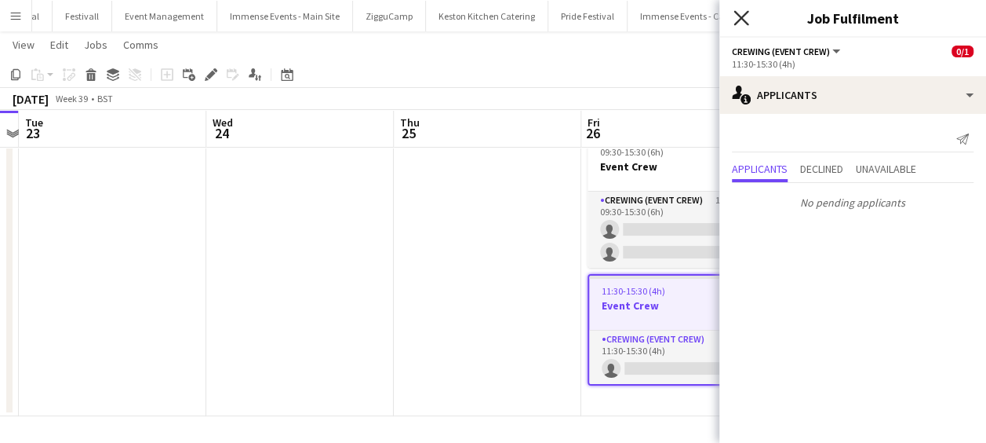
drag, startPoint x: 534, startPoint y: 301, endPoint x: 738, endPoint y: 17, distance: 349.6
click at [738, 17] on body "Menu Boards Boards Boards All jobs Status Workforce Workforce My Workforce Recr…" at bounding box center [493, 198] width 986 height 488
click at [741, 12] on icon "Close pop-in" at bounding box center [741, 17] width 15 height 15
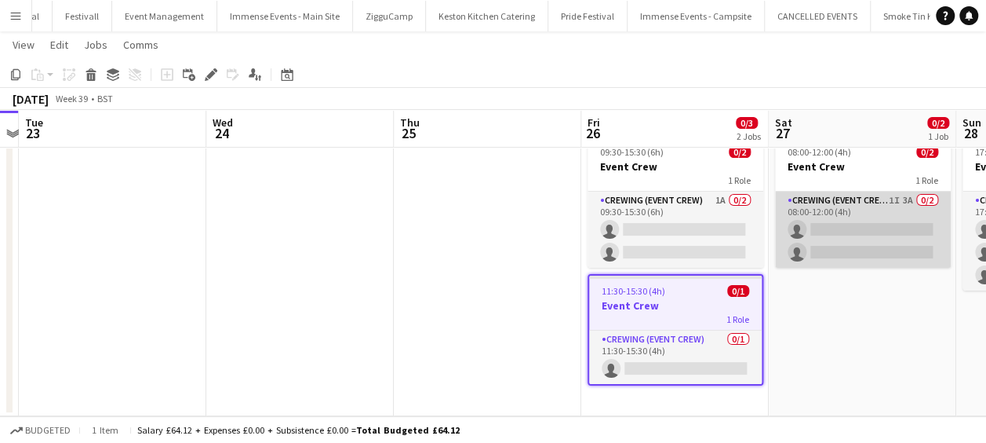
click at [813, 223] on app-card-role "Crewing (Event Crew) 1I 3A 0/2 08:00-12:00 (4h) single-neutral-actions single-n…" at bounding box center [863, 229] width 176 height 76
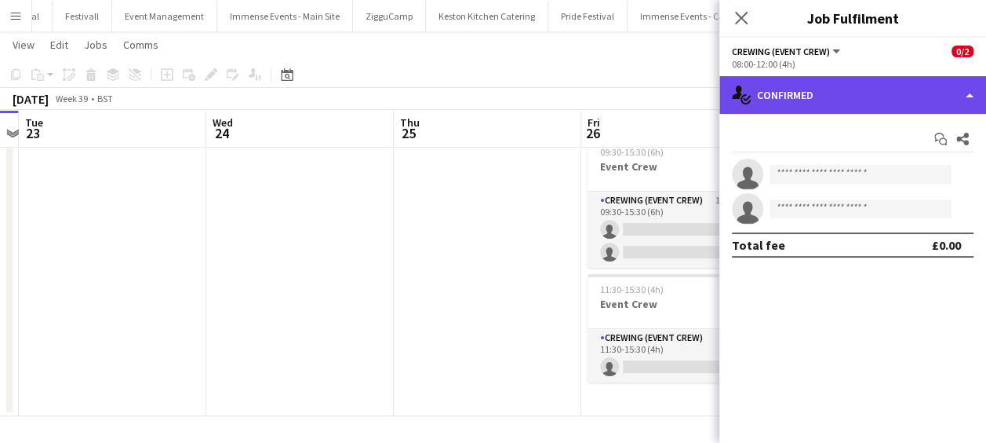
click at [829, 99] on div "single-neutral-actions-check-2 Confirmed" at bounding box center [853, 95] width 267 height 38
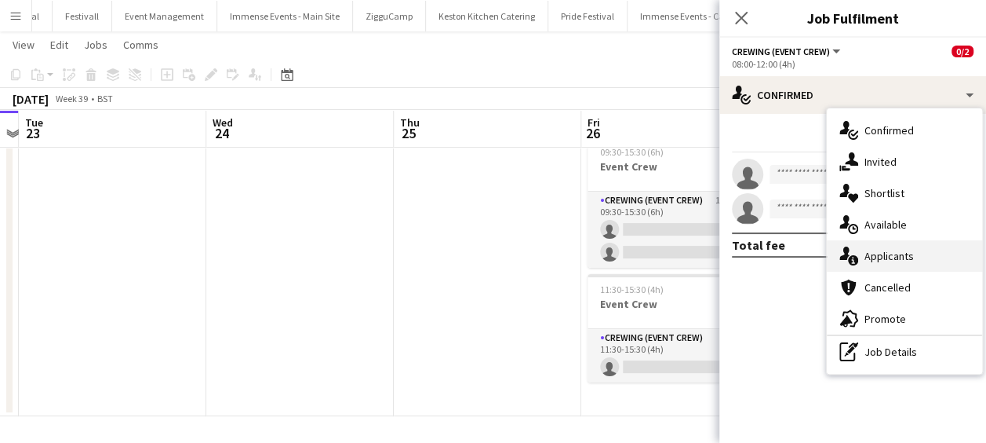
click at [891, 249] on span "Applicants" at bounding box center [889, 256] width 49 height 14
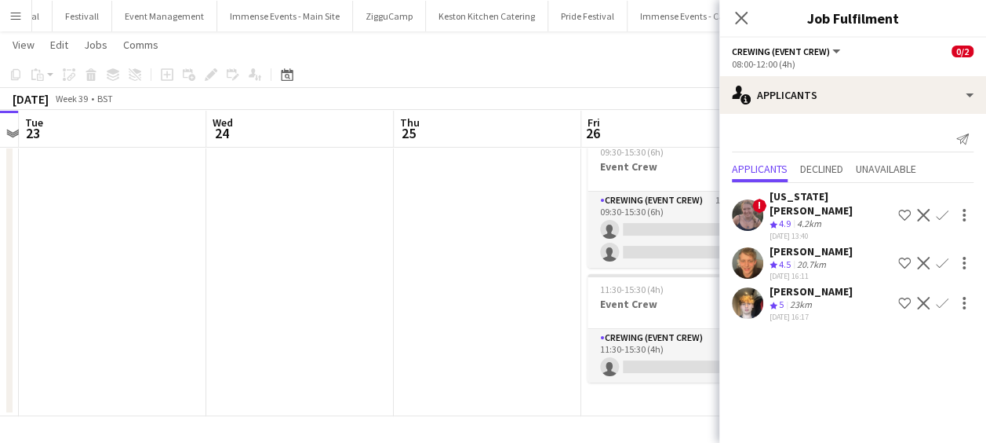
click at [830, 194] on div "[US_STATE][PERSON_NAME]" at bounding box center [831, 203] width 122 height 28
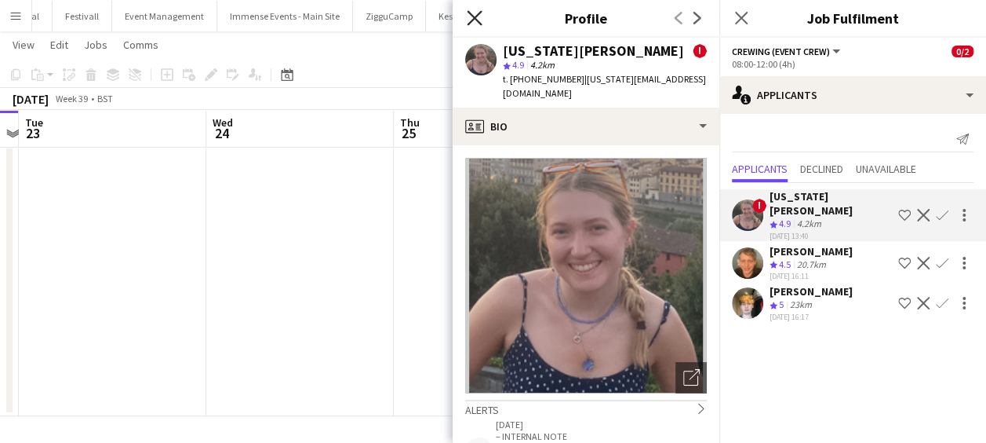
click at [478, 18] on icon "Close pop-in" at bounding box center [474, 17] width 15 height 15
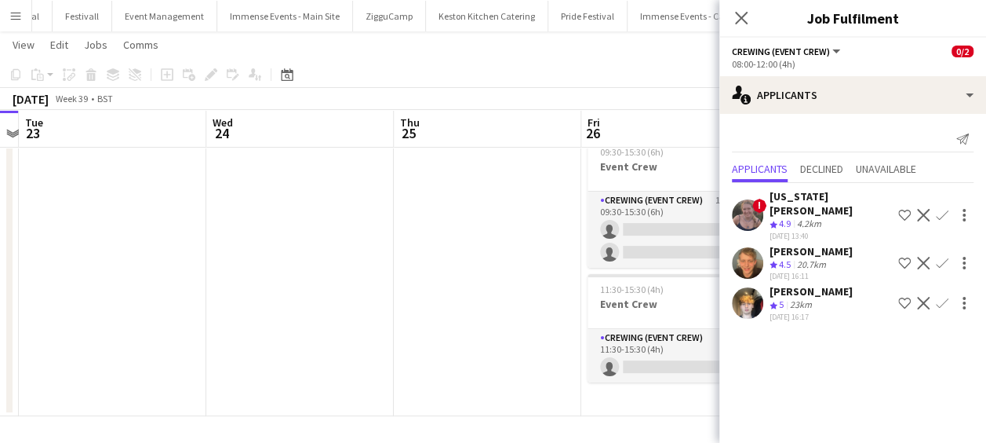
click at [814, 284] on div "[PERSON_NAME]" at bounding box center [811, 291] width 83 height 14
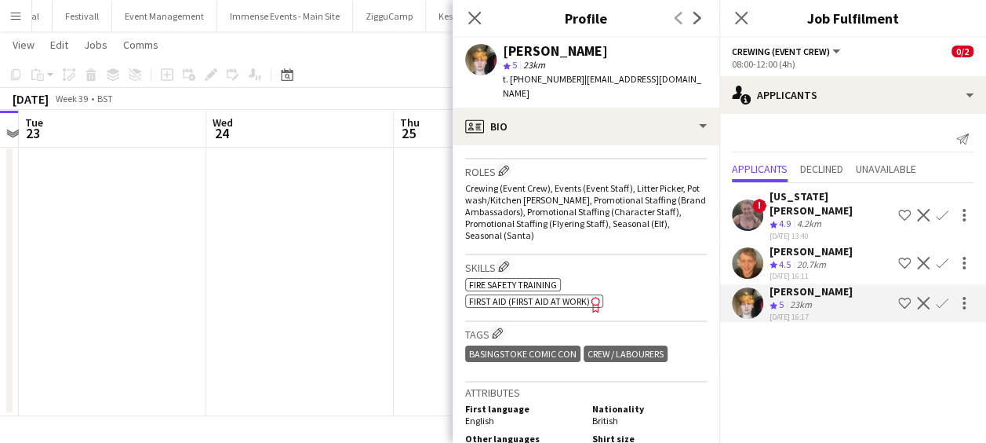
scroll to position [0, 0]
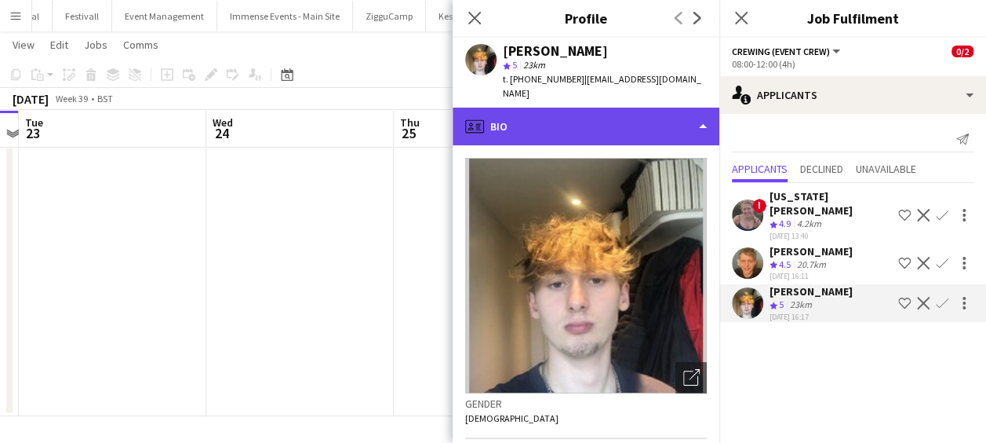
click at [687, 119] on div "profile Bio" at bounding box center [586, 127] width 267 height 38
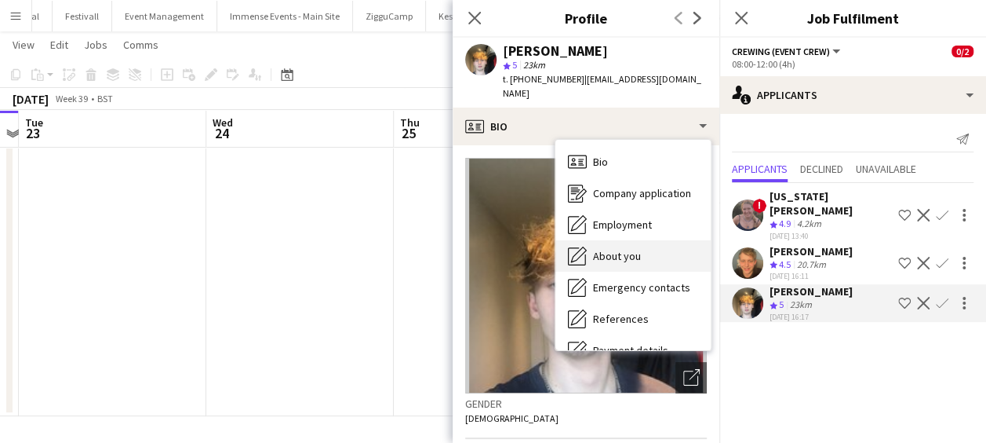
click at [647, 241] on div "About you About you" at bounding box center [633, 255] width 155 height 31
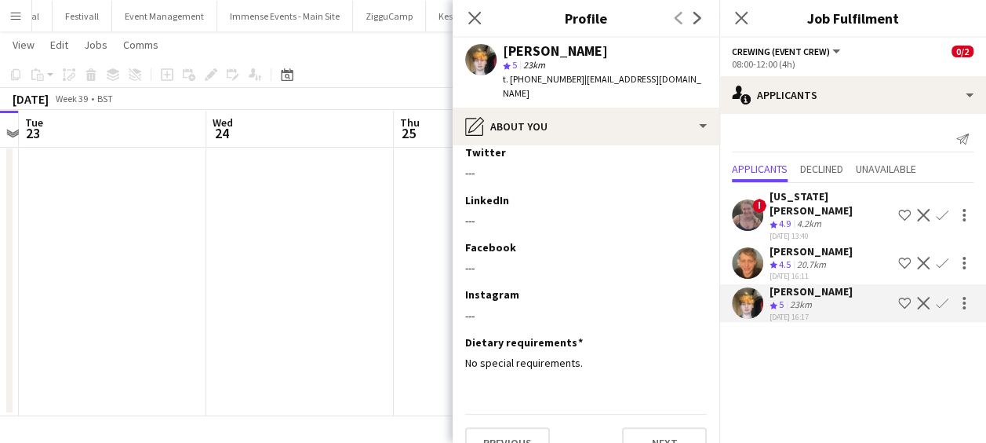
scroll to position [320, 0]
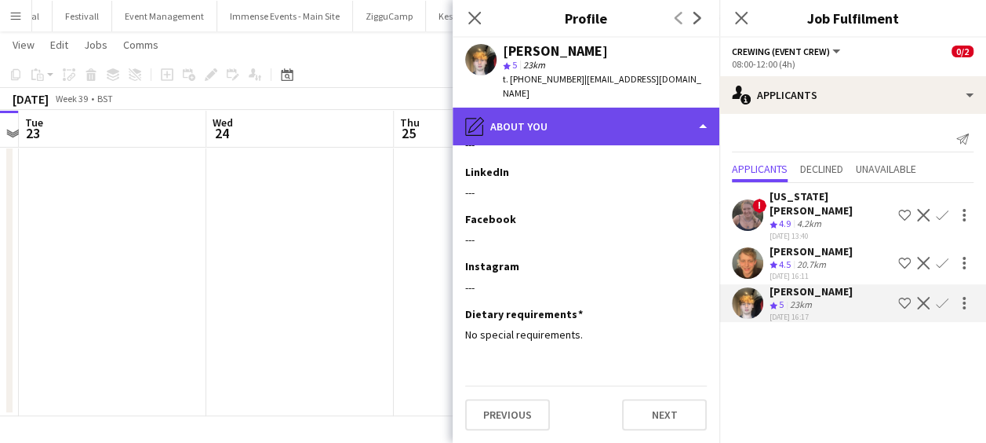
click at [521, 113] on div "pencil4 About you" at bounding box center [586, 127] width 267 height 38
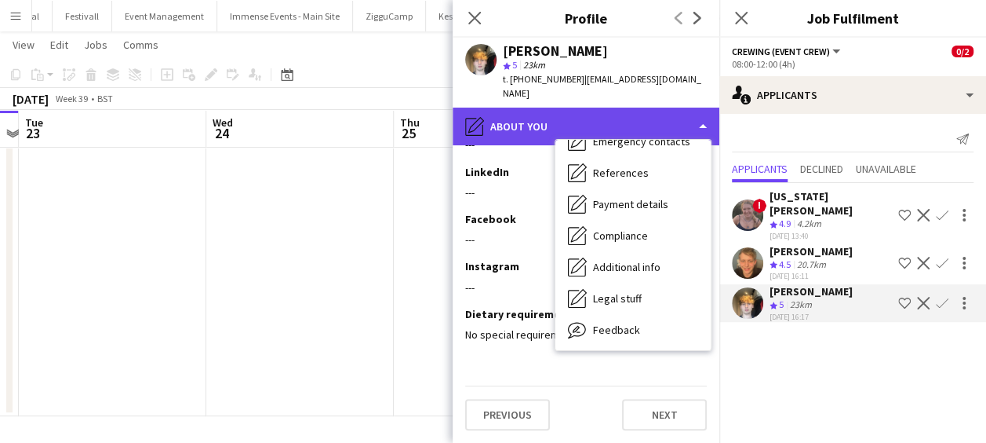
scroll to position [179, 0]
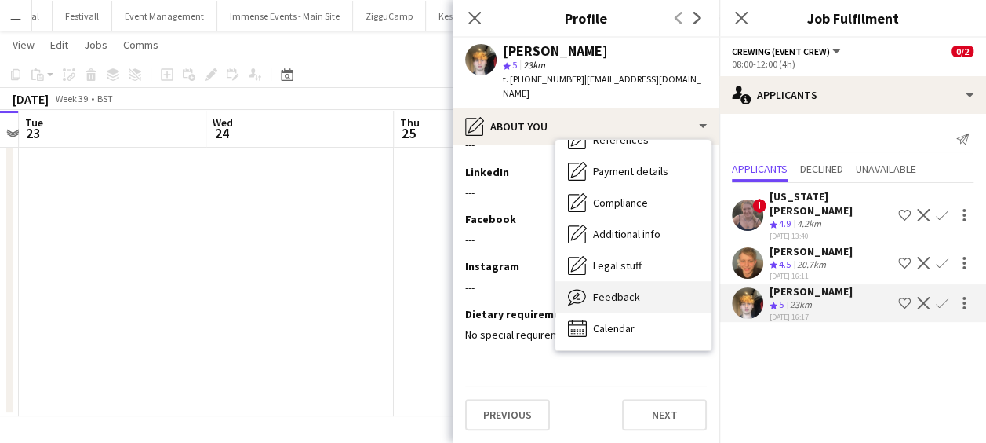
click at [594, 290] on span "Feedback" at bounding box center [616, 297] width 47 height 14
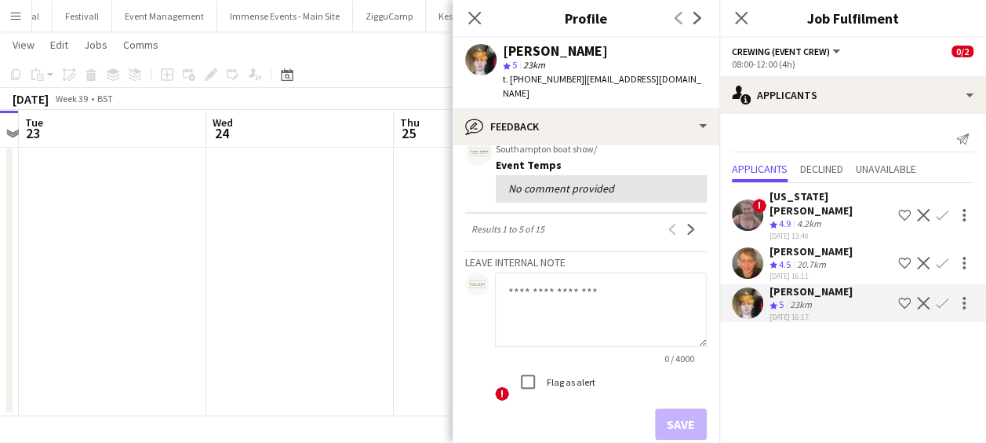
scroll to position [493, 0]
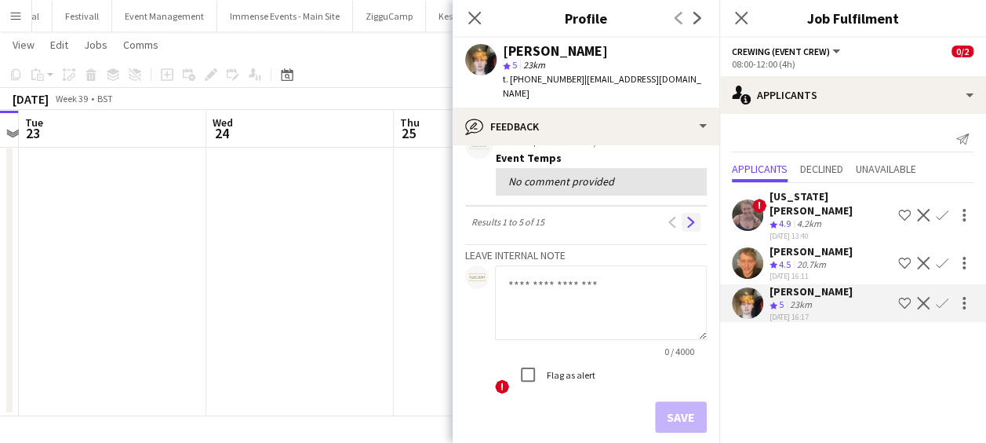
click at [685, 225] on button "Next" at bounding box center [691, 222] width 19 height 19
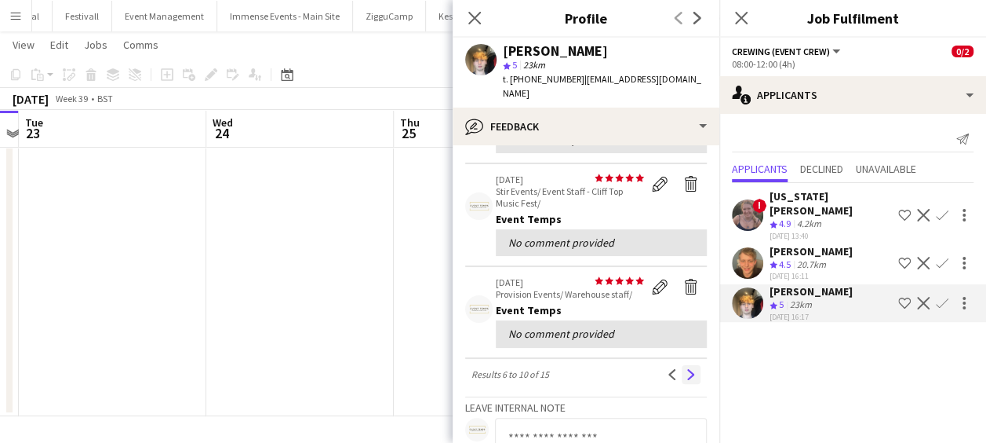
scroll to position [328, 0]
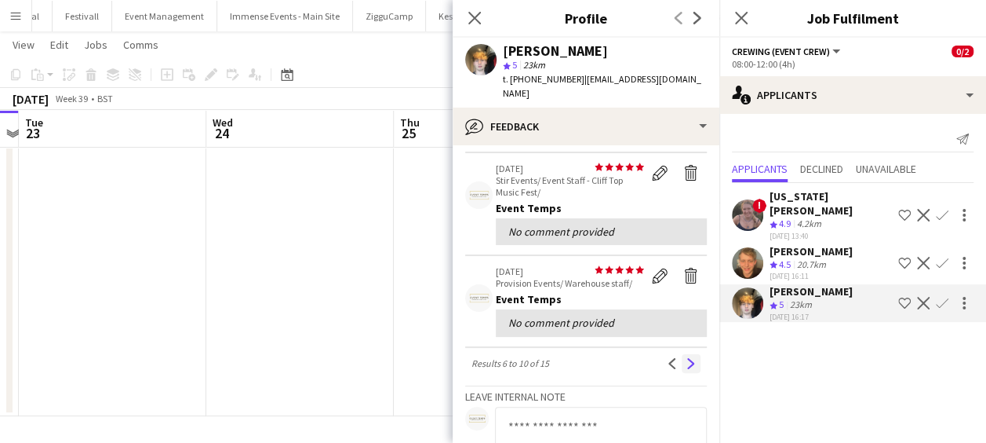
click at [686, 354] on button "Next" at bounding box center [691, 363] width 19 height 19
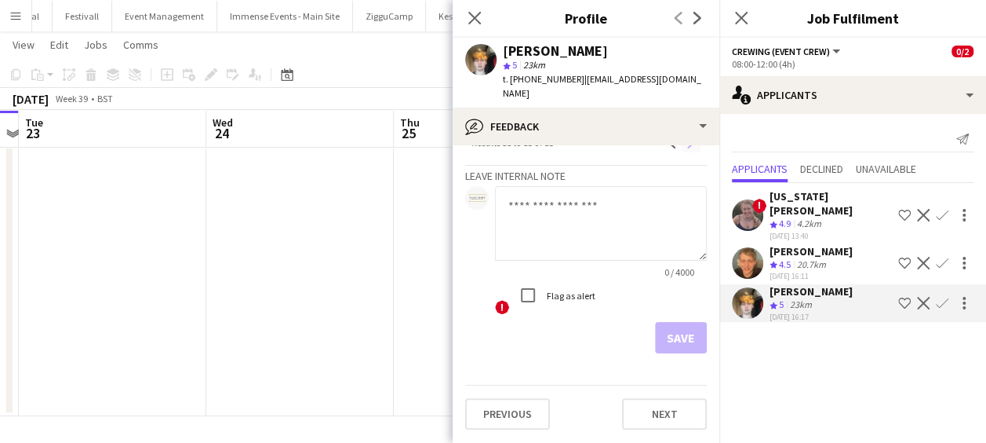
scroll to position [0, 0]
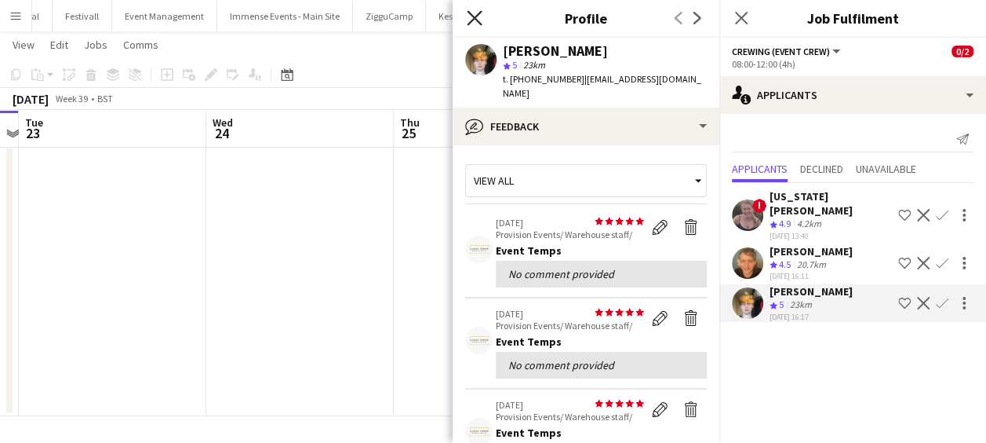
click at [476, 15] on icon "Close pop-in" at bounding box center [474, 17] width 15 height 15
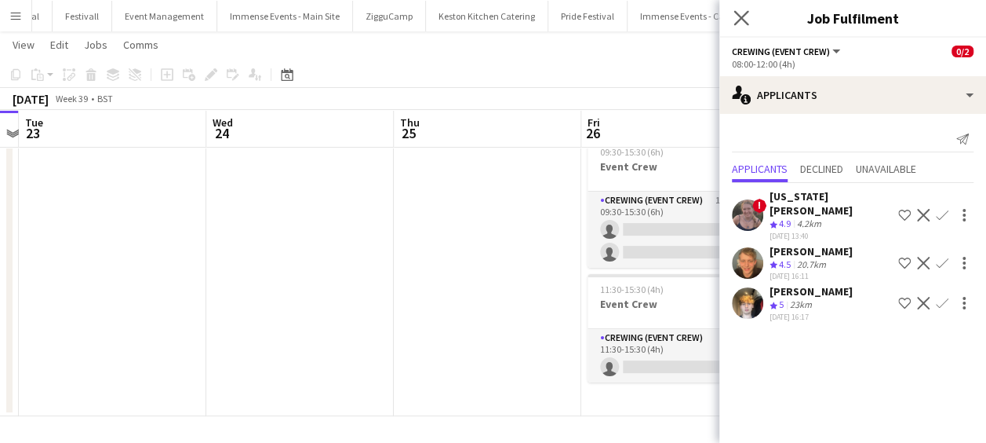
click at [744, 8] on app-icon "Close pop-in" at bounding box center [742, 18] width 23 height 23
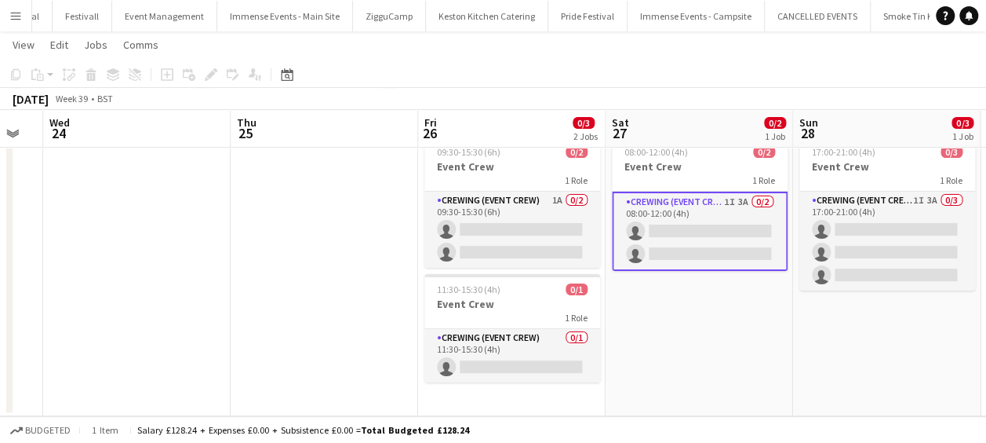
scroll to position [0, 532]
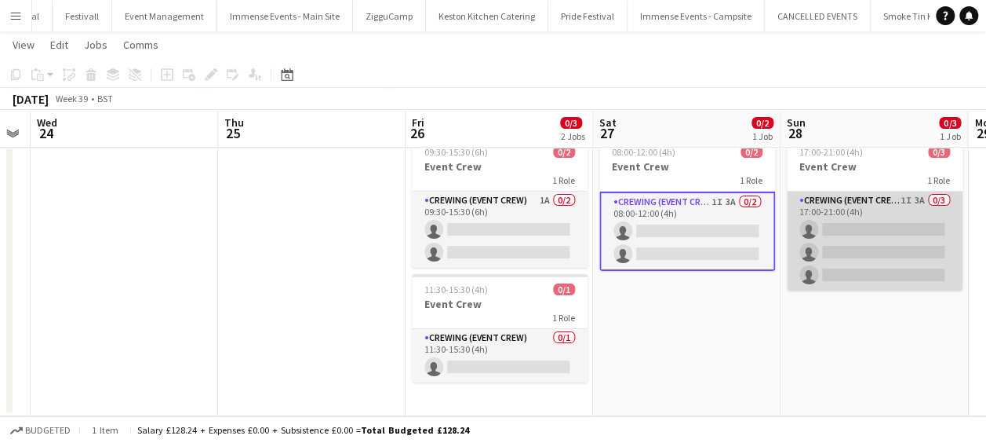
click at [873, 206] on app-card-role "Crewing (Event Crew) 1I 3A 0/3 17:00-21:00 (4h) single-neutral-actions single-n…" at bounding box center [875, 240] width 176 height 99
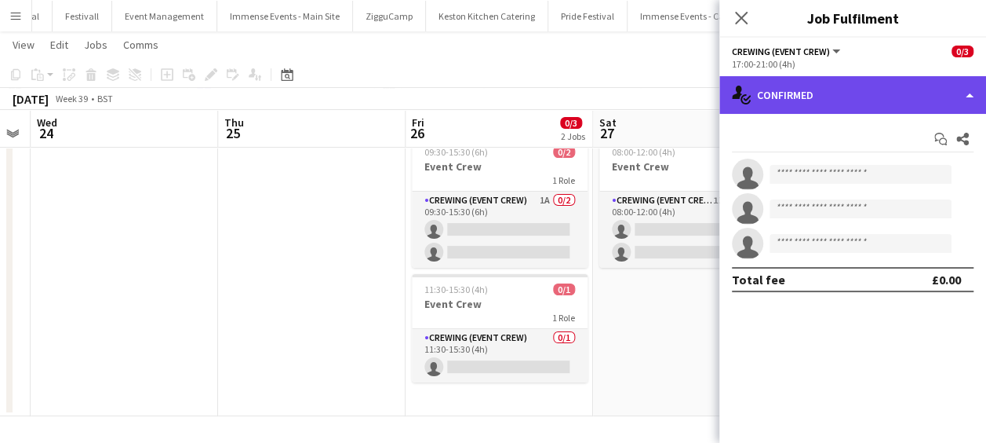
click at [897, 98] on div "single-neutral-actions-check-2 Confirmed" at bounding box center [853, 95] width 267 height 38
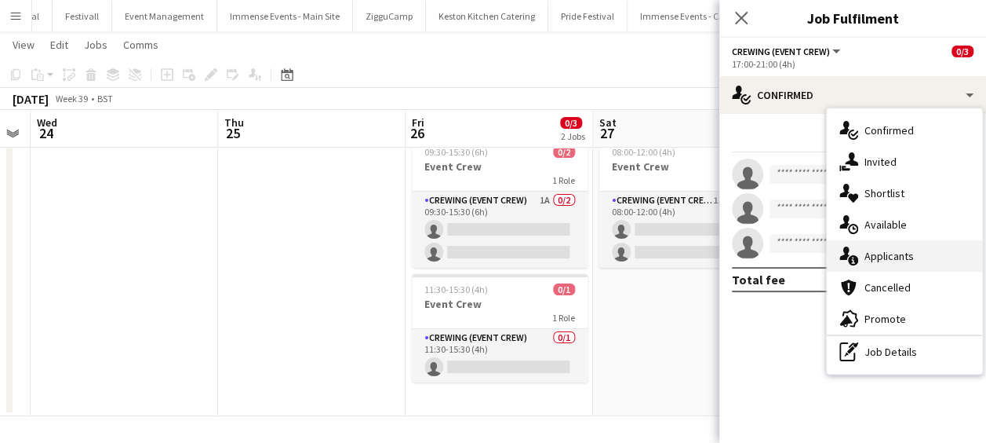
click at [909, 250] on span "Applicants" at bounding box center [889, 256] width 49 height 14
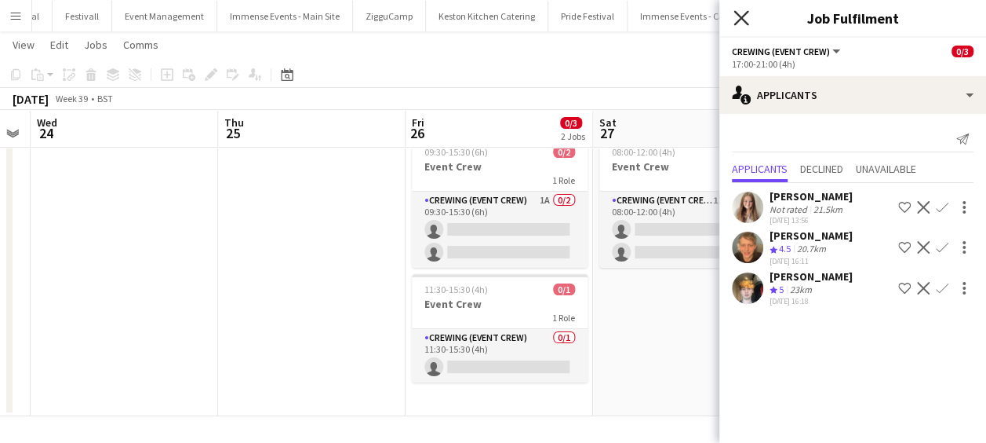
click at [738, 20] on icon at bounding box center [741, 17] width 15 height 15
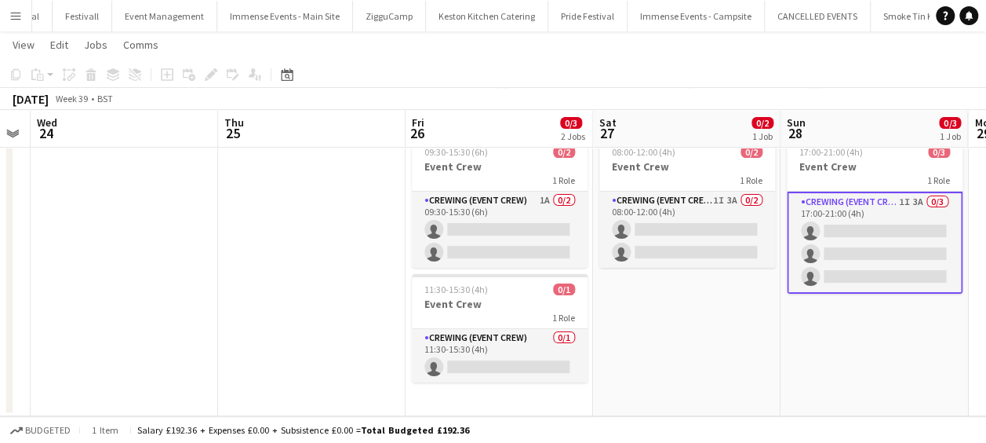
click at [6, 17] on button "Menu" at bounding box center [15, 15] width 31 height 31
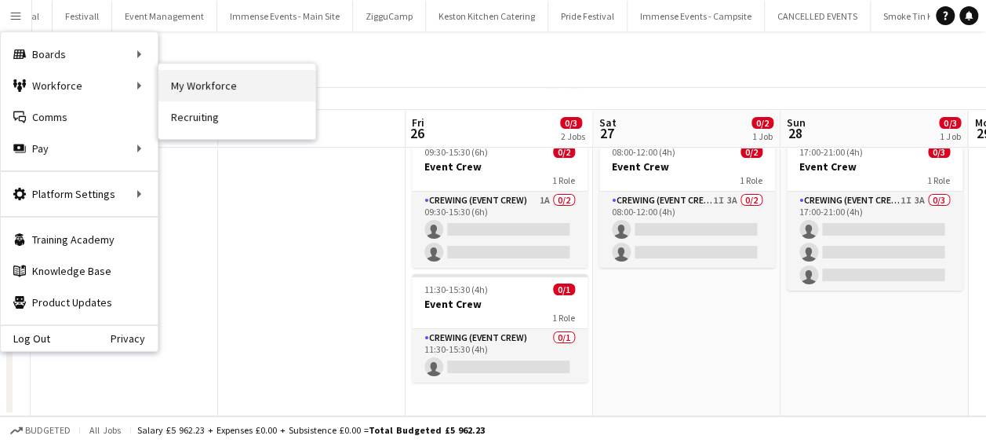
click at [174, 88] on link "My Workforce" at bounding box center [237, 85] width 157 height 31
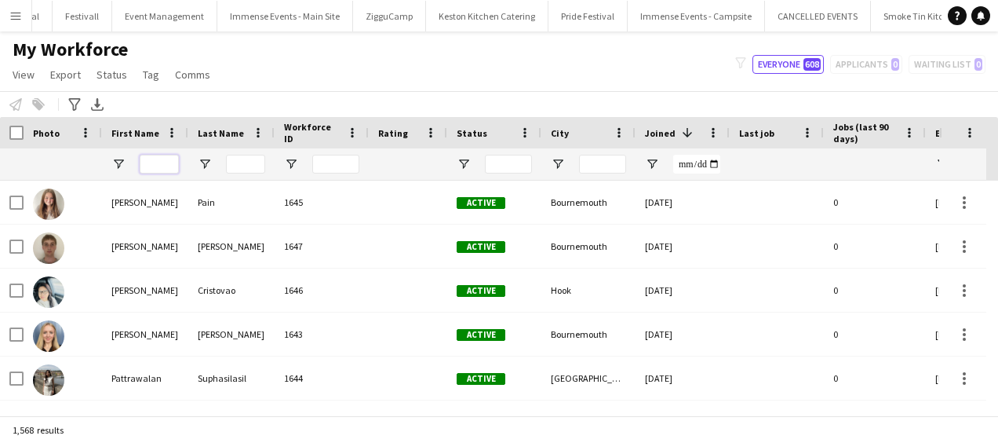
click at [164, 168] on input "First Name Filter Input" at bounding box center [159, 164] width 39 height 19
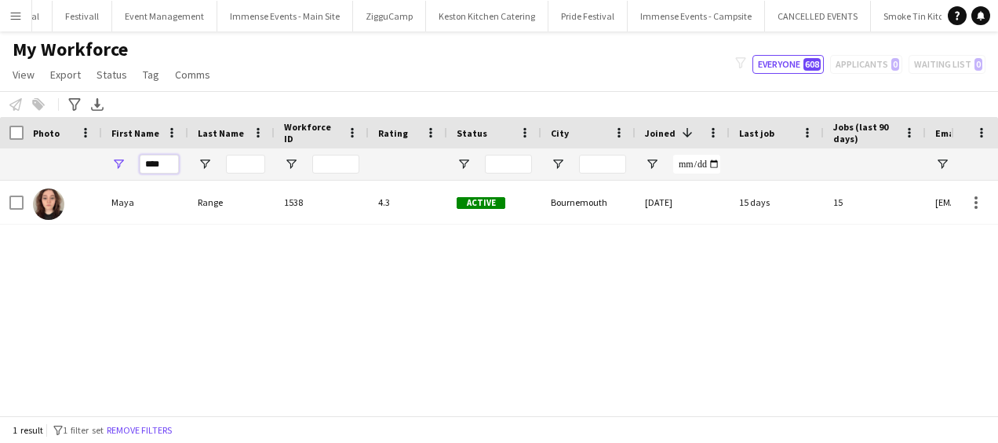
type input "****"
click at [241, 163] on input "Last Name Filter Input" at bounding box center [245, 164] width 39 height 19
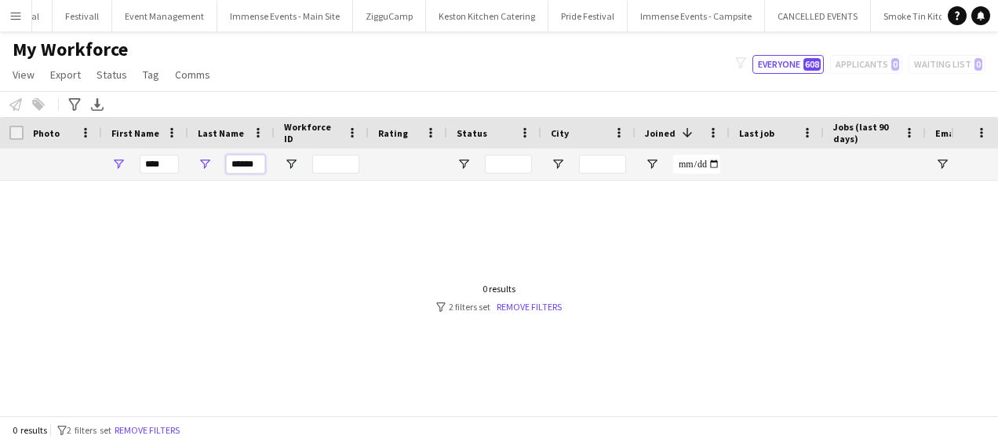
type input "******"
click at [167, 165] on input "****" at bounding box center [159, 164] width 39 height 19
type input "*"
click at [771, 69] on button "Everyone 608" at bounding box center [788, 64] width 71 height 19
type input "**********"
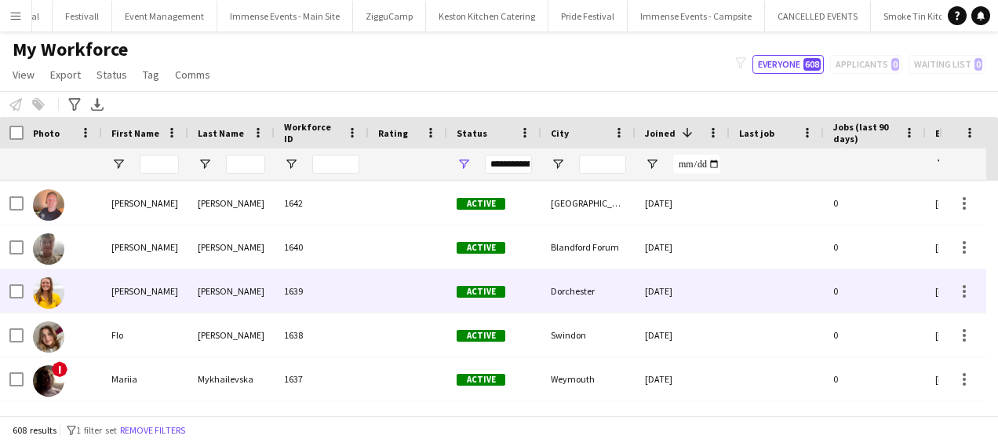
scroll to position [225, 0]
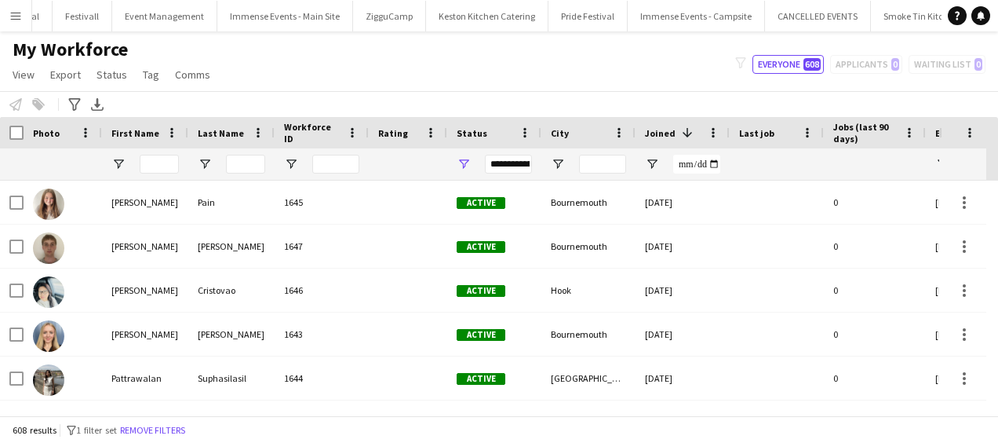
click at [16, 18] on app-icon "Menu" at bounding box center [15, 15] width 13 height 13
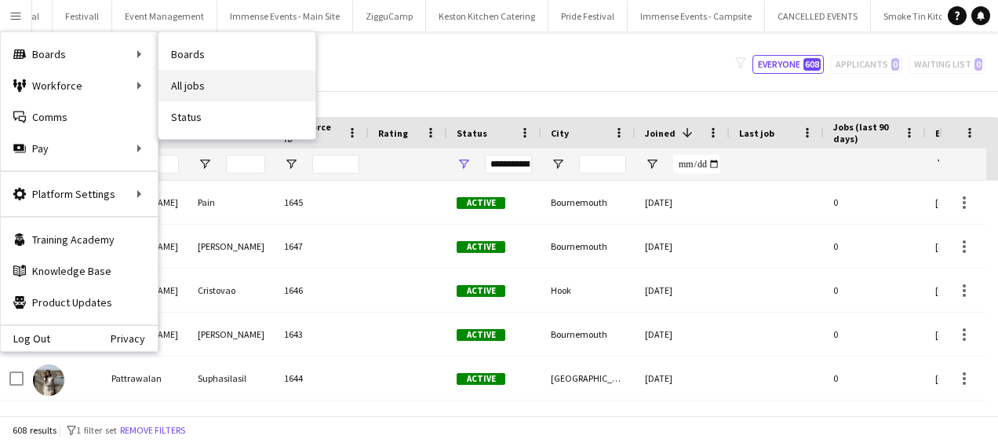
click at [177, 86] on link "All jobs" at bounding box center [237, 85] width 157 height 31
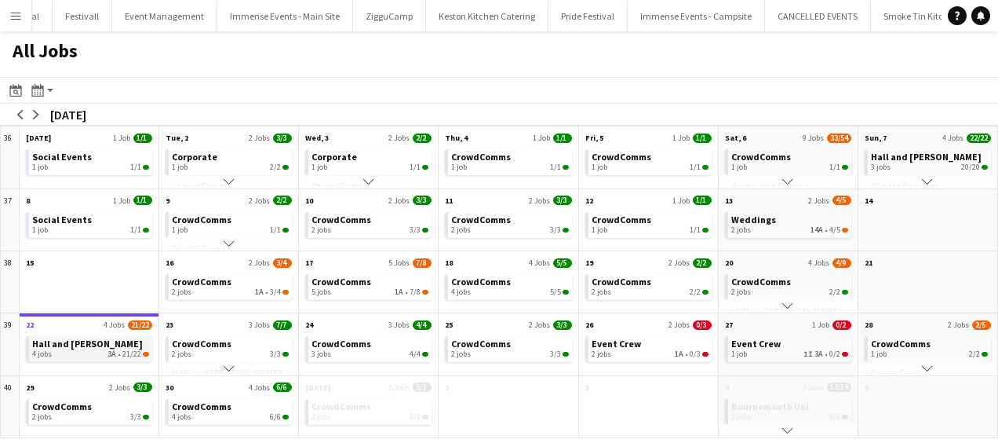
click at [100, 343] on span "Hall and [PERSON_NAME]" at bounding box center [87, 343] width 111 height 12
click at [67, 344] on span "Hall and [PERSON_NAME]" at bounding box center [87, 343] width 111 height 12
click at [35, 116] on app-icon "arrow-right" at bounding box center [35, 114] width 9 height 9
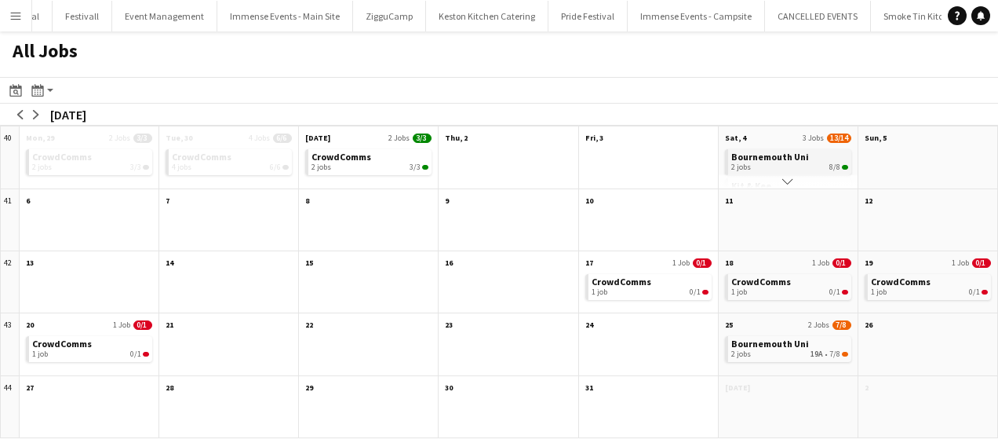
click at [791, 164] on div "2 jobs 8/8" at bounding box center [789, 166] width 117 height 9
click at [33, 115] on app-icon "arrow-right" at bounding box center [35, 114] width 9 height 9
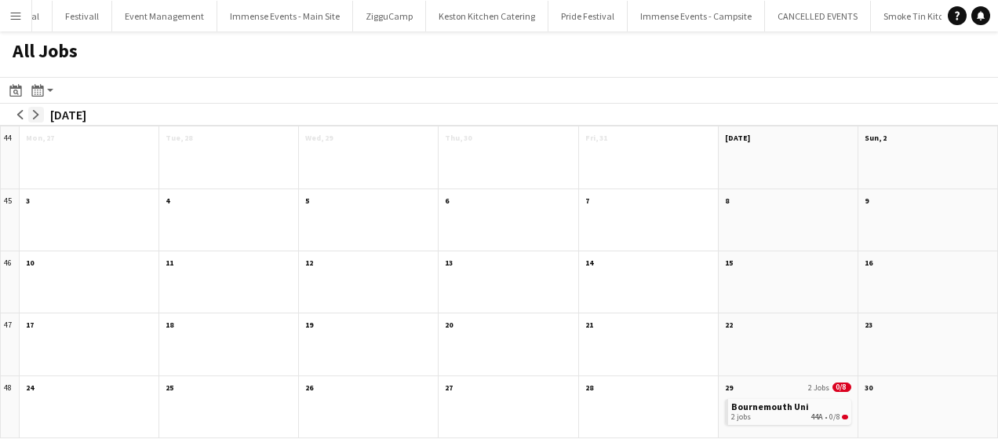
click at [33, 111] on app-icon "arrow-right" at bounding box center [35, 114] width 9 height 9
click at [21, 113] on app-icon "arrow-left" at bounding box center [20, 114] width 9 height 9
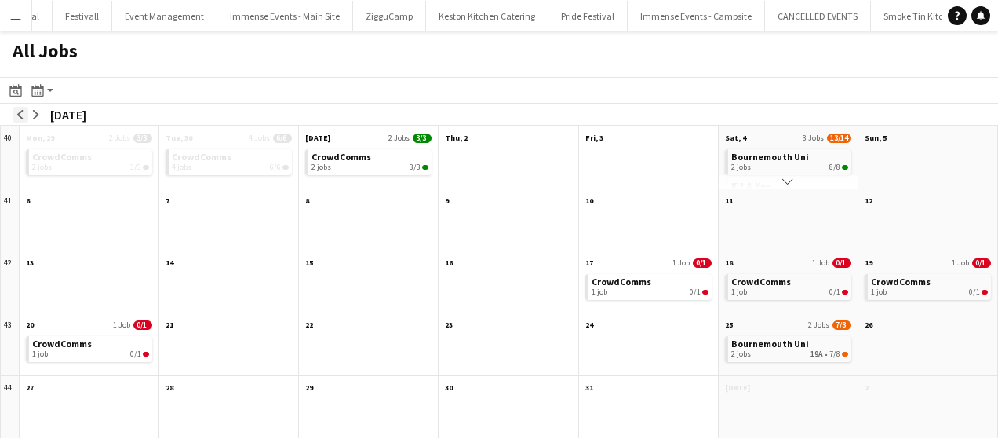
click at [22, 115] on app-icon "arrow-left" at bounding box center [20, 114] width 9 height 9
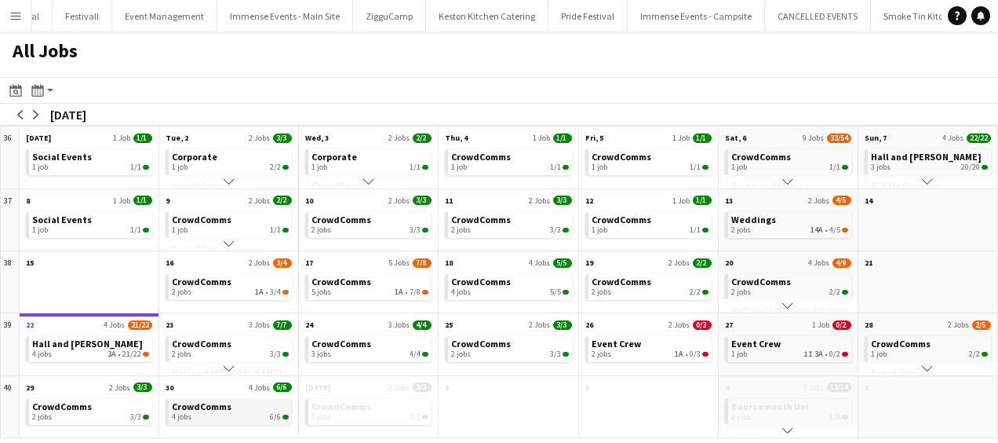
click at [217, 404] on span "CrowdComms" at bounding box center [202, 406] width 60 height 12
click at [671, 342] on link "Event Crew 2 jobs 1A • 0/3" at bounding box center [650, 347] width 117 height 23
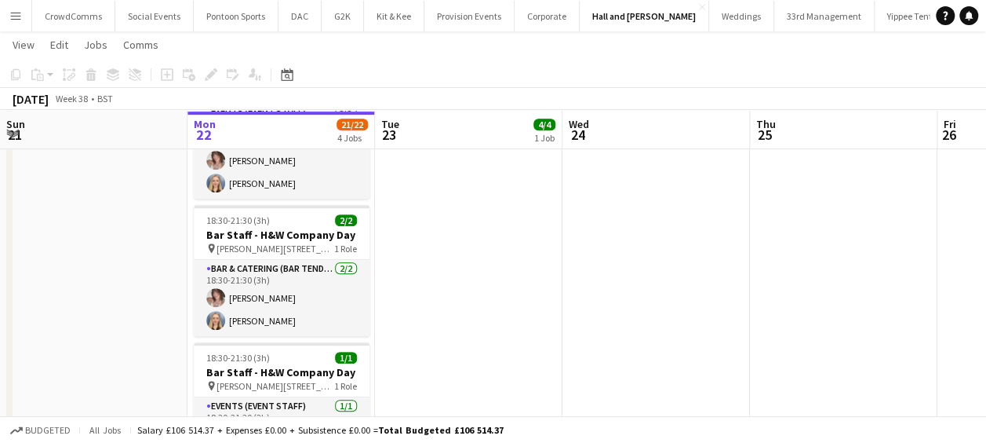
scroll to position [461, 0]
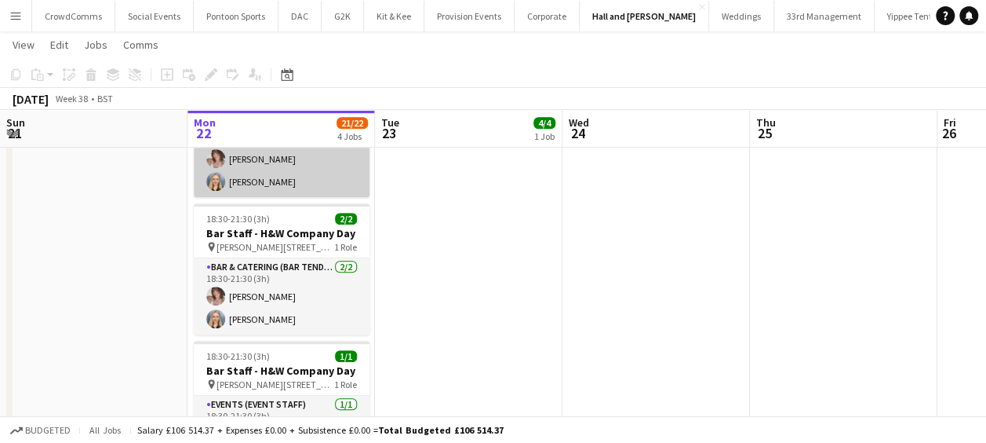
click at [216, 188] on app-user-avatar at bounding box center [215, 181] width 19 height 19
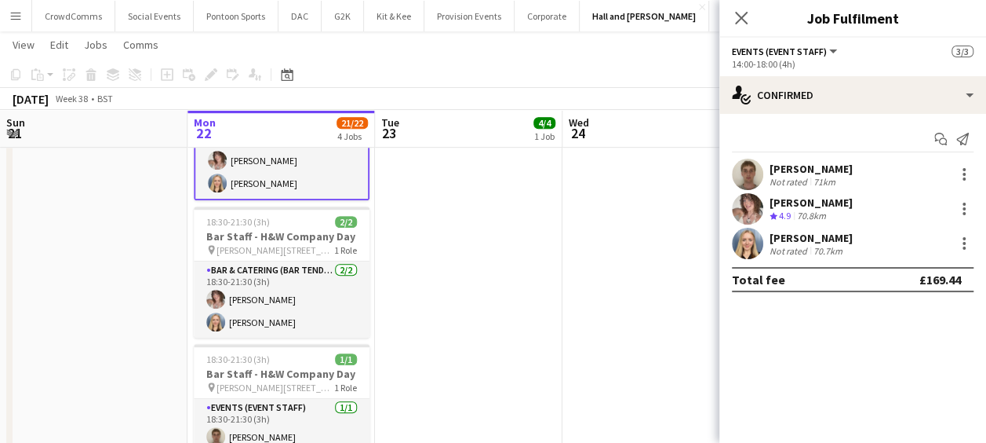
click at [840, 237] on div "Harriet Holmes" at bounding box center [811, 238] width 83 height 14
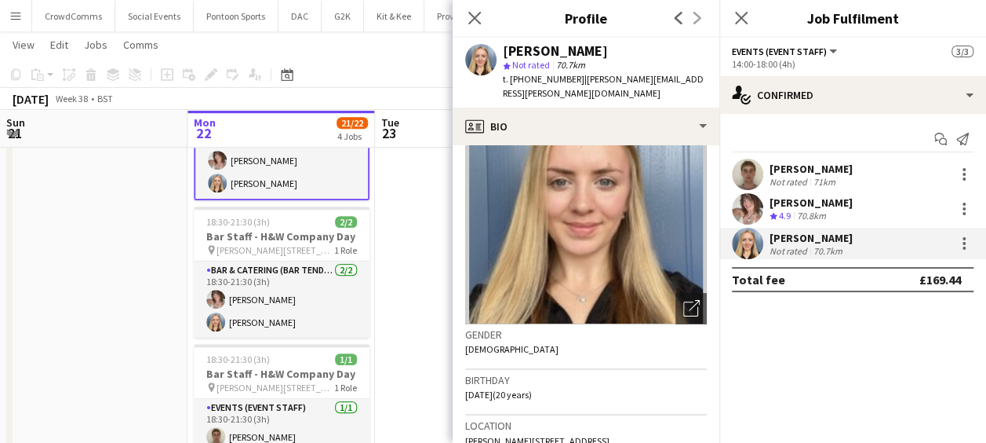
scroll to position [0, 0]
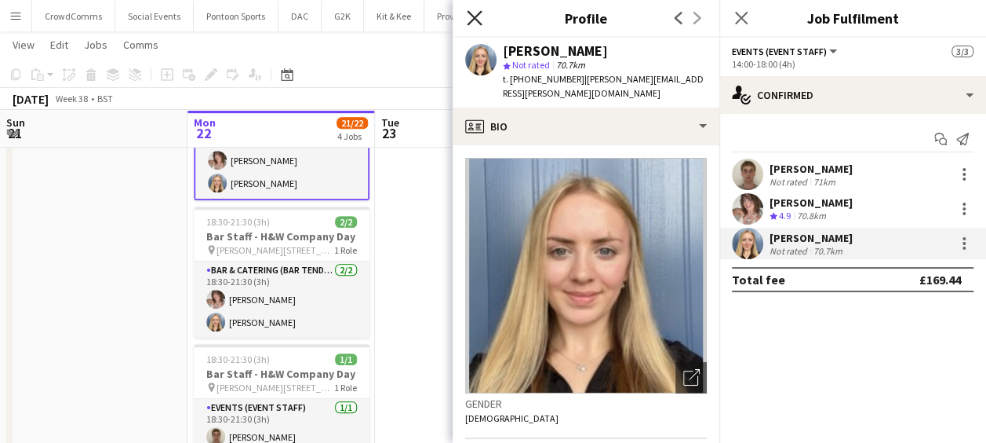
click at [474, 22] on icon "Close pop-in" at bounding box center [474, 17] width 15 height 15
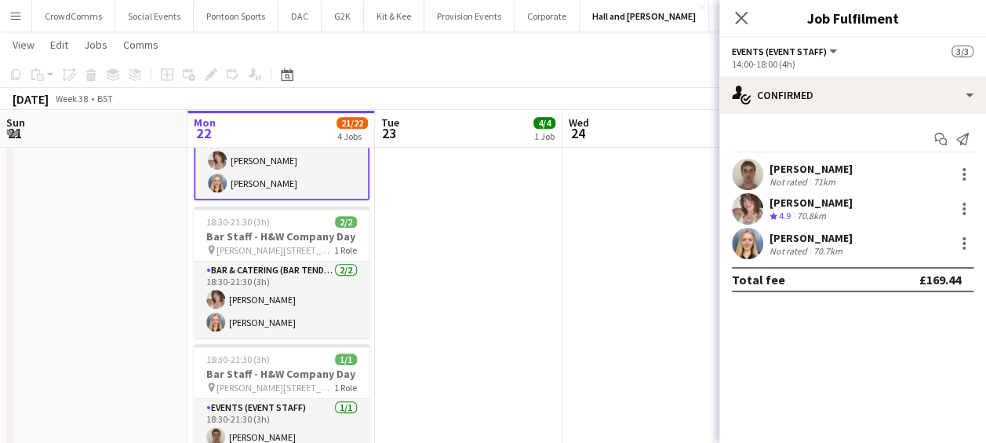
click at [233, 159] on app-card-role "Events (Event Staff) [DATE] 14:00-18:00 (4h) [PERSON_NAME] [PERSON_NAME] [PERSO…" at bounding box center [282, 149] width 176 height 102
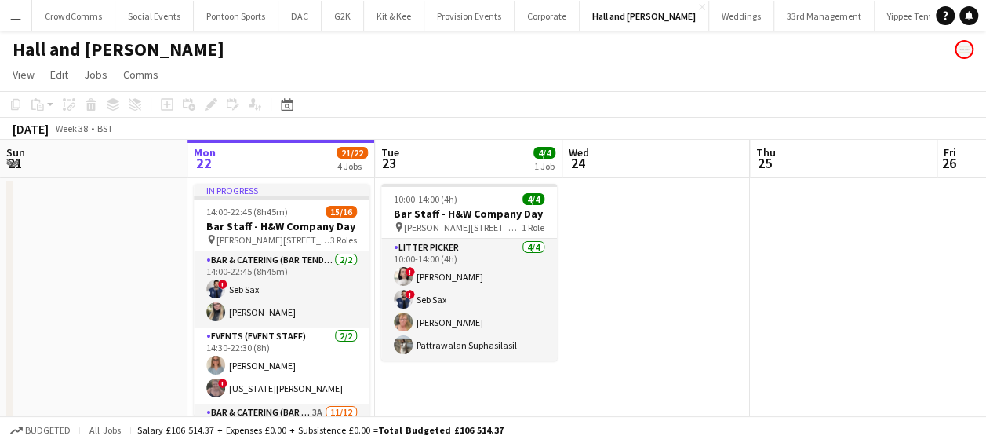
click at [14, 16] on app-icon "Menu" at bounding box center [15, 15] width 13 height 13
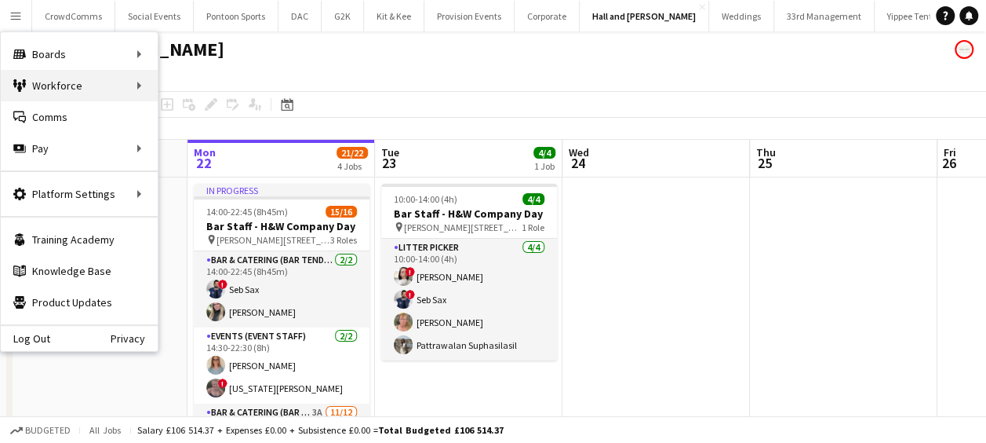
click at [44, 85] on div "Workforce Workforce" at bounding box center [79, 85] width 157 height 31
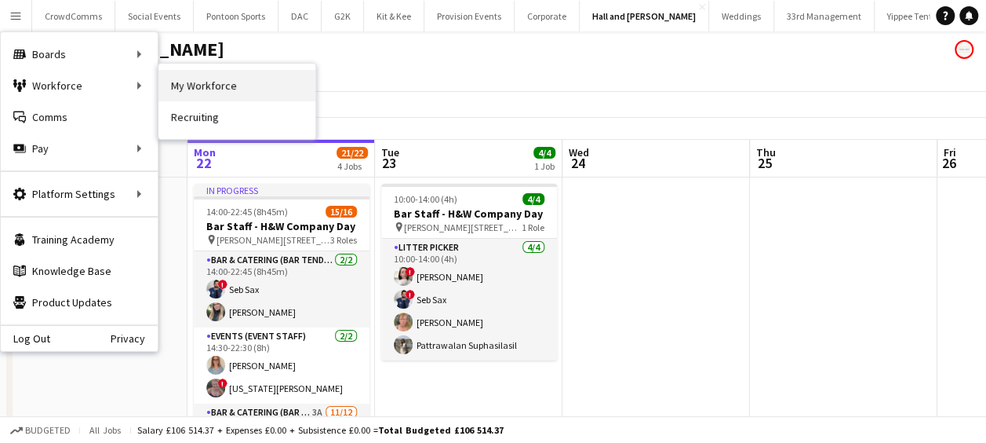
click at [188, 86] on link "My Workforce" at bounding box center [237, 85] width 157 height 31
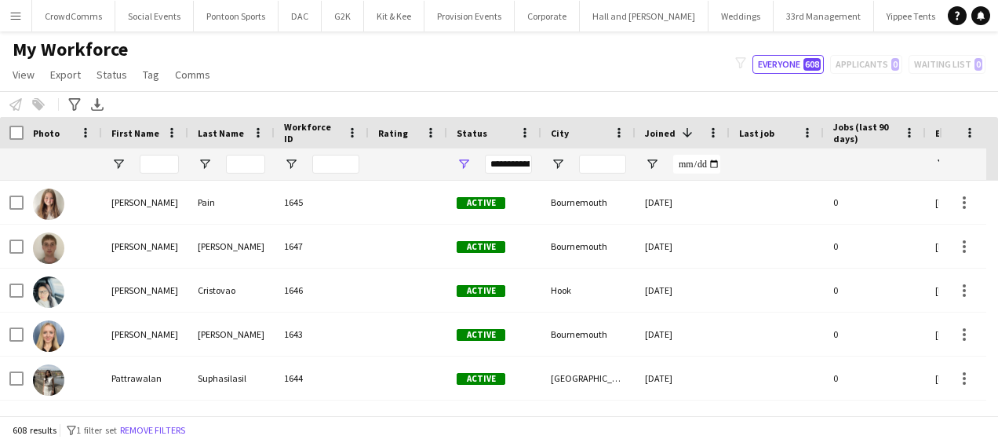
click at [874, 69] on div "filter-1 Everyone 608 Applicants 0 Waiting list 0" at bounding box center [860, 64] width 275 height 19
click at [528, 165] on div "**********" at bounding box center [508, 164] width 47 height 19
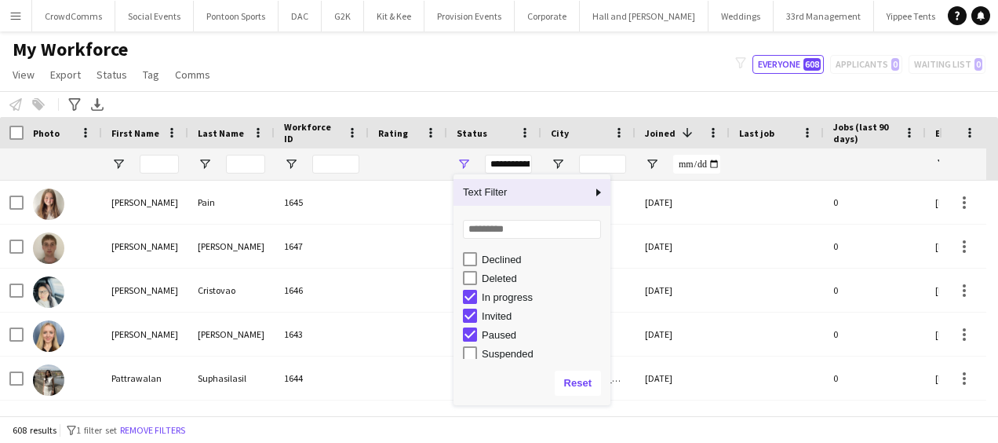
scroll to position [72, 0]
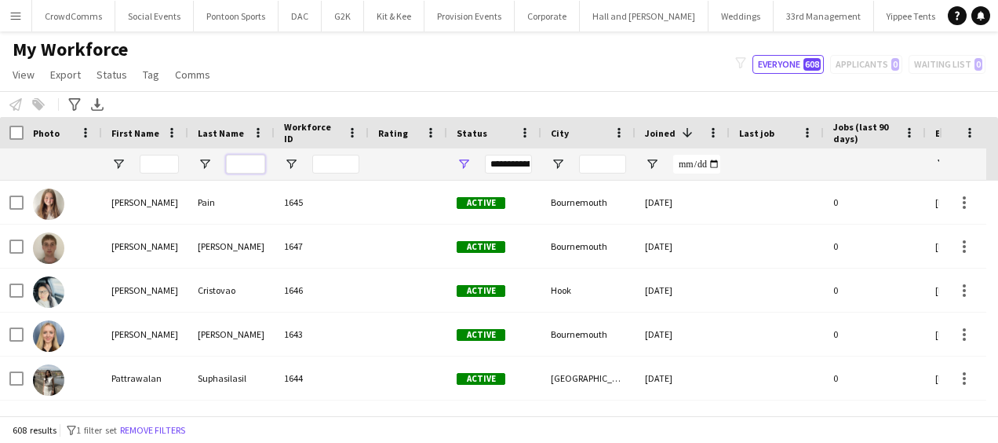
click at [245, 163] on input "Last Name Filter Input" at bounding box center [245, 164] width 39 height 19
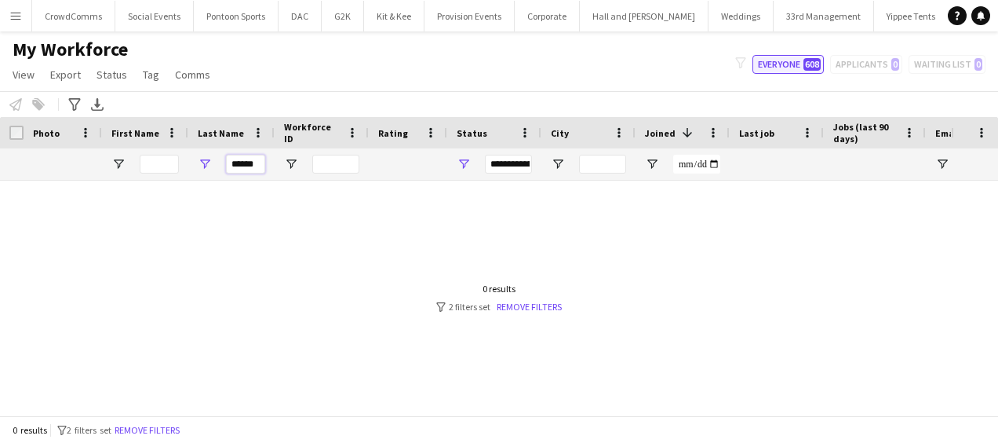
type input "******"
click at [788, 67] on button "Everyone 608" at bounding box center [788, 64] width 71 height 19
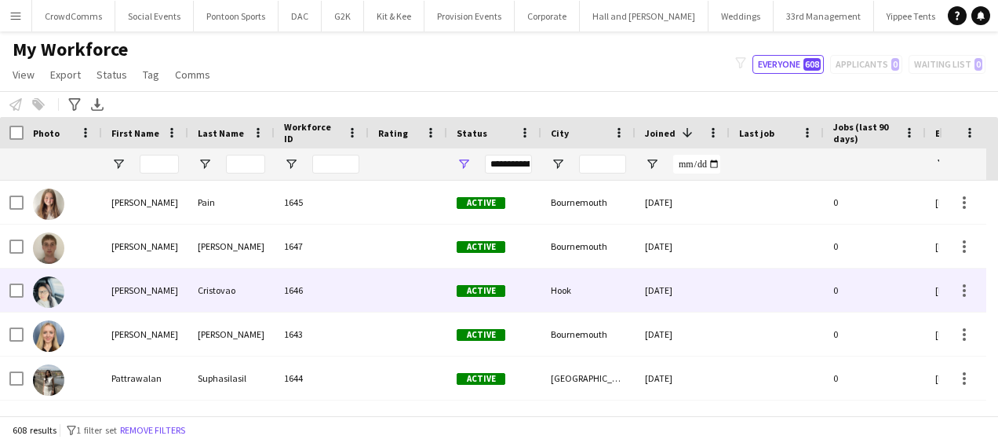
click at [193, 290] on div "Cristovao" at bounding box center [231, 289] width 86 height 43
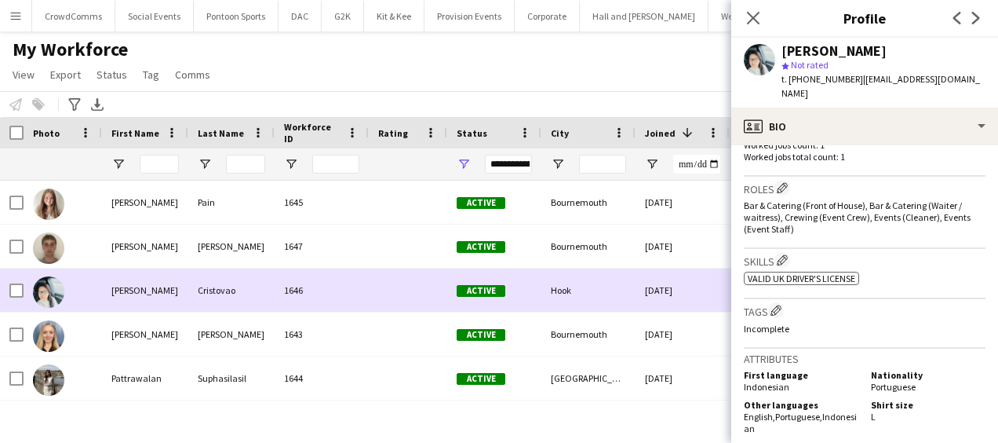
scroll to position [472, 0]
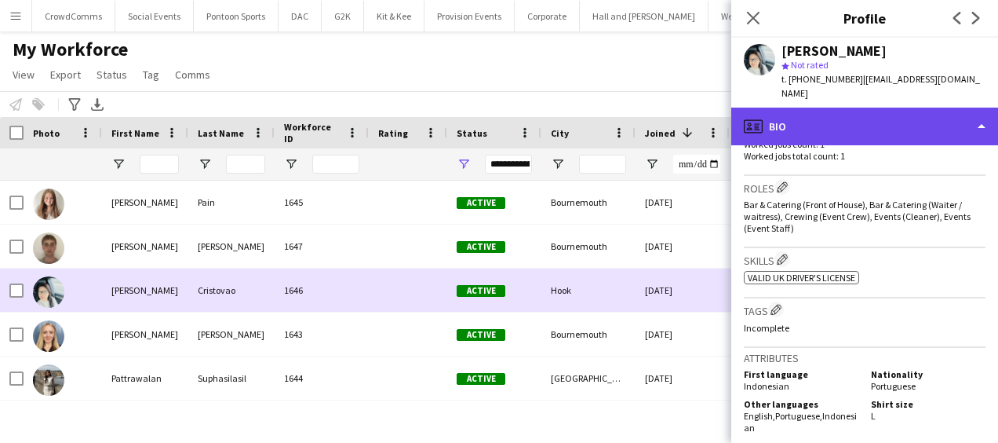
click at [940, 111] on div "profile Bio" at bounding box center [864, 127] width 267 height 38
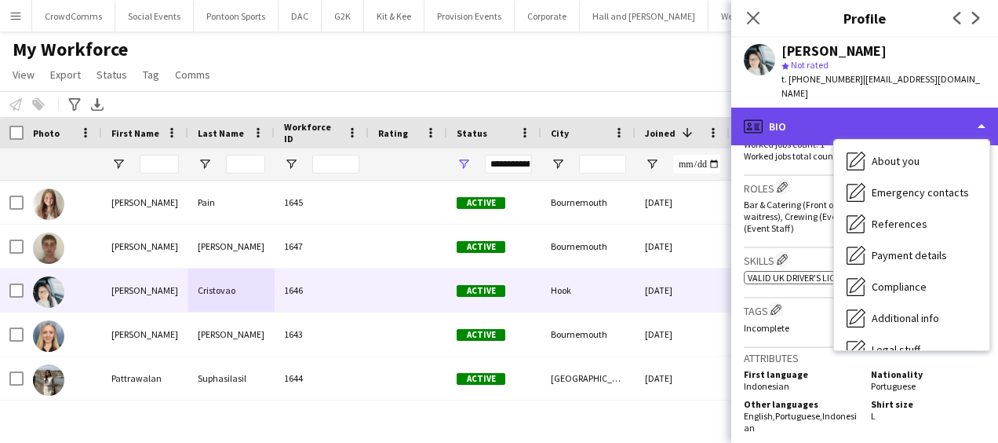
scroll to position [179, 0]
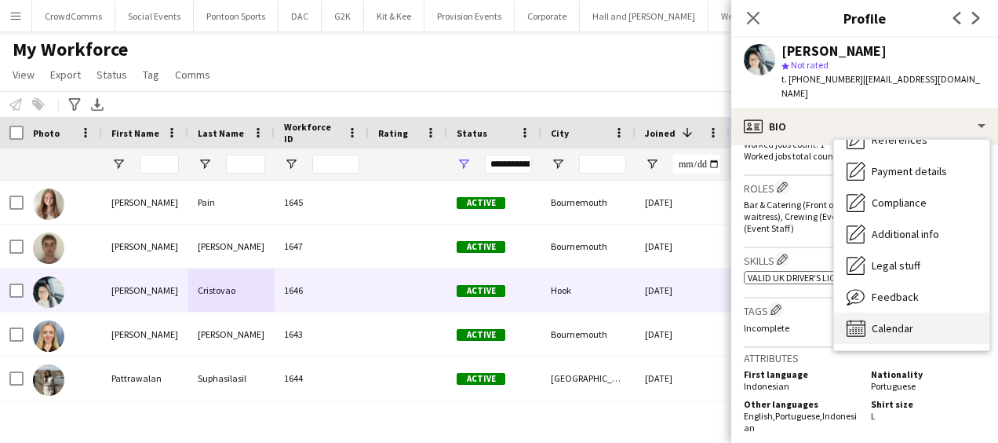
click at [931, 317] on div "Calendar Calendar" at bounding box center [911, 327] width 155 height 31
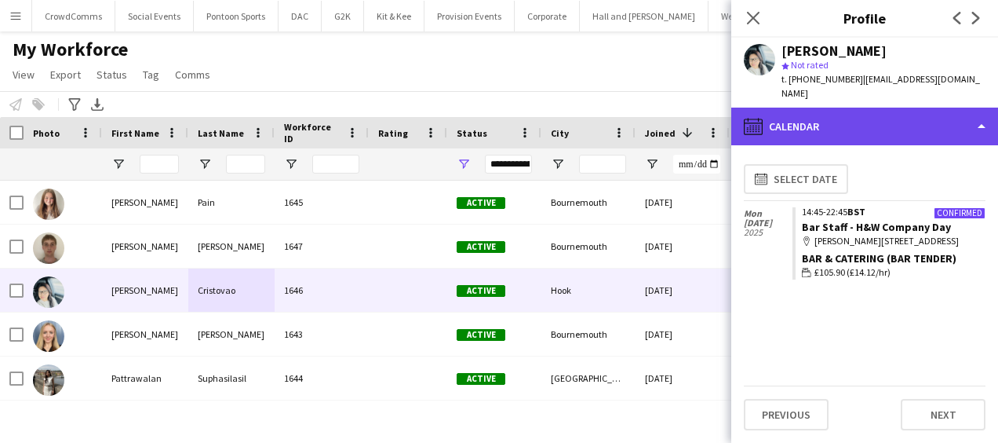
click at [935, 108] on div "calendar-full Calendar" at bounding box center [864, 127] width 267 height 38
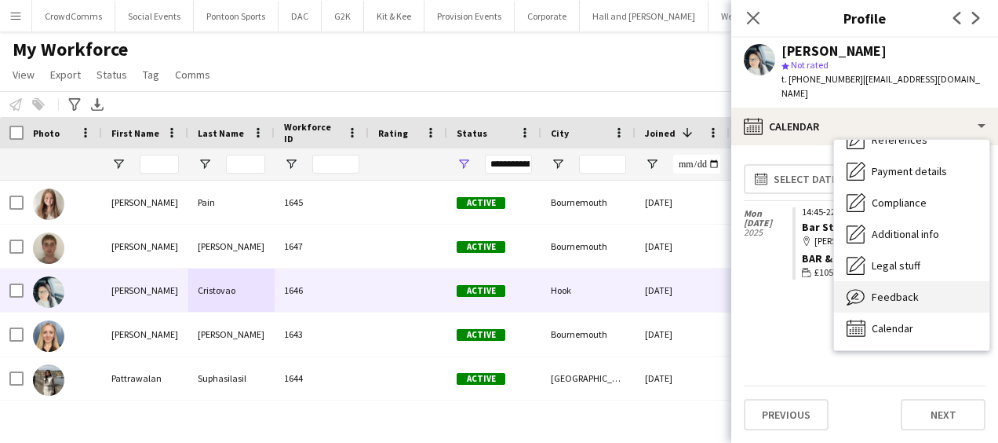
click at [927, 285] on div "Feedback Feedback" at bounding box center [911, 296] width 155 height 31
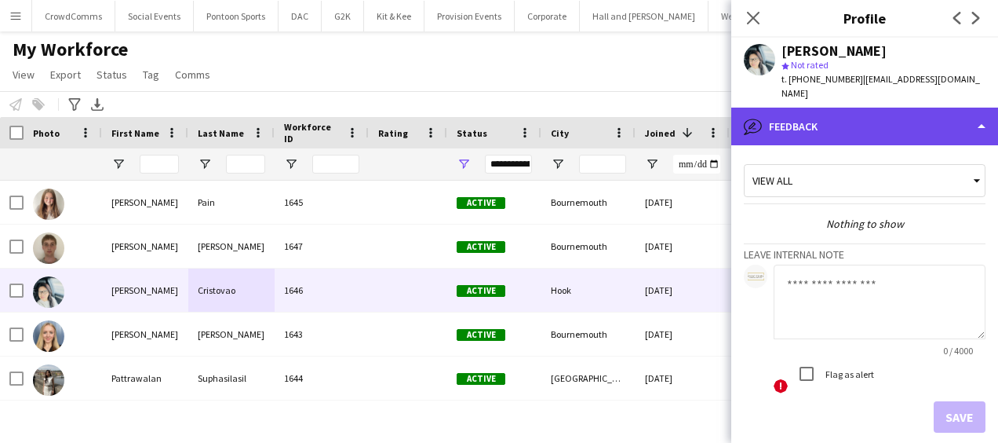
click at [936, 112] on div "bubble-pencil Feedback" at bounding box center [864, 127] width 267 height 38
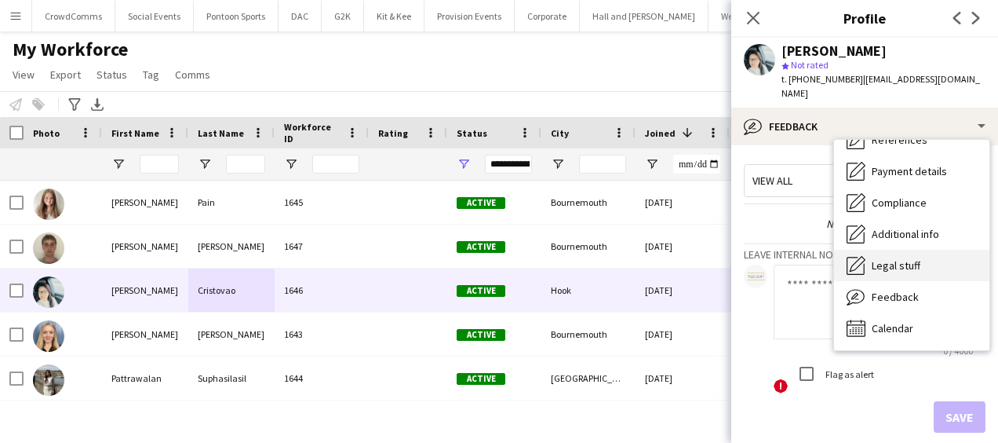
click at [926, 256] on div "Legal stuff Legal stuff" at bounding box center [911, 265] width 155 height 31
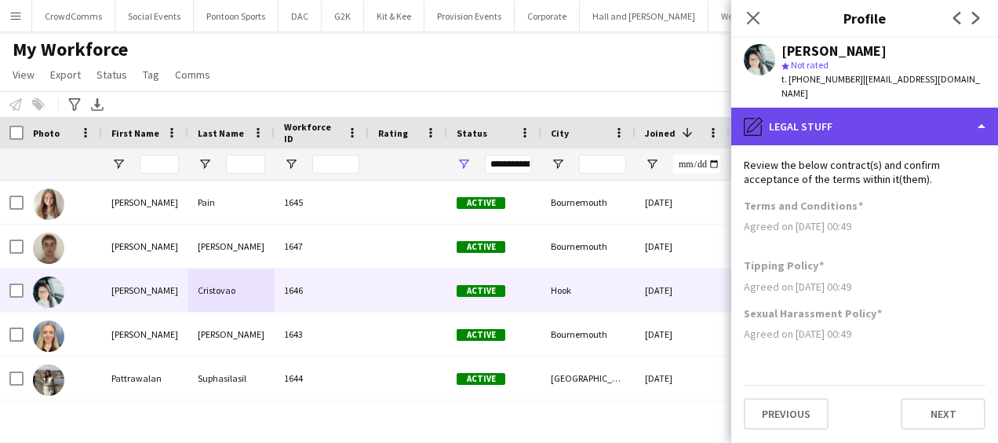
click at [943, 110] on div "pencil4 Legal stuff" at bounding box center [864, 127] width 267 height 38
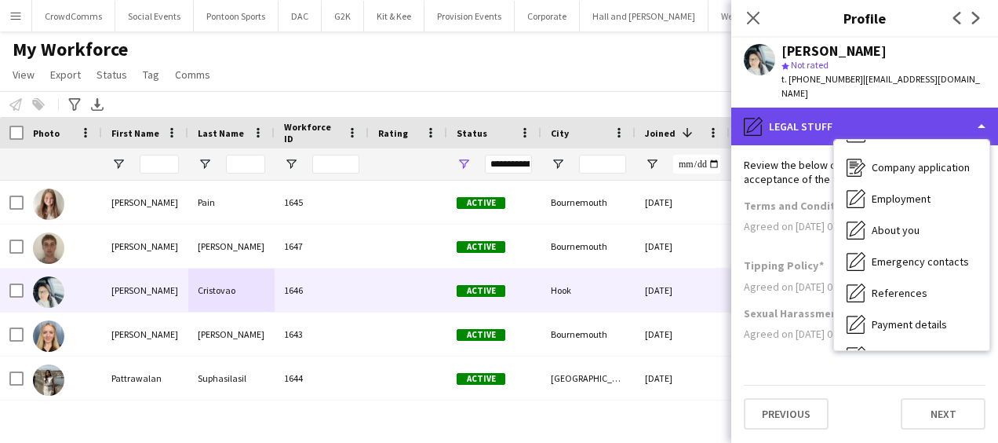
scroll to position [0, 0]
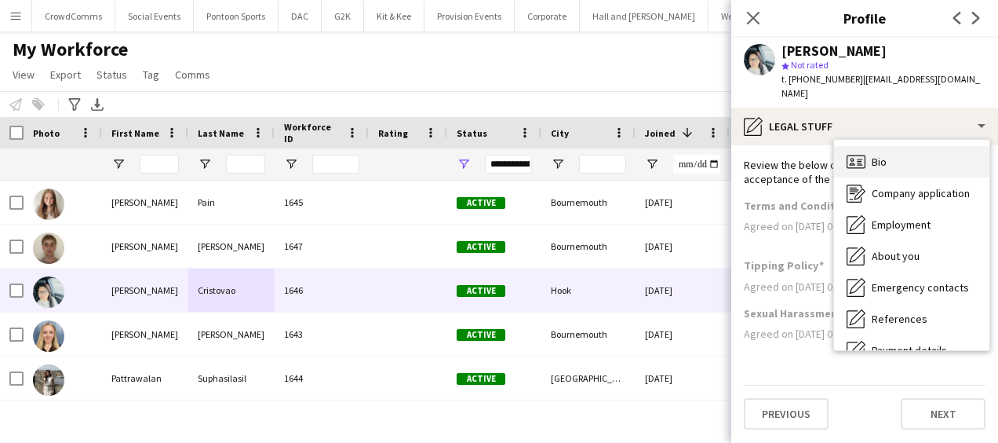
click at [935, 157] on div "Bio Bio" at bounding box center [911, 161] width 155 height 31
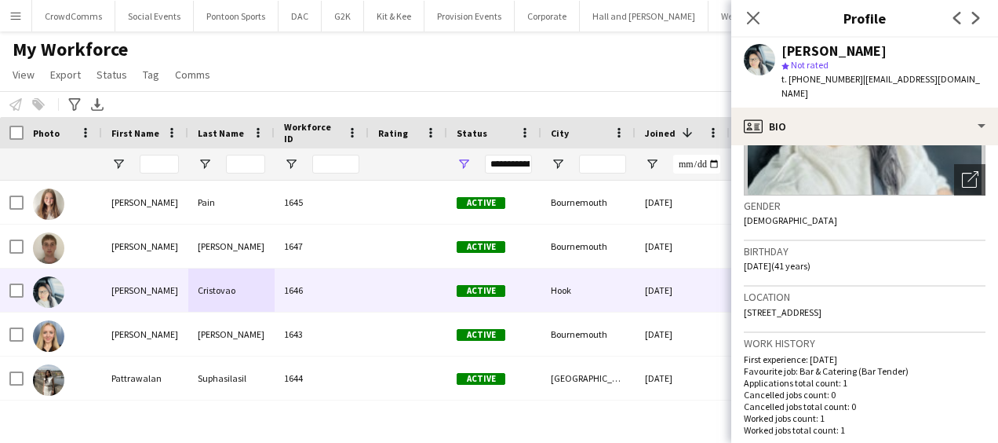
scroll to position [206, 0]
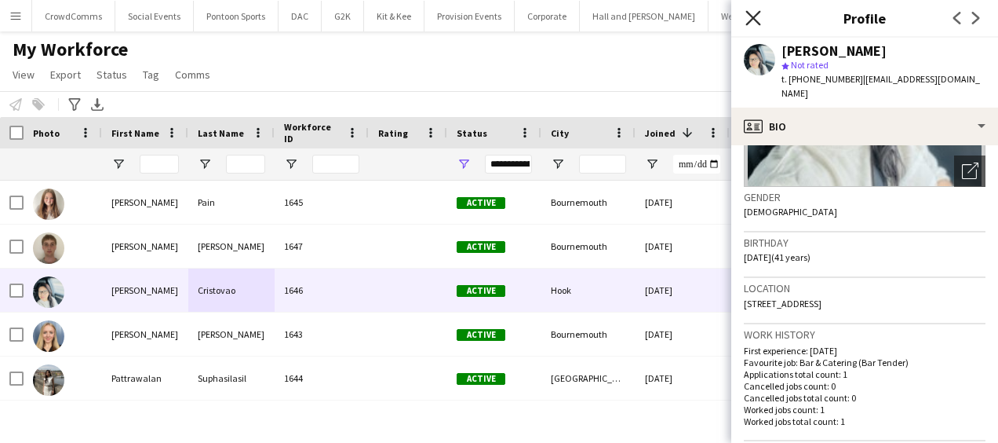
click at [750, 19] on icon "Close pop-in" at bounding box center [753, 17] width 15 height 15
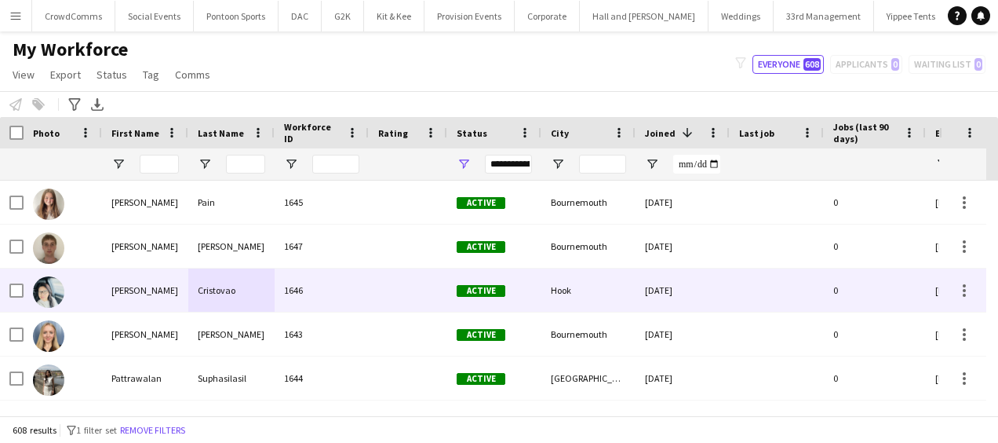
click at [334, 284] on div "1646" at bounding box center [322, 289] width 94 height 43
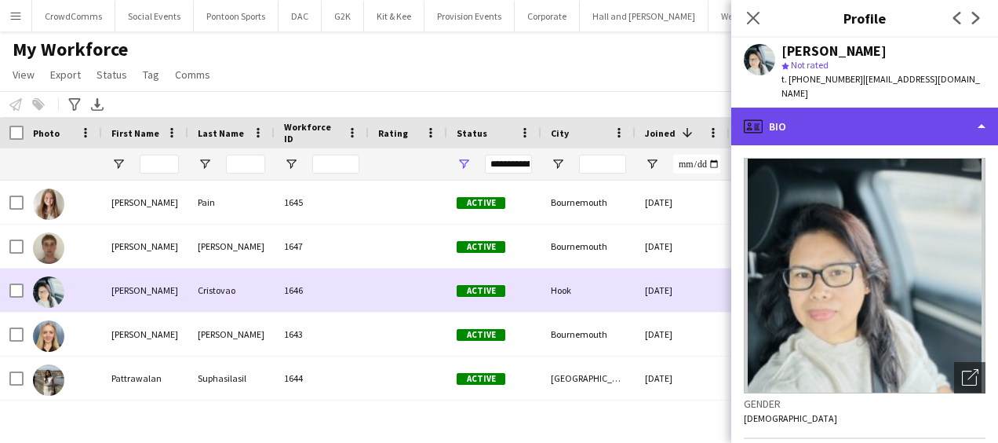
click at [925, 120] on div "profile Bio" at bounding box center [864, 127] width 267 height 38
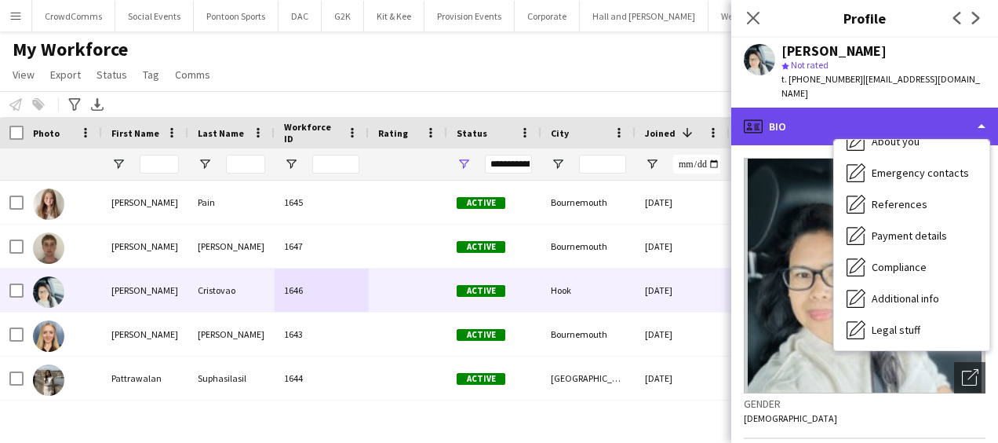
scroll to position [179, 0]
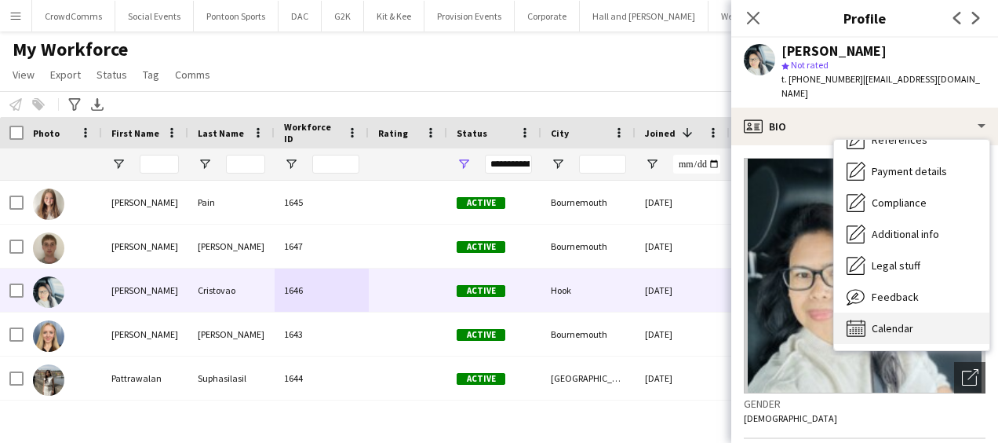
click at [935, 315] on div "Calendar Calendar" at bounding box center [911, 327] width 155 height 31
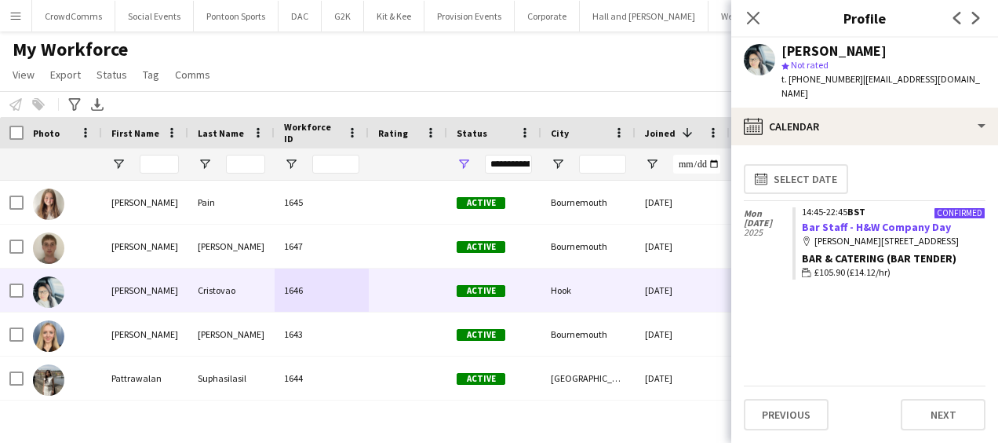
click at [924, 220] on link "Bar Staff - H&W Company Day" at bounding box center [876, 227] width 149 height 14
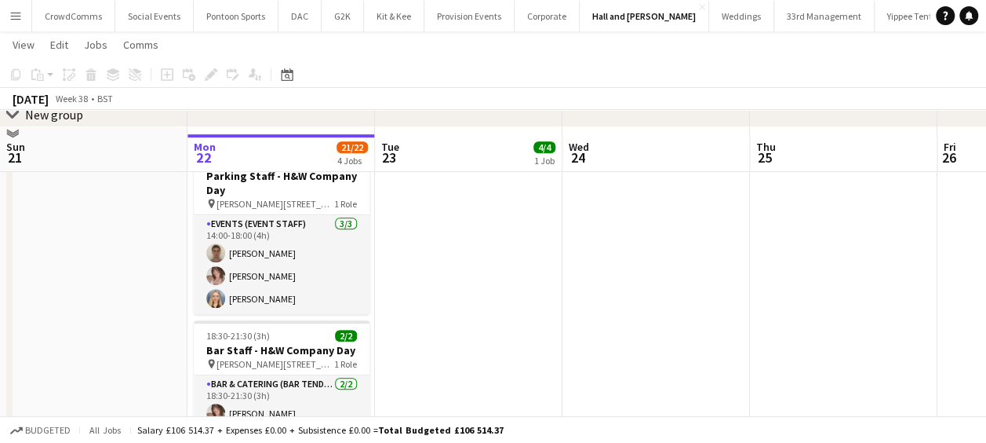
scroll to position [338, 0]
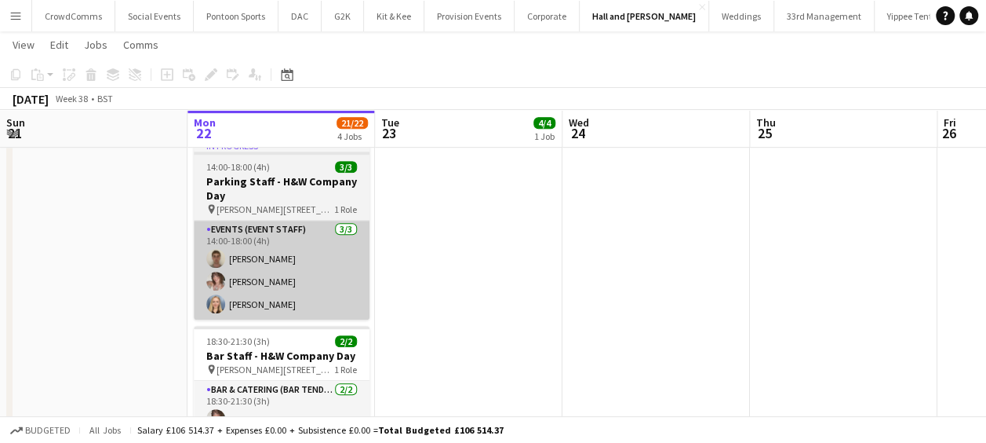
click at [245, 240] on app-card-role "Events (Event Staff) [DATE] 14:00-18:00 (4h) [PERSON_NAME] [PERSON_NAME] [PERSO…" at bounding box center [282, 270] width 176 height 99
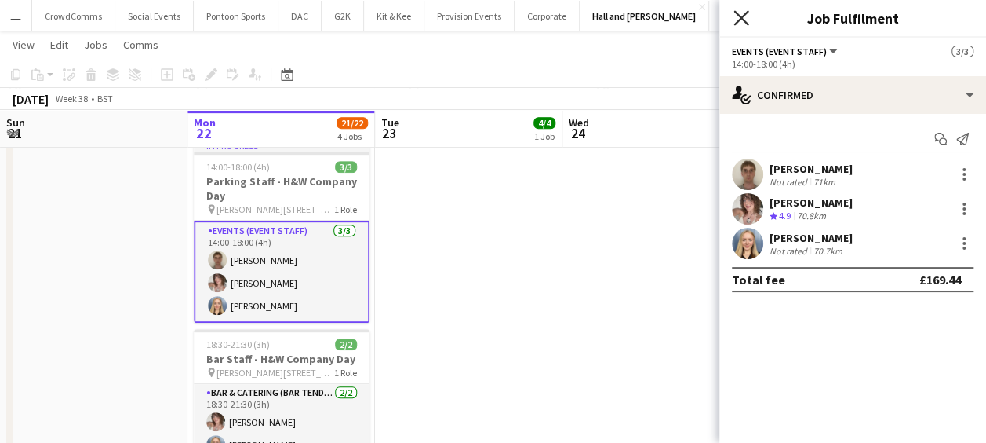
click at [738, 20] on icon at bounding box center [741, 17] width 15 height 15
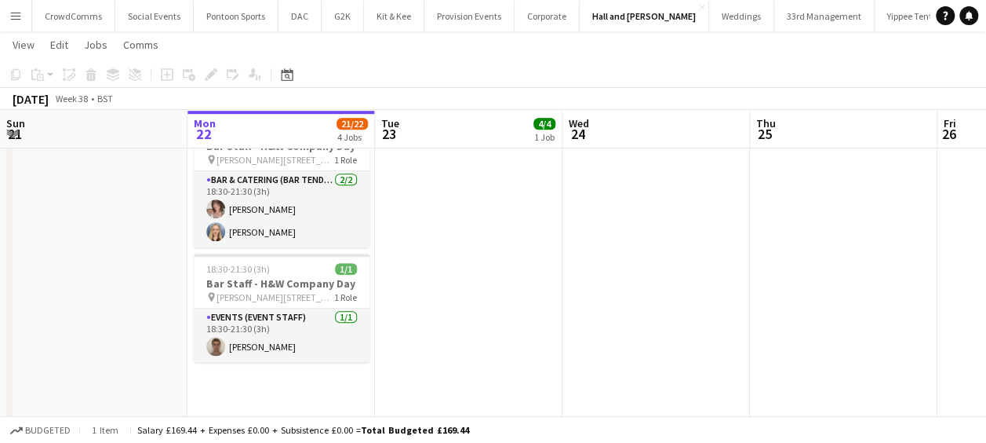
scroll to position [556, 0]
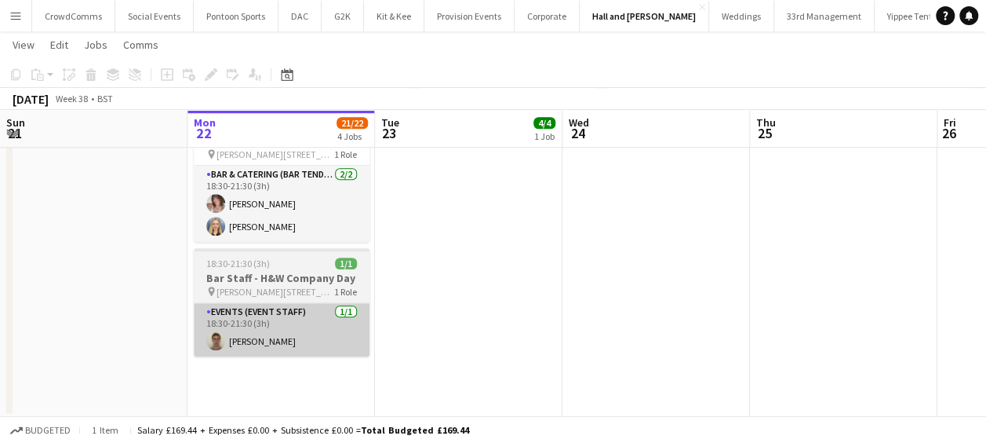
click at [234, 328] on app-card-role "Events (Event Staff) [DATE] 18:30-21:30 (3h) [PERSON_NAME]" at bounding box center [282, 329] width 176 height 53
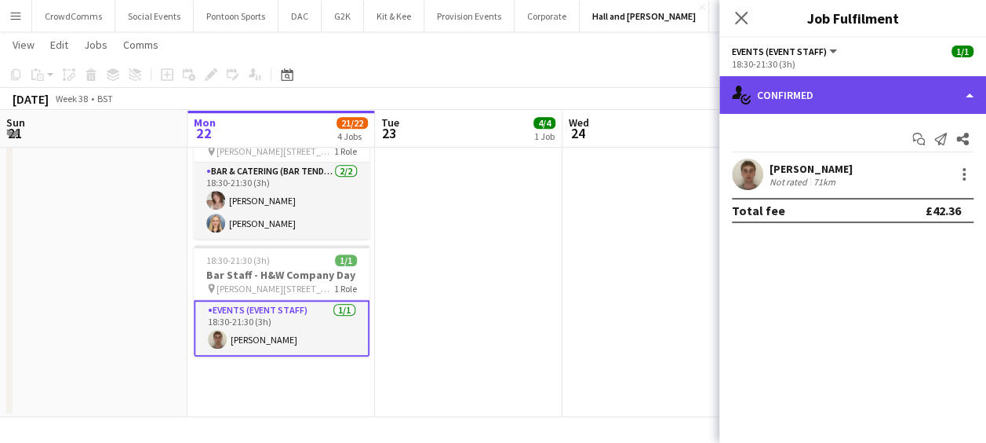
click at [895, 87] on div "single-neutral-actions-check-2 Confirmed" at bounding box center [853, 95] width 267 height 38
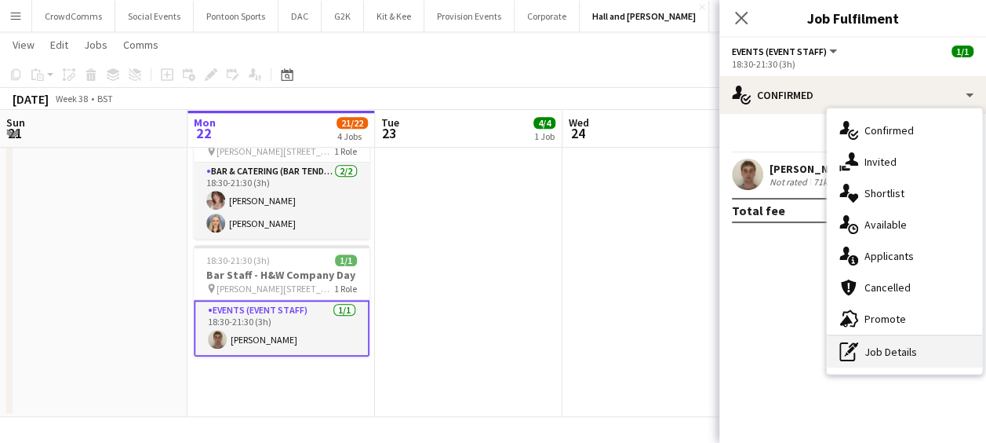
click at [923, 353] on div "pen-write Job Details" at bounding box center [904, 351] width 155 height 31
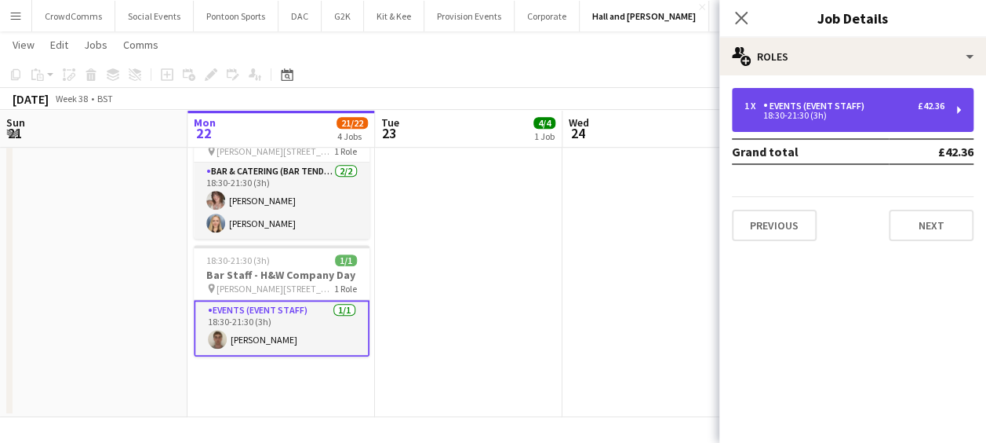
click at [903, 99] on div "1 x Events (Event Staff) £42.36 18:30-21:30 (3h)" at bounding box center [853, 110] width 242 height 44
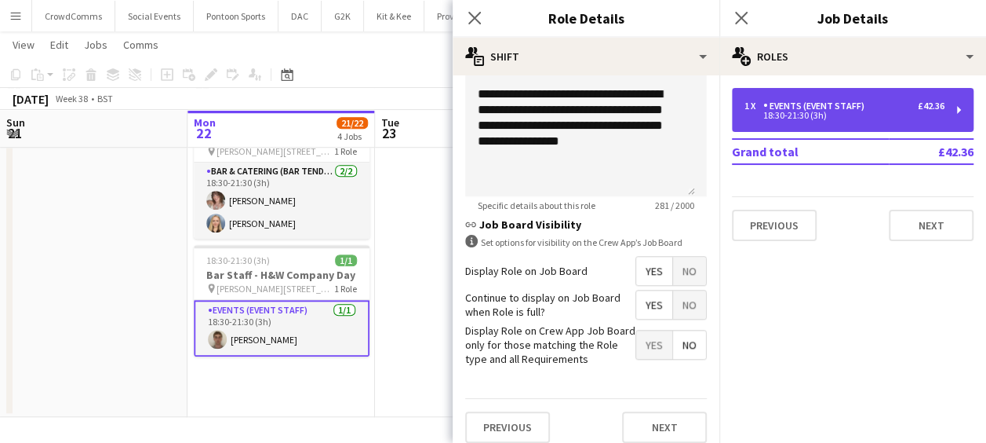
scroll to position [611, 0]
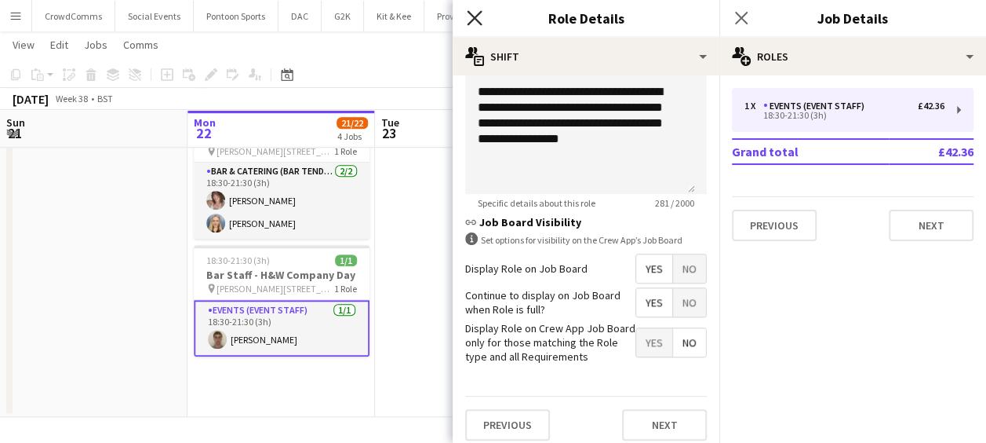
click at [477, 21] on icon at bounding box center [474, 17] width 15 height 15
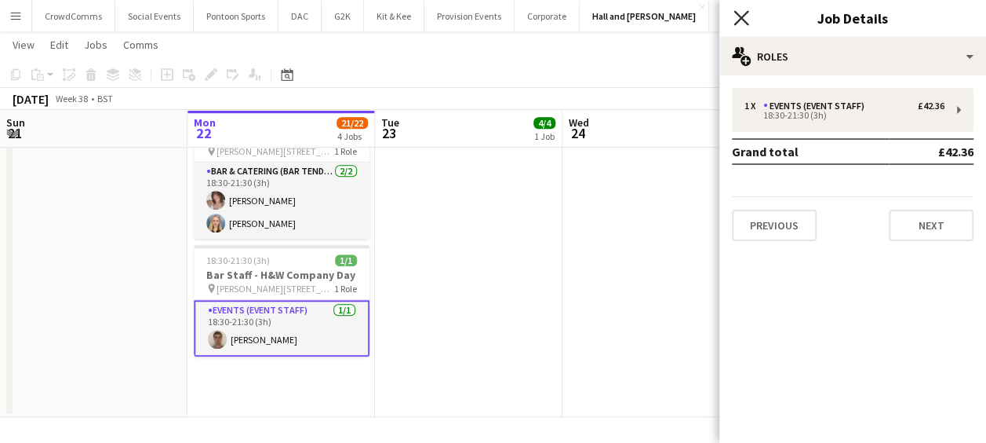
click at [742, 13] on icon "Close pop-in" at bounding box center [741, 17] width 15 height 15
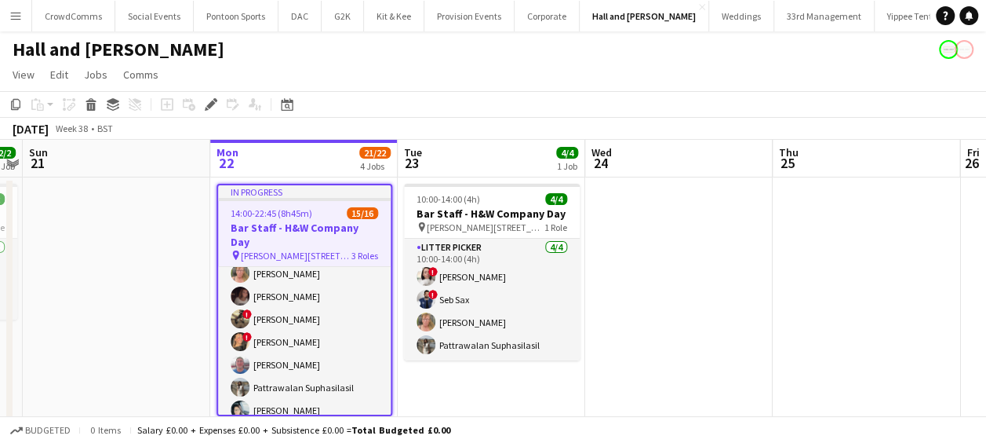
scroll to position [298, 0]
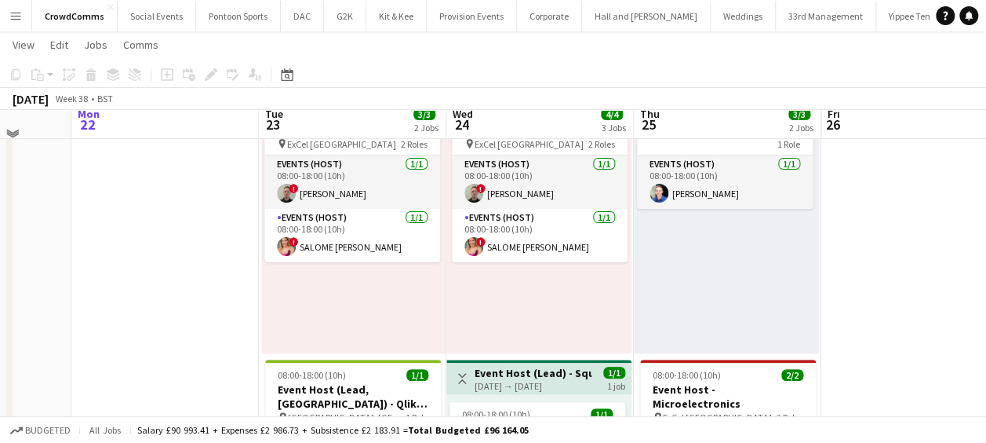
scroll to position [113, 0]
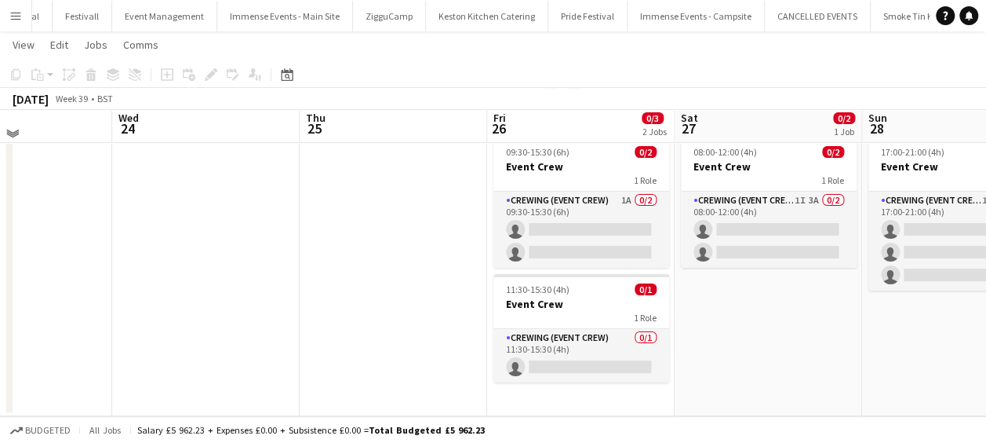
scroll to position [39, 0]
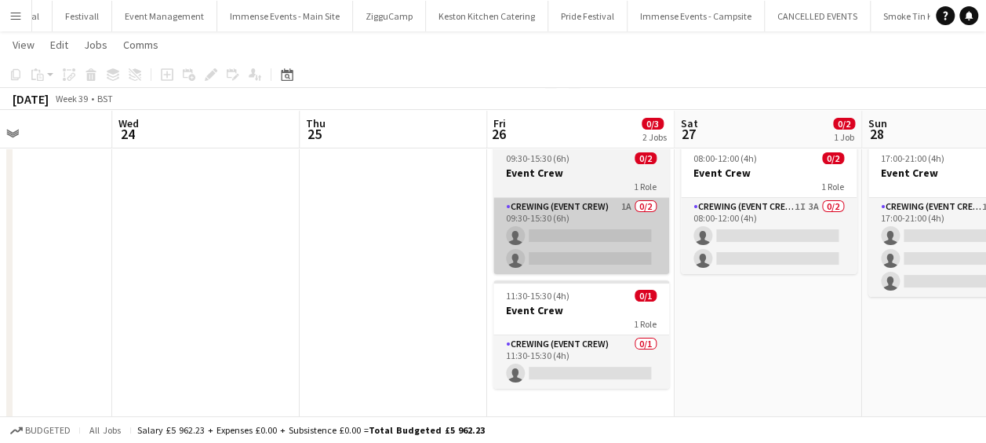
click at [544, 212] on app-card-role "Crewing (Event Crew) 1A 0/2 09:30-15:30 (6h) single-neutral-actions single-neut…" at bounding box center [582, 236] width 176 height 76
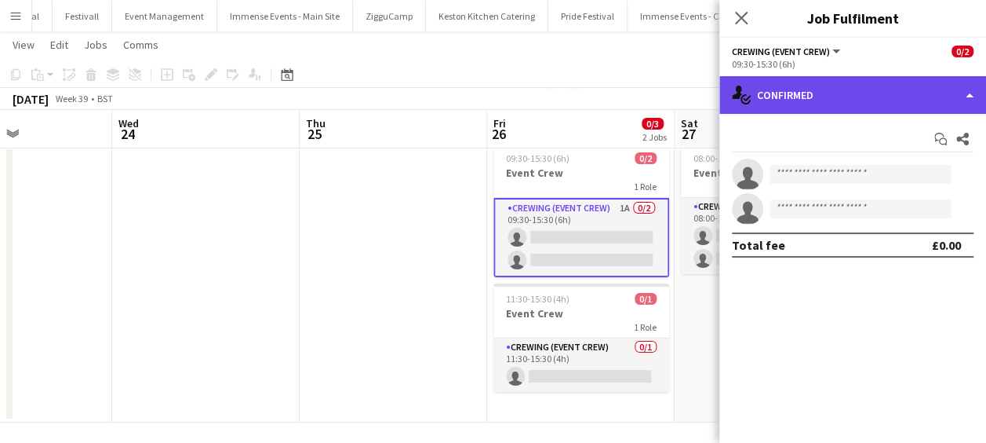
click at [905, 83] on div "single-neutral-actions-check-2 Confirmed" at bounding box center [853, 95] width 267 height 38
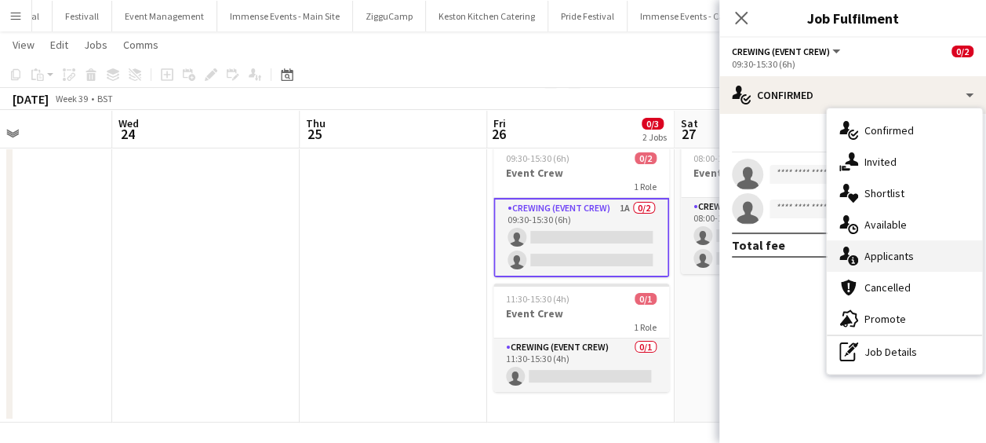
click at [914, 262] on div "single-neutral-actions-information Applicants" at bounding box center [904, 255] width 155 height 31
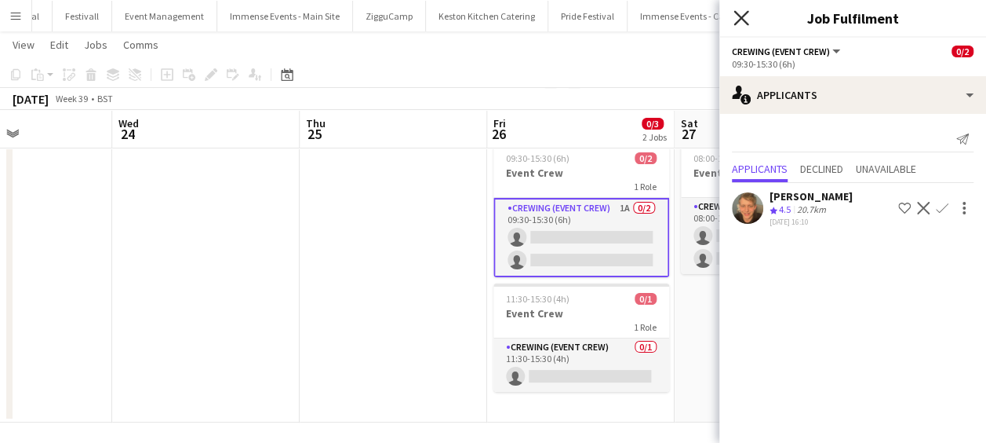
click at [742, 20] on icon at bounding box center [741, 17] width 15 height 15
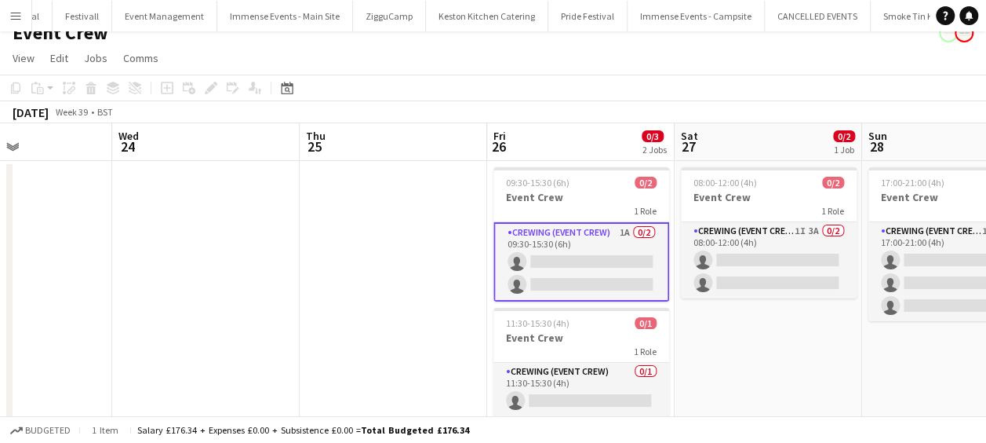
scroll to position [16, 0]
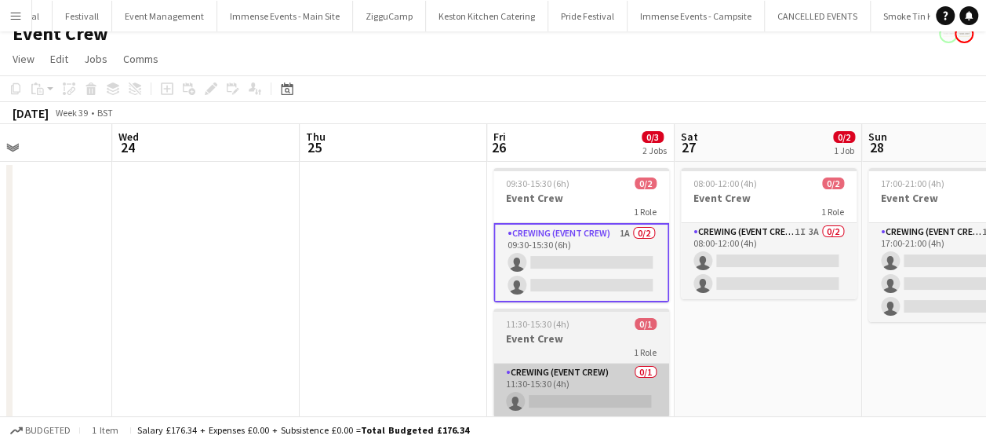
click at [592, 377] on app-card-role "Crewing (Event Crew) 0/1 11:30-15:30 (4h) single-neutral-actions" at bounding box center [582, 389] width 176 height 53
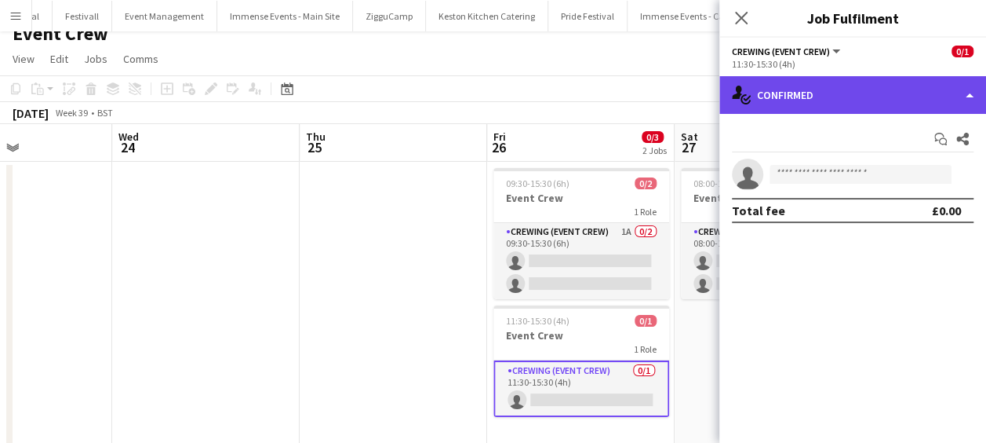
click at [880, 93] on div "single-neutral-actions-check-2 Confirmed" at bounding box center [853, 95] width 267 height 38
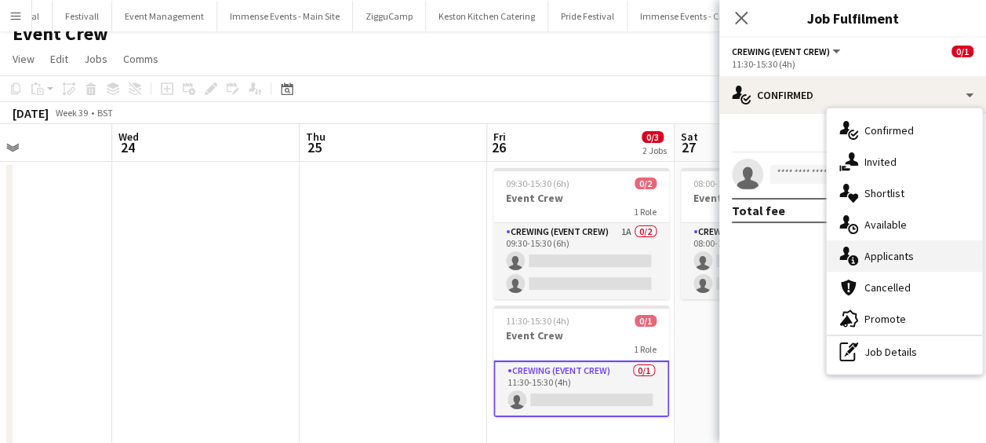
click at [921, 253] on div "single-neutral-actions-information Applicants" at bounding box center [904, 255] width 155 height 31
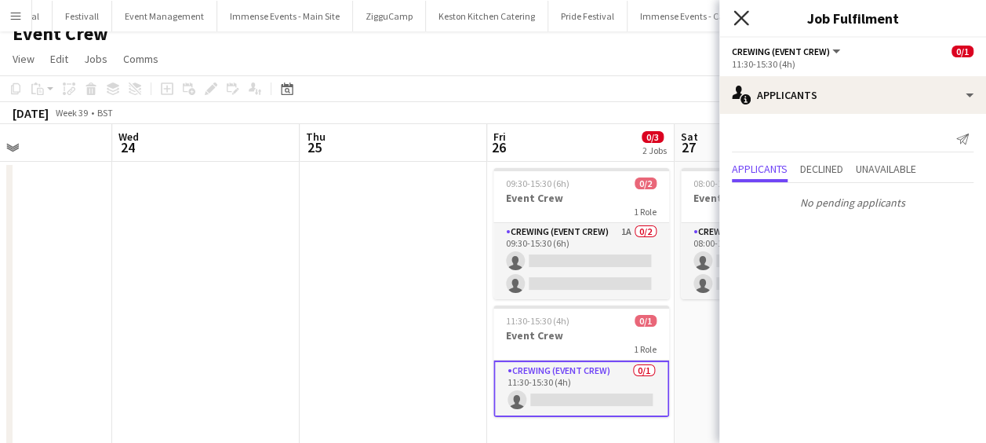
click at [743, 17] on icon at bounding box center [741, 17] width 15 height 15
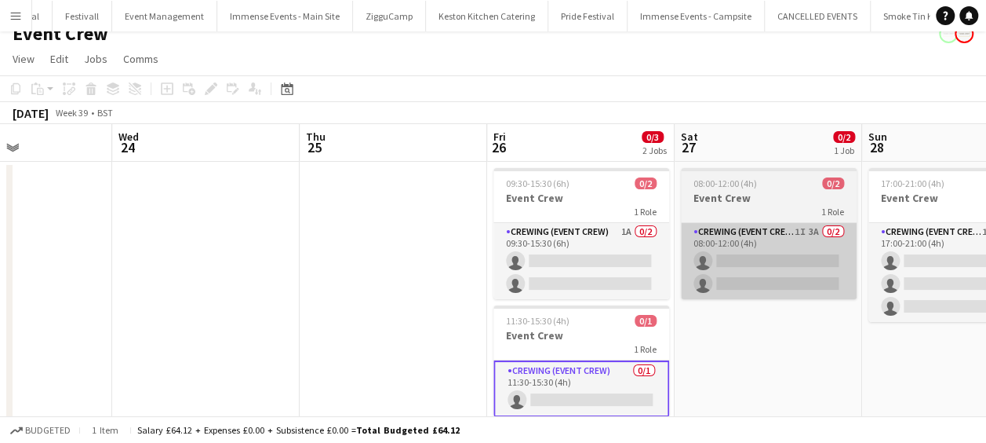
click at [794, 261] on app-card-role "Crewing (Event Crew) 1I 3A 0/2 08:00-12:00 (4h) single-neutral-actions single-n…" at bounding box center [769, 261] width 176 height 76
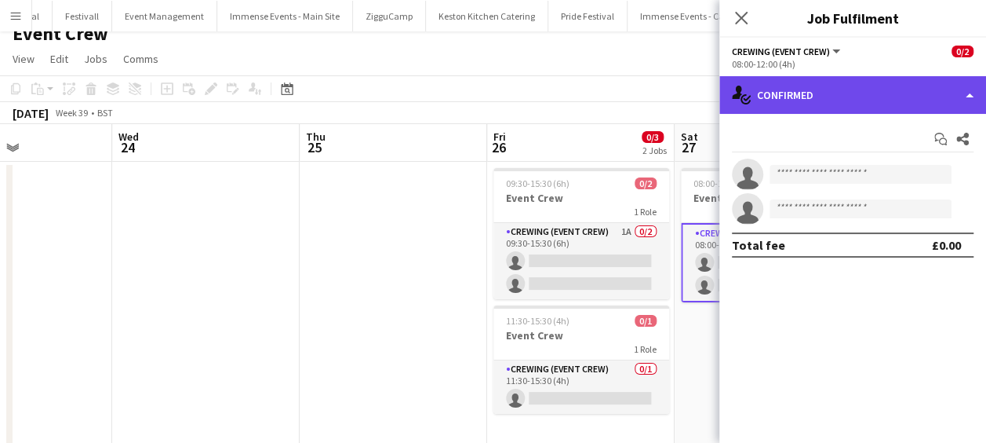
click at [892, 104] on div "single-neutral-actions-check-2 Confirmed" at bounding box center [853, 95] width 267 height 38
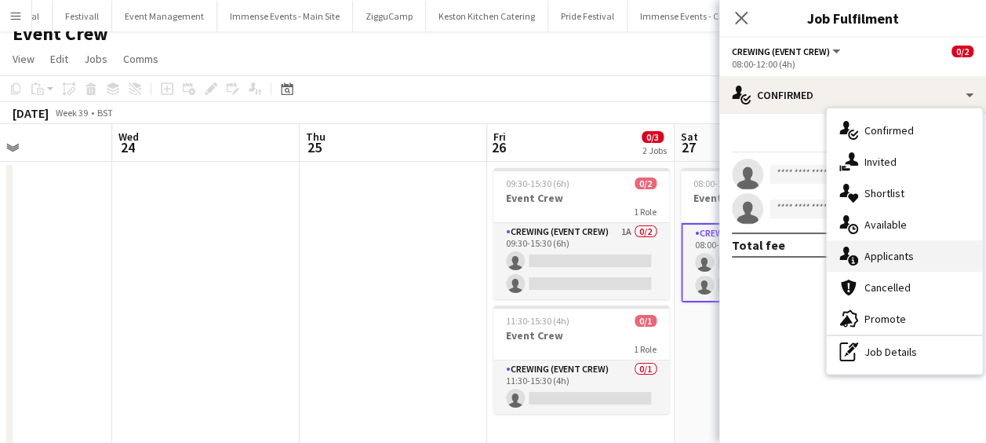
click at [914, 259] on div "single-neutral-actions-information Applicants" at bounding box center [904, 255] width 155 height 31
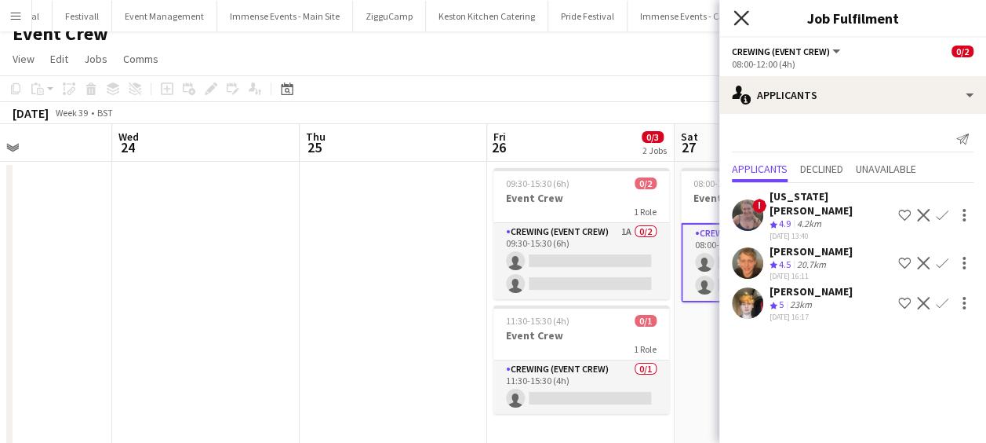
click at [745, 22] on icon at bounding box center [741, 17] width 15 height 15
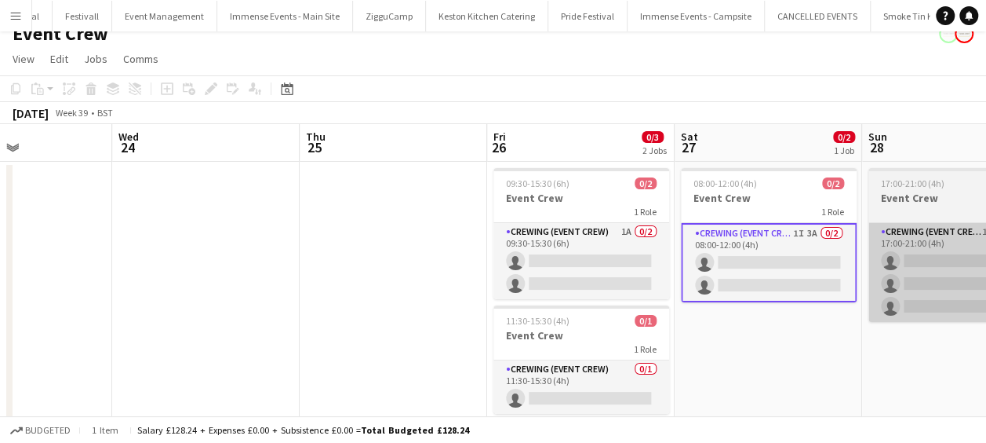
click at [933, 275] on app-card-role "Crewing (Event Crew) 1I 3A 0/3 17:00-21:00 (4h) single-neutral-actions single-n…" at bounding box center [957, 272] width 176 height 99
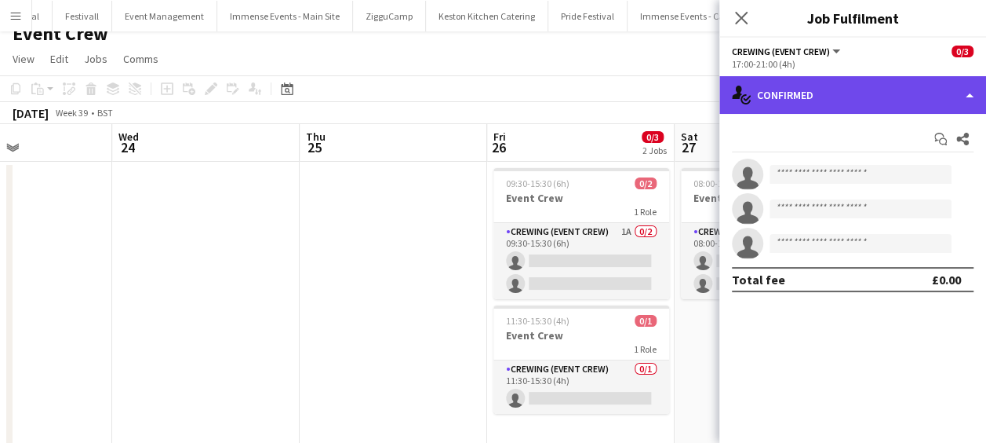
click at [916, 93] on div "single-neutral-actions-check-2 Confirmed" at bounding box center [853, 95] width 267 height 38
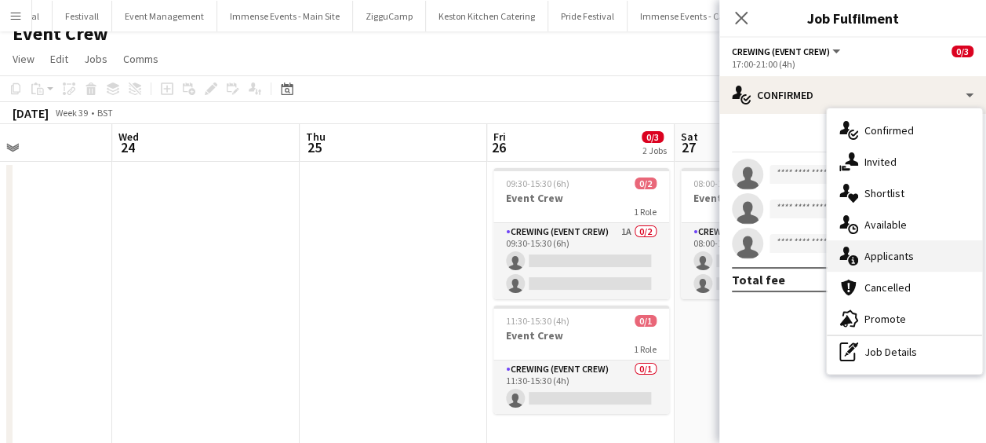
click at [939, 257] on div "single-neutral-actions-information Applicants" at bounding box center [904, 255] width 155 height 31
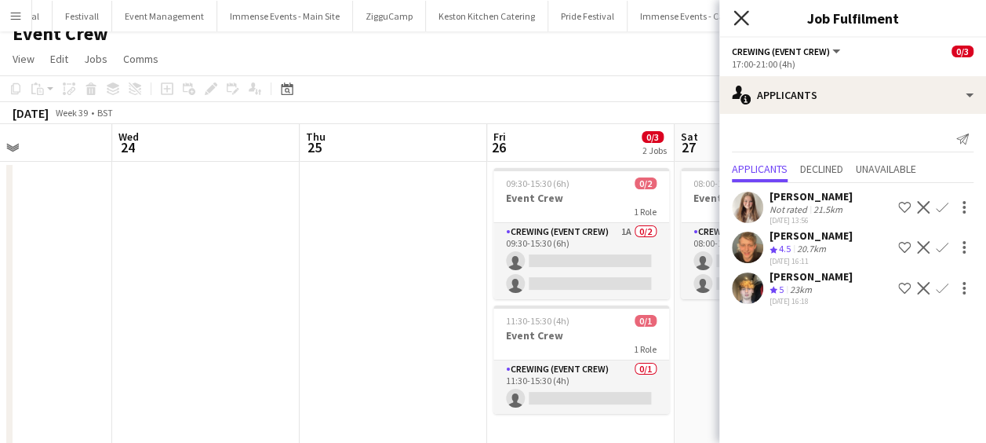
click at [745, 23] on icon at bounding box center [741, 17] width 15 height 15
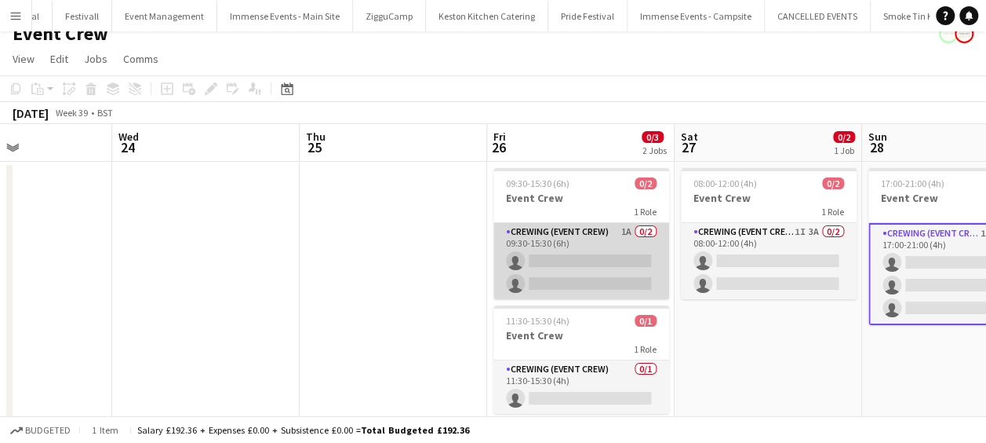
click at [567, 286] on app-card-role "Crewing (Event Crew) 1A 0/2 09:30-15:30 (6h) single-neutral-actions single-neut…" at bounding box center [582, 261] width 176 height 76
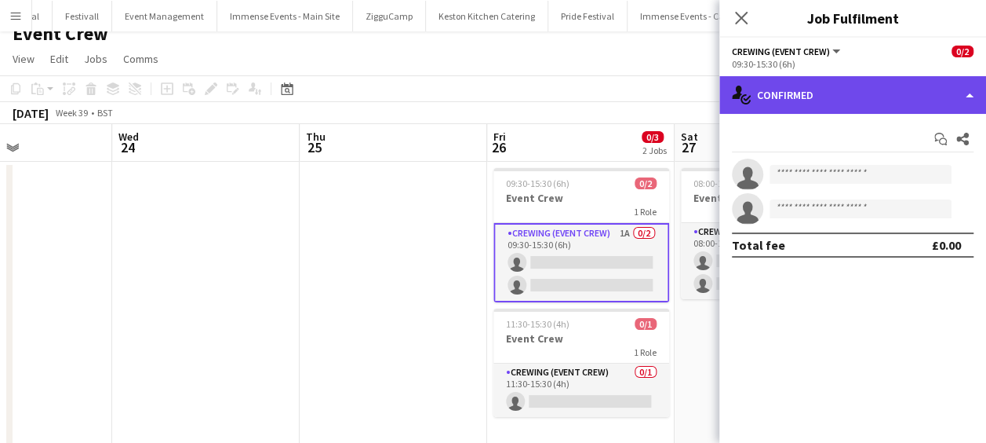
click at [821, 96] on div "single-neutral-actions-check-2 Confirmed" at bounding box center [853, 95] width 267 height 38
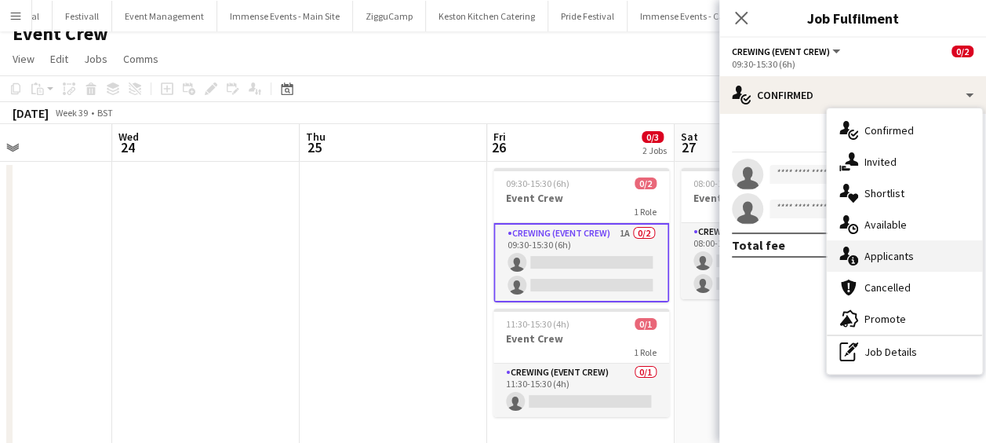
click at [881, 256] on span "Applicants" at bounding box center [889, 256] width 49 height 14
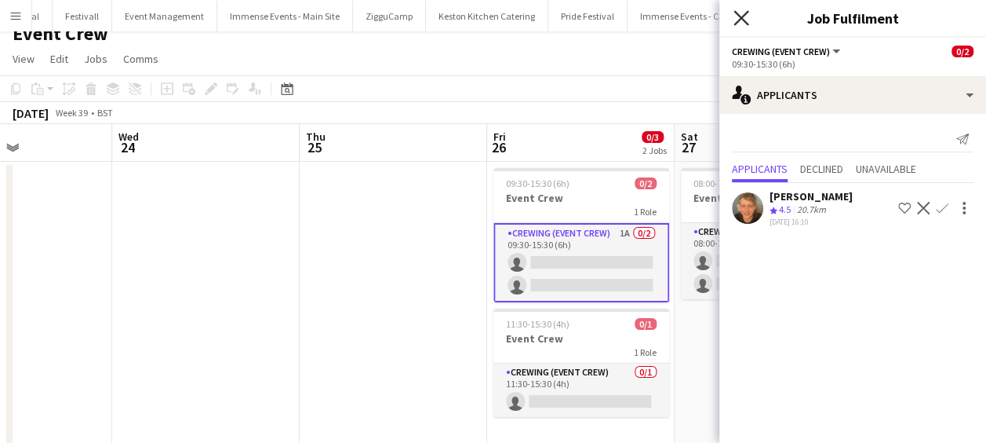
click at [738, 21] on icon at bounding box center [741, 17] width 15 height 15
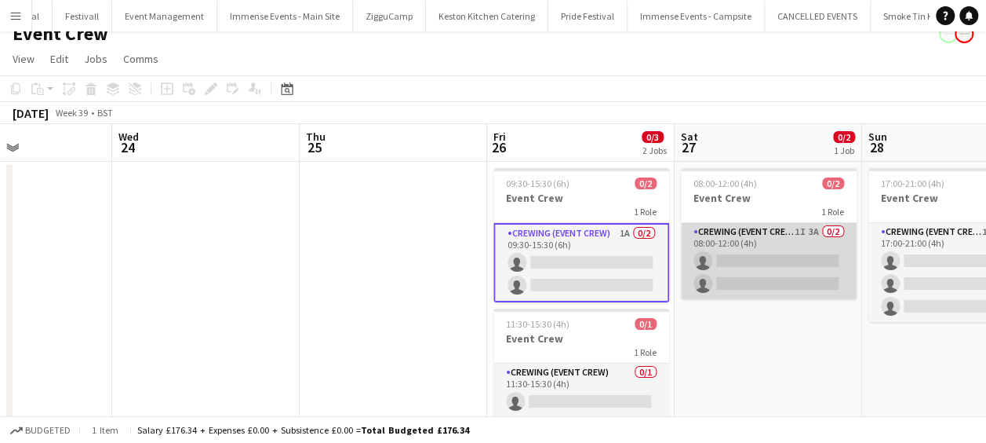
click at [758, 257] on app-card-role "Crewing (Event Crew) 1I 3A 0/2 08:00-12:00 (4h) single-neutral-actions single-n…" at bounding box center [769, 261] width 176 height 76
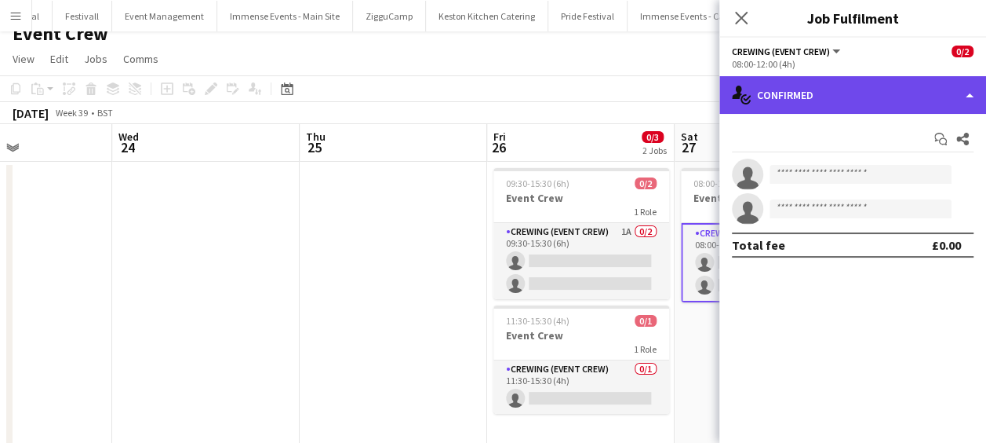
click at [871, 85] on div "single-neutral-actions-check-2 Confirmed" at bounding box center [853, 95] width 267 height 38
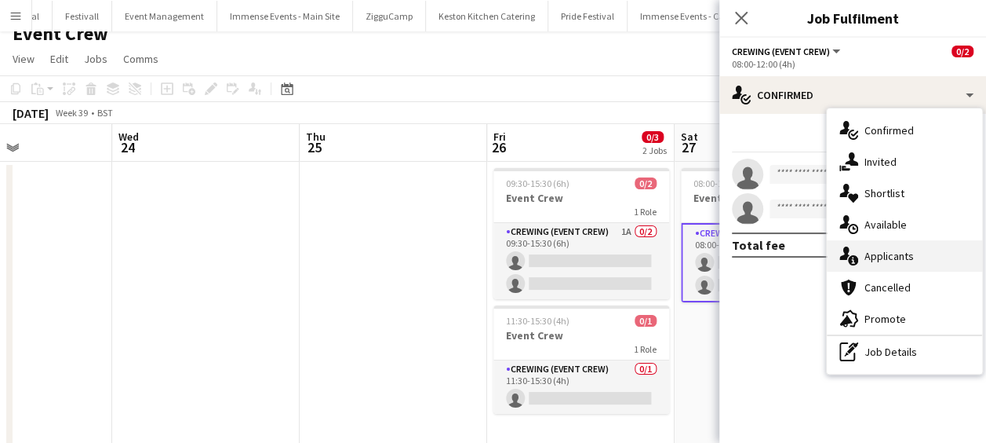
click at [914, 250] on div "single-neutral-actions-information Applicants" at bounding box center [904, 255] width 155 height 31
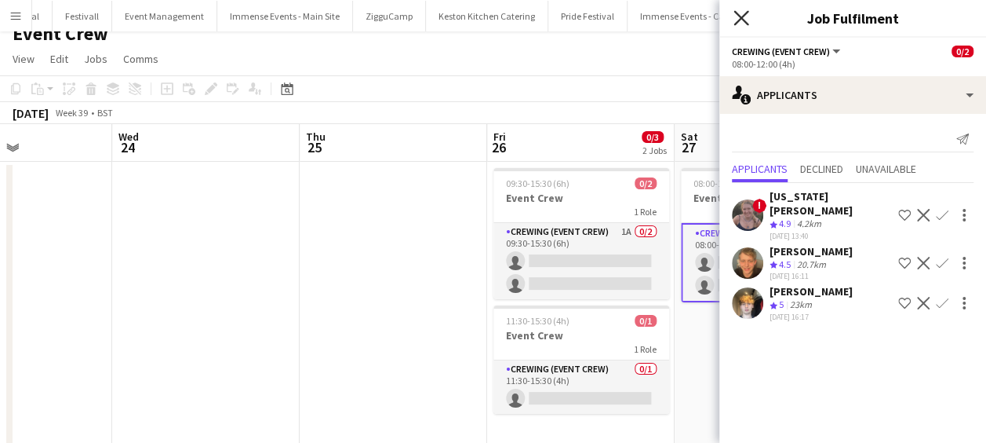
click at [741, 10] on icon "Close pop-in" at bounding box center [741, 17] width 15 height 15
